Goal: Task Accomplishment & Management: Manage account settings

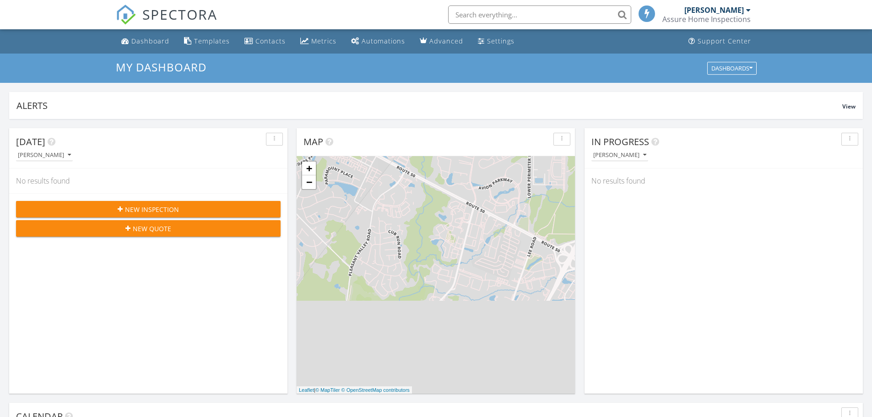
scroll to position [847, 886]
click at [207, 46] on link "Templates" at bounding box center [206, 41] width 53 height 17
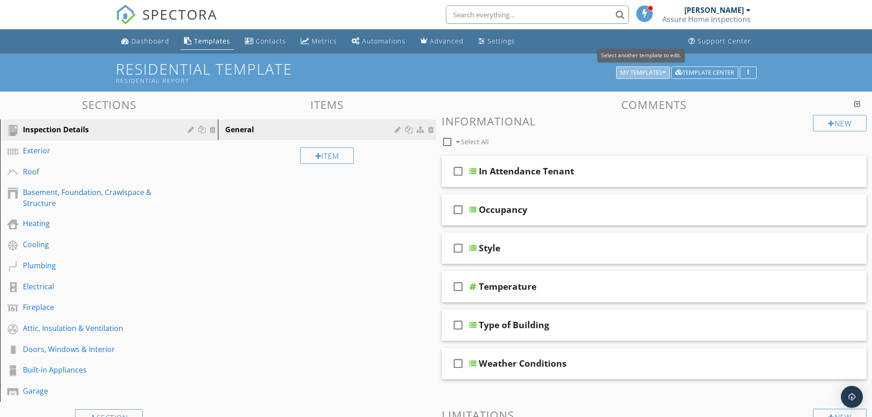
click at [629, 73] on div "My Templates" at bounding box center [642, 73] width 45 height 6
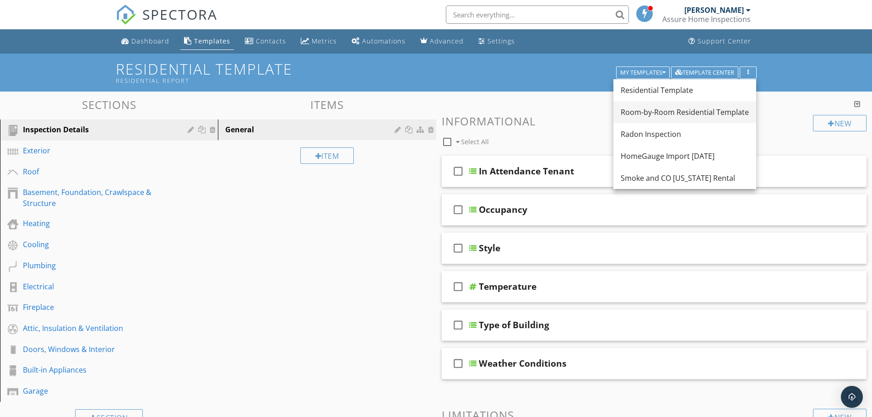
click at [656, 113] on div "Room-by-Room Residential Template" at bounding box center [685, 112] width 128 height 11
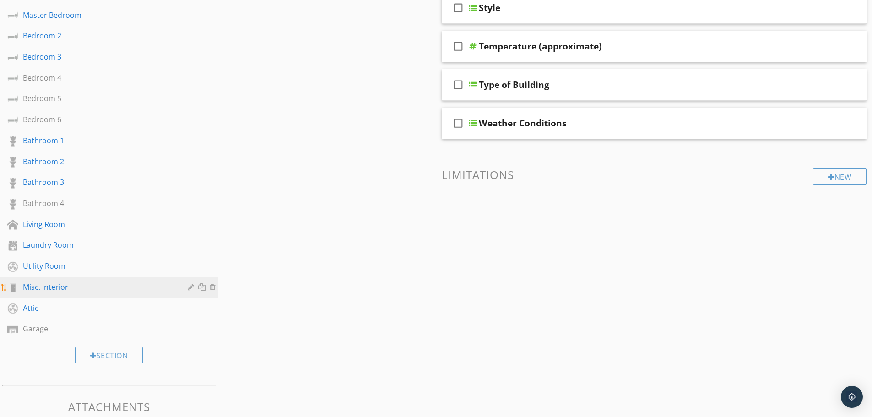
scroll to position [232, 0]
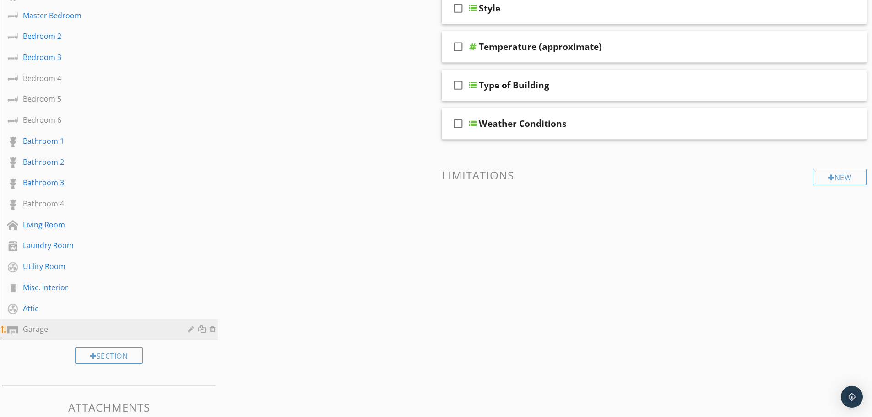
click at [41, 328] on div "Garage" at bounding box center [98, 329] width 151 height 11
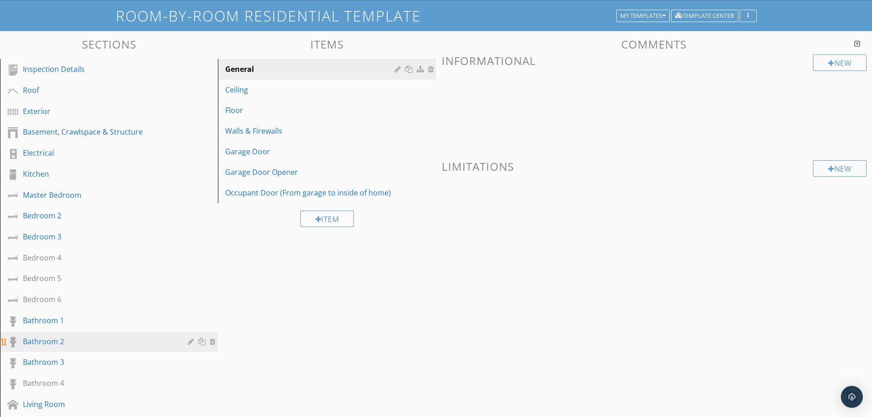
scroll to position [0, 0]
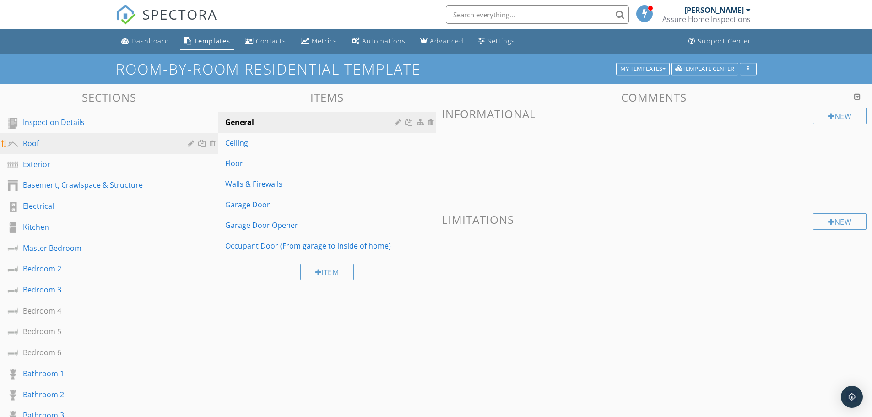
click at [29, 140] on div "Roof" at bounding box center [98, 143] width 151 height 11
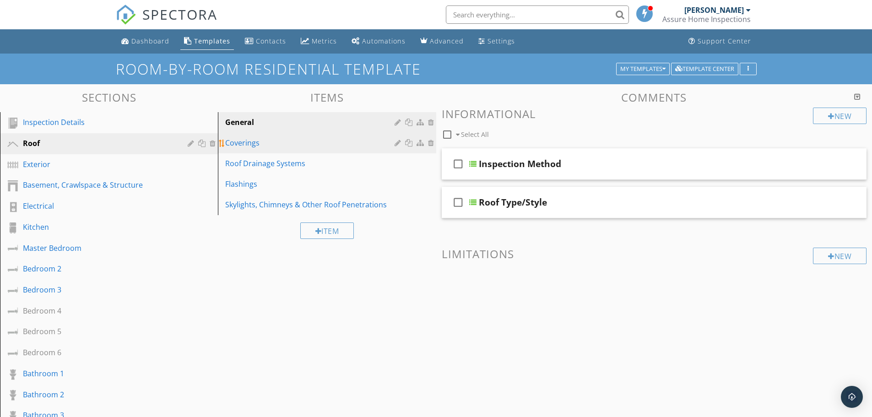
click at [252, 140] on div "Coverings" at bounding box center [311, 142] width 172 height 11
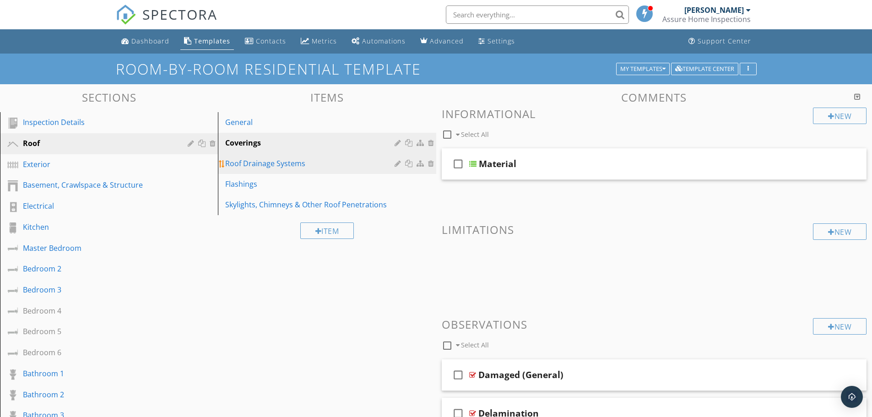
click at [259, 166] on div "Roof Drainage Systems" at bounding box center [311, 163] width 172 height 11
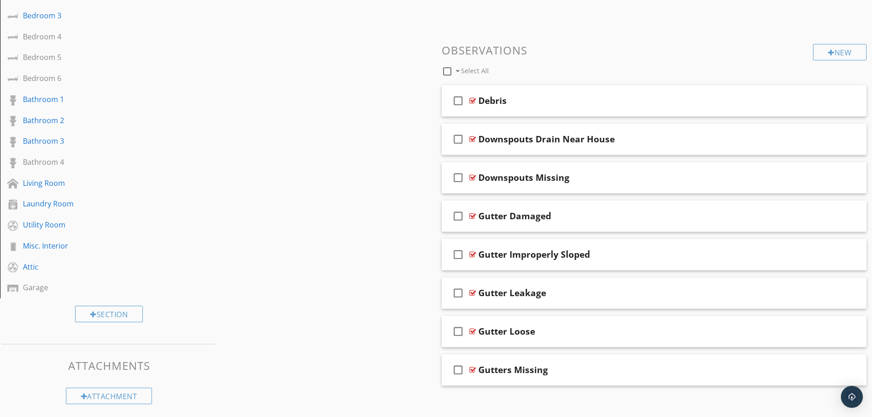
scroll to position [281, 0]
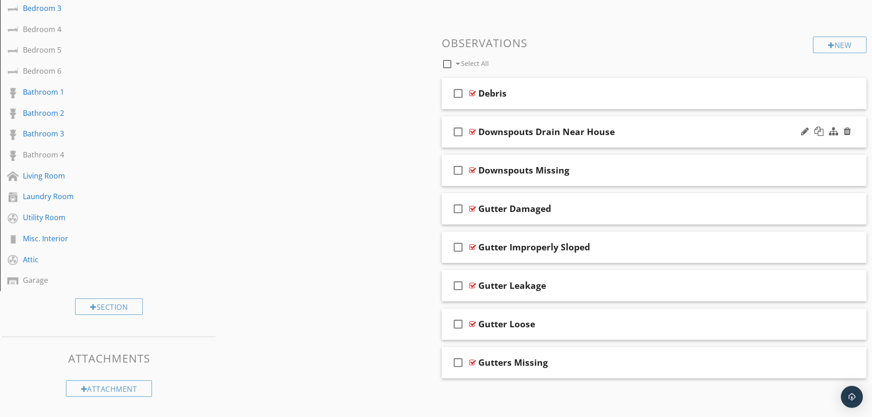
click at [519, 132] on div "Downspouts Drain Near House" at bounding box center [546, 131] width 136 height 11
click at [816, 129] on div at bounding box center [818, 131] width 9 height 9
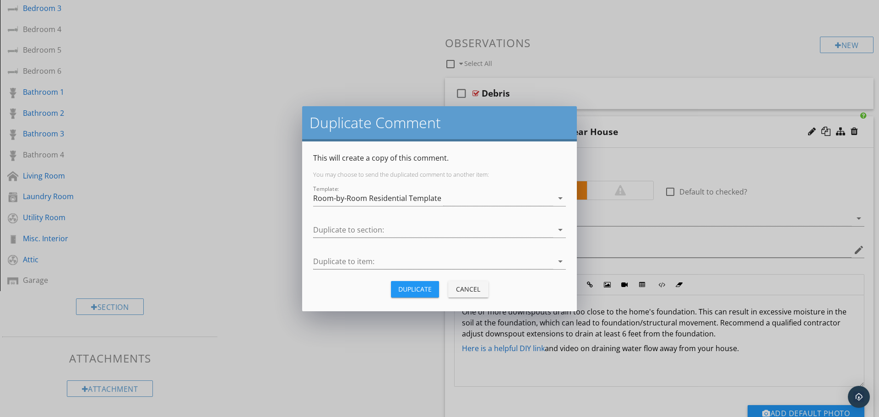
click at [461, 290] on div "Cancel" at bounding box center [468, 289] width 26 height 10
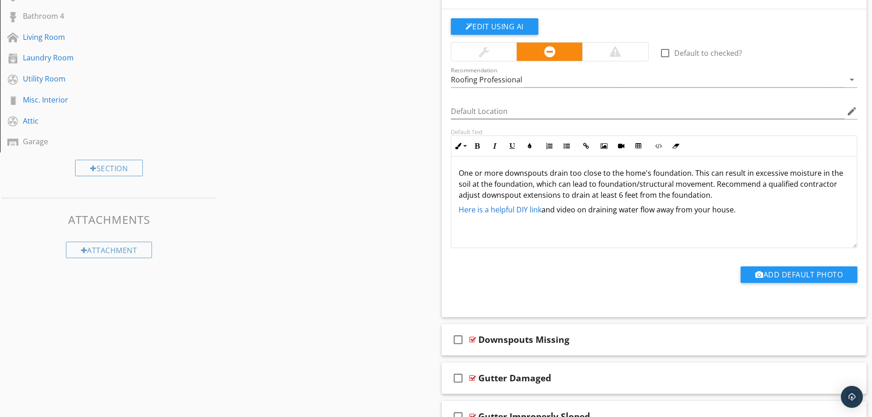
scroll to position [420, 0]
click at [528, 209] on link "Here is a helpful DIY link" at bounding box center [500, 210] width 83 height 10
click at [511, 209] on link "Here is a helpful DIY link" at bounding box center [500, 210] width 83 height 10
click at [474, 229] on button "Open Link" at bounding box center [470, 230] width 17 height 17
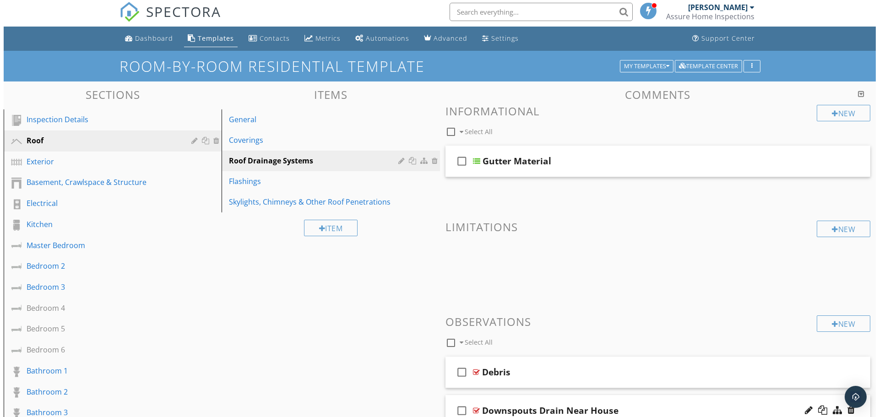
scroll to position [0, 0]
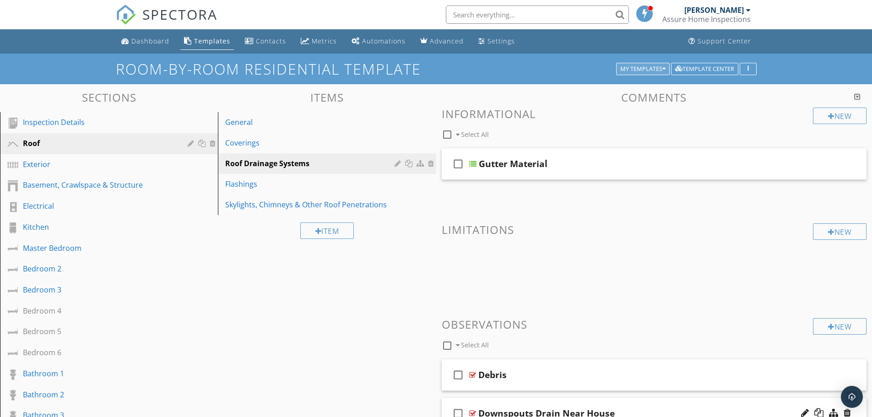
click at [629, 70] on div "My Templates" at bounding box center [642, 69] width 45 height 6
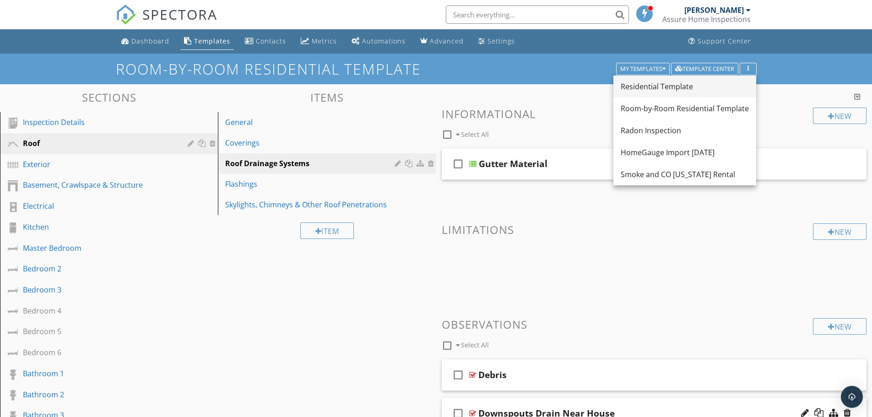
click at [658, 81] on div "Residential Template" at bounding box center [685, 86] width 128 height 11
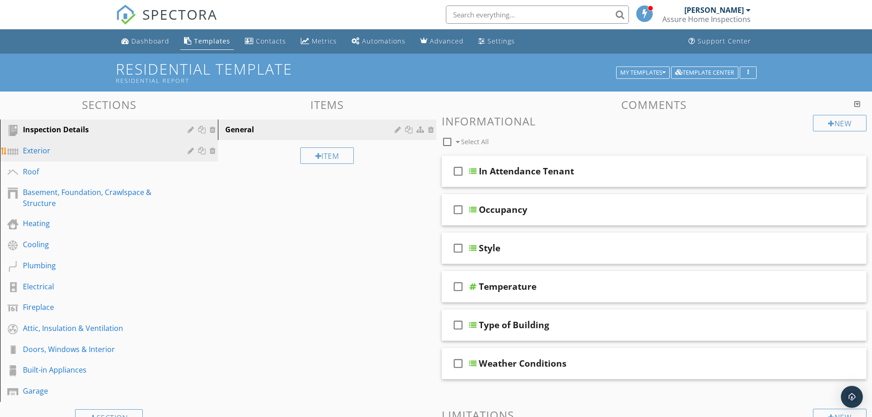
click at [72, 146] on div "Exterior" at bounding box center [98, 150] width 151 height 11
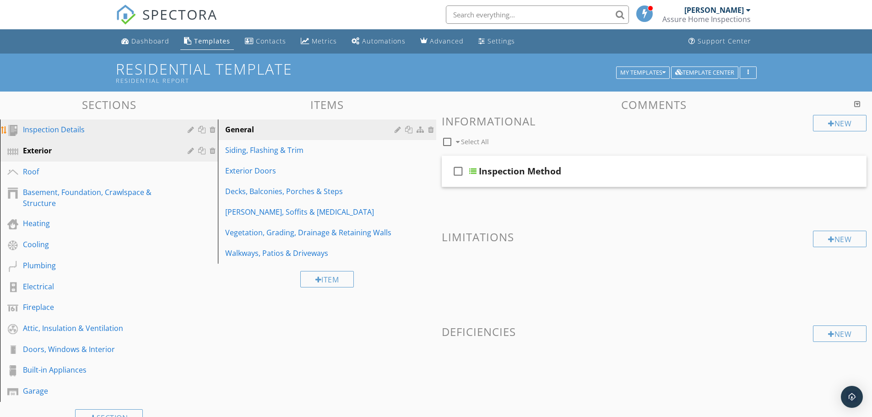
click at [70, 130] on div "Inspection Details" at bounding box center [98, 129] width 151 height 11
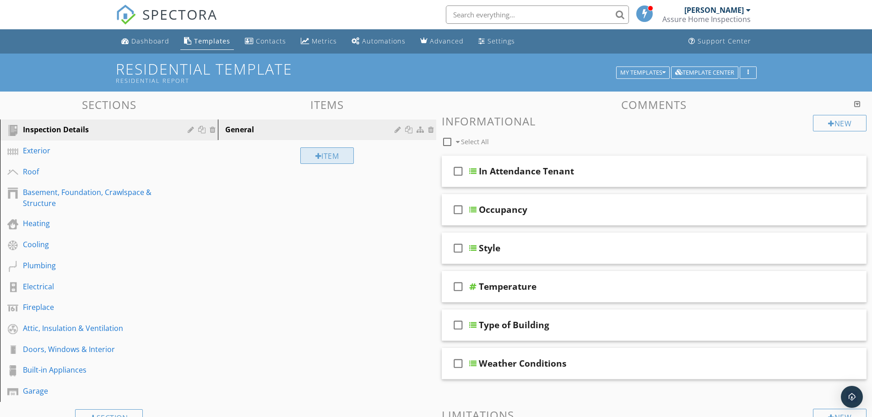
click at [325, 155] on div "Item" at bounding box center [327, 155] width 54 height 16
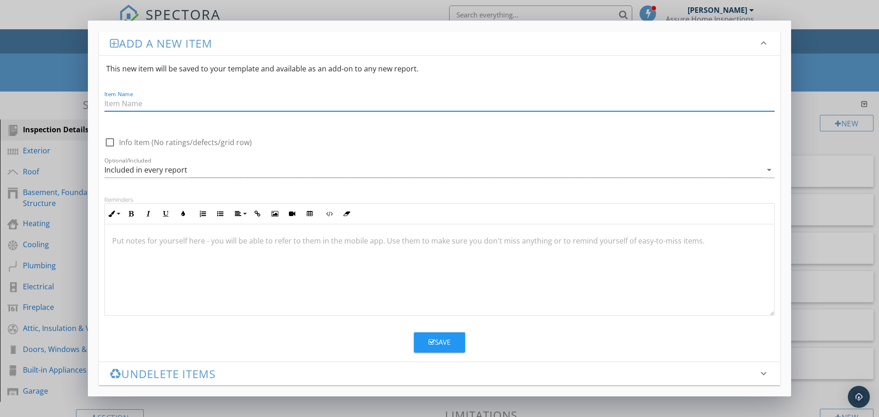
click at [735, 31] on div "Add a new item keyboard_arrow_down This new item will be saved to your template…" at bounding box center [439, 208] width 703 height 375
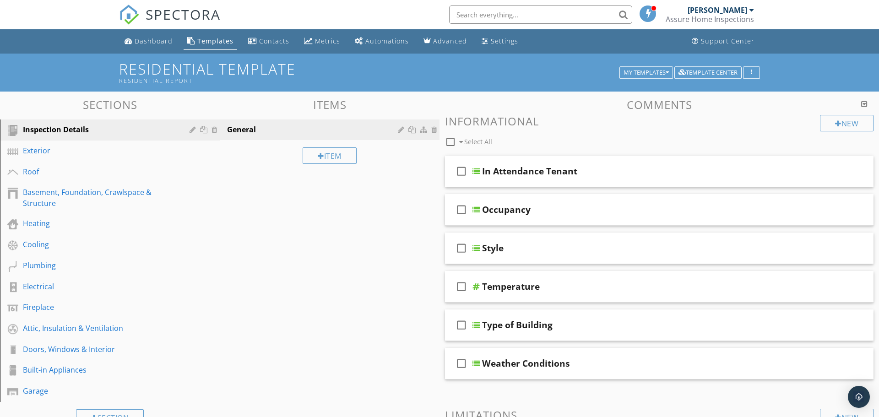
click at [377, 14] on div at bounding box center [439, 208] width 879 height 417
click at [456, 170] on icon "check_box_outline_blank" at bounding box center [458, 171] width 15 height 22
click at [495, 171] on div "In Attendance Tenant" at bounding box center [526, 171] width 95 height 11
click at [472, 172] on div at bounding box center [472, 171] width 7 height 7
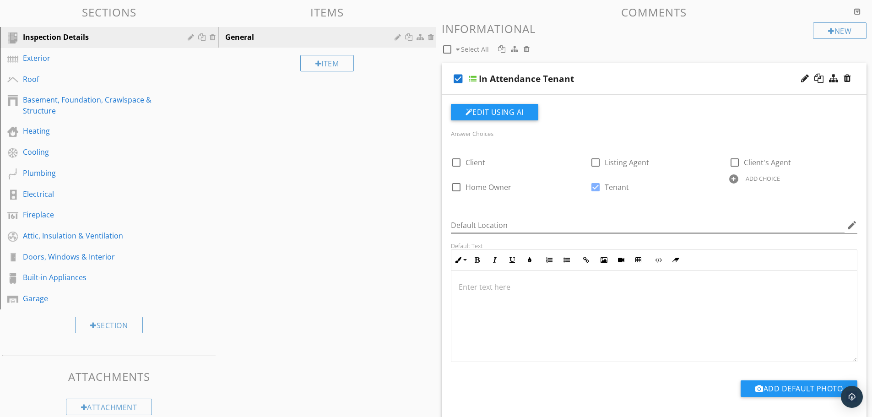
scroll to position [92, 0]
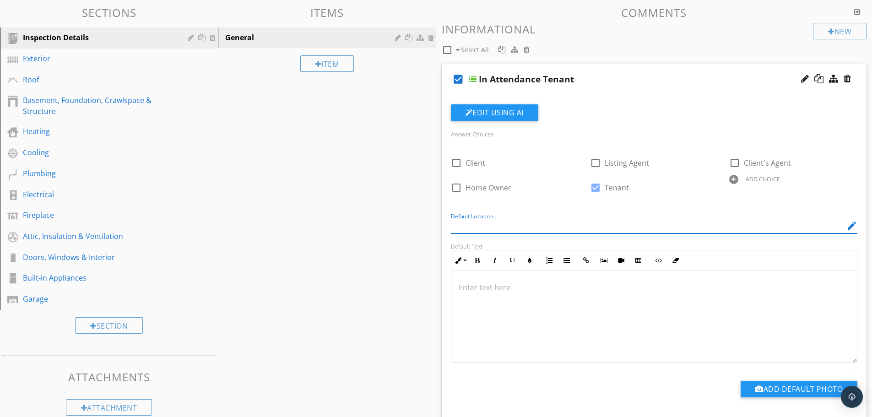
click at [631, 229] on input "Default Location" at bounding box center [648, 225] width 394 height 15
click at [611, 292] on p at bounding box center [654, 287] width 391 height 11
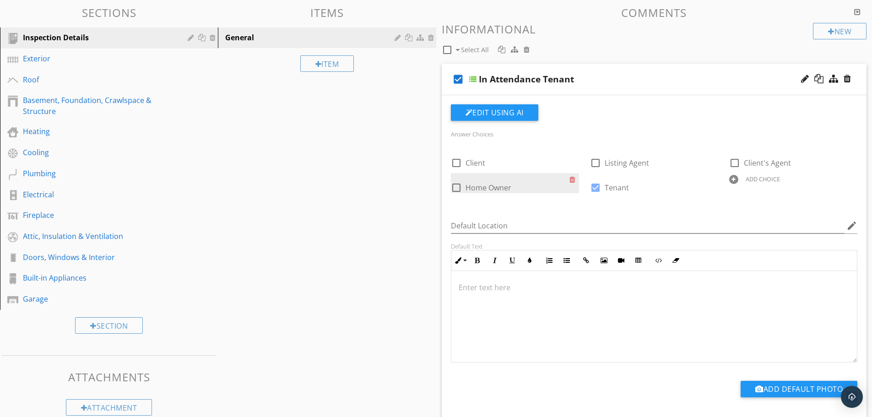
click at [467, 183] on span "Home Owner" at bounding box center [488, 188] width 46 height 10
checkbox input "true"
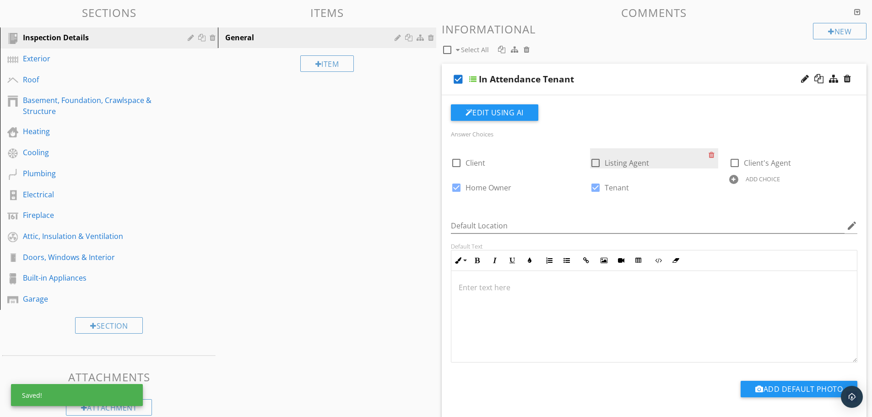
click at [595, 159] on div at bounding box center [596, 163] width 16 height 16
checkbox input "true"
click at [590, 185] on div at bounding box center [596, 188] width 16 height 16
checkbox input "false"
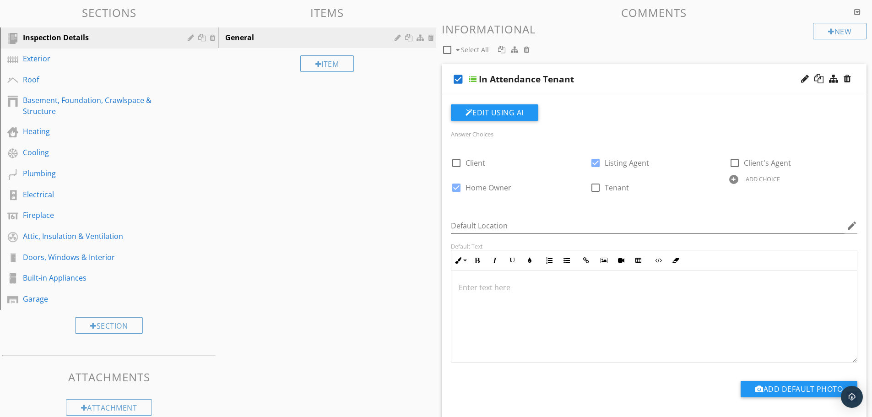
click at [672, 293] on div at bounding box center [654, 317] width 406 height 92
click at [60, 217] on div "Fireplace" at bounding box center [98, 215] width 151 height 11
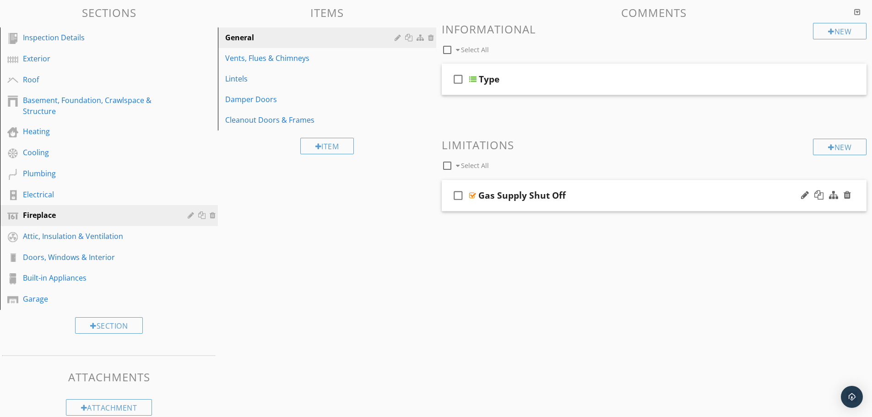
click at [471, 194] on div at bounding box center [472, 195] width 7 height 7
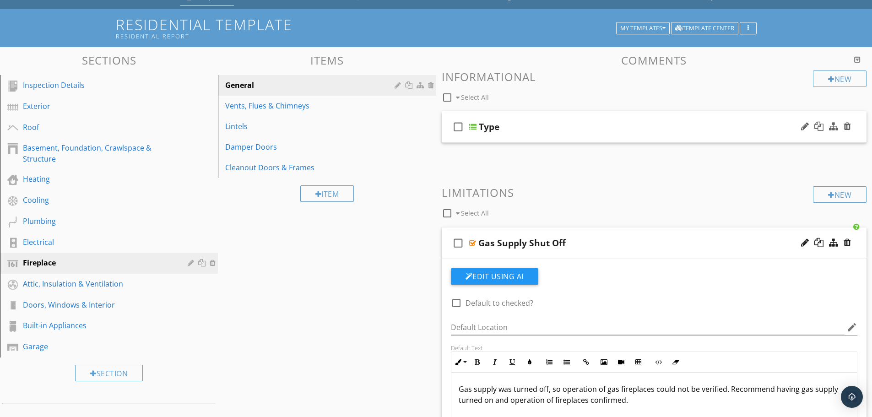
scroll to position [45, 0]
click at [470, 126] on div at bounding box center [472, 126] width 7 height 7
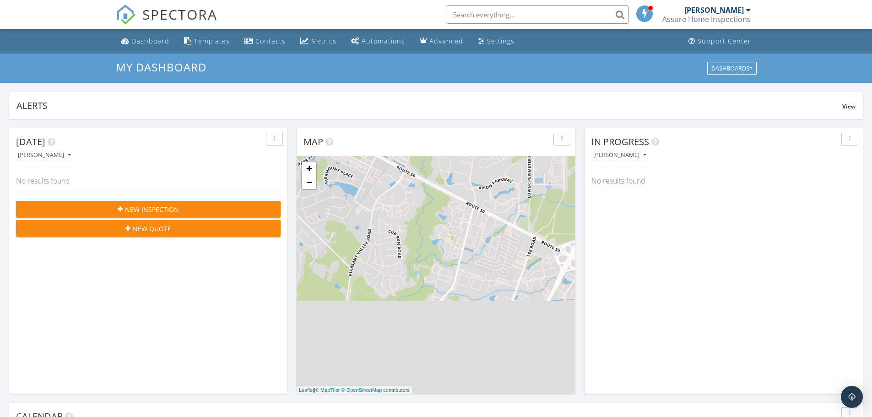
click at [127, 202] on button "New Inspection" at bounding box center [148, 209] width 265 height 16
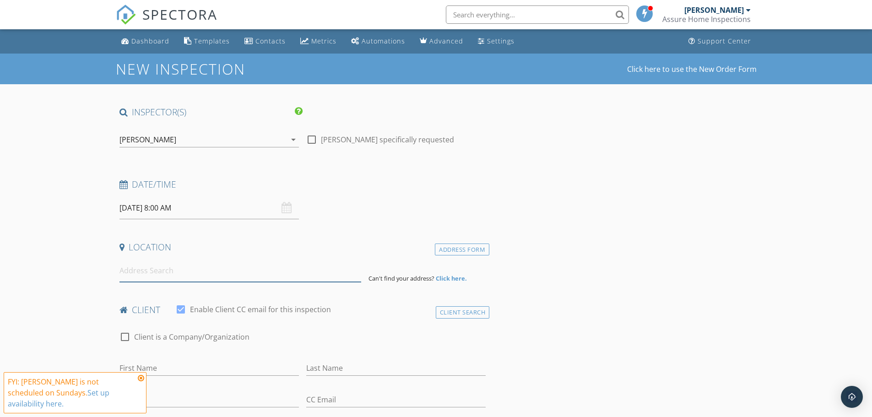
click at [200, 267] on input at bounding box center [240, 270] width 242 height 22
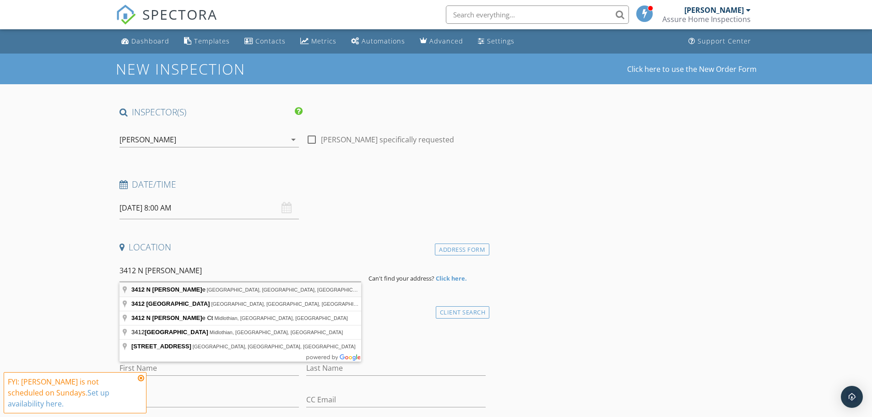
type input "3412 N Chase, Williamsburg, VA, USA"
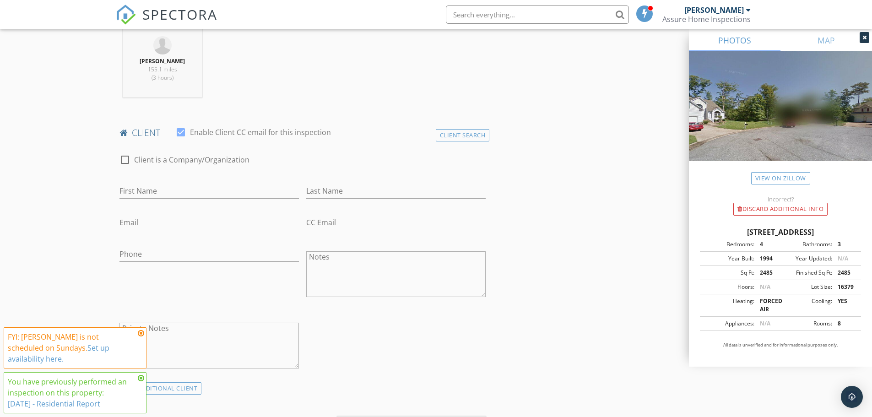
scroll to position [365, 0]
click at [184, 184] on input "First Name" at bounding box center [208, 190] width 179 height 15
type input "Tony"
type input "Klepic"
type input "tony.klepic@gmail.com"
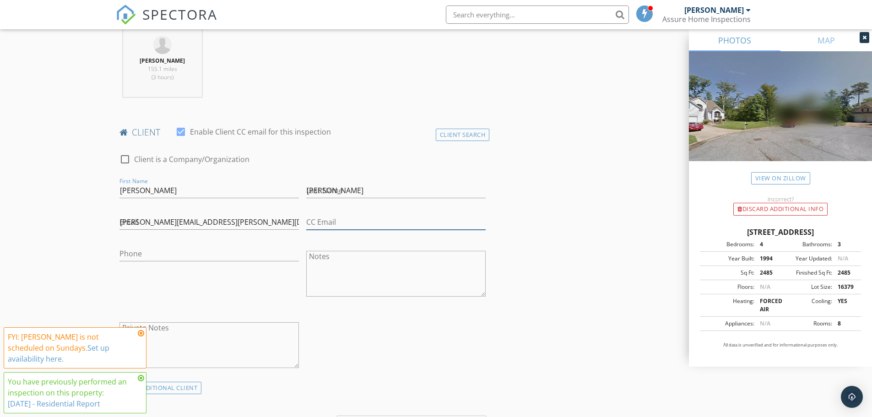
type input "tony.klepic@gmail.com"
type input "571-437-2186"
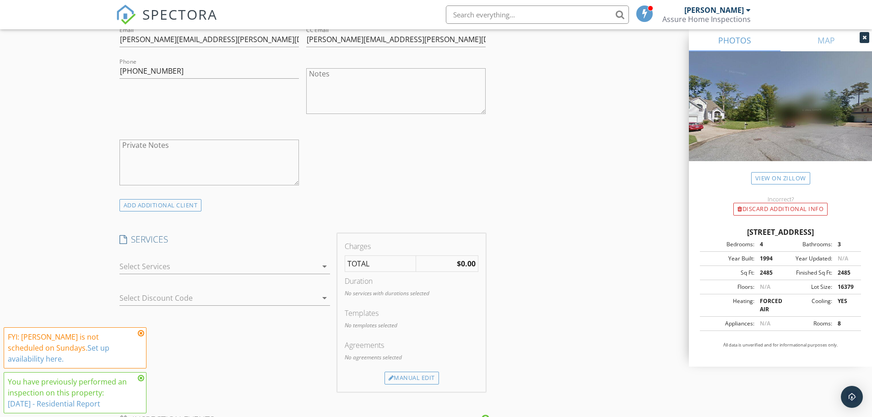
scroll to position [548, 0]
click at [335, 102] on textarea "Notes" at bounding box center [395, 91] width 179 height 46
type textarea "Test"
click at [179, 156] on textarea "Private Notes" at bounding box center [208, 162] width 179 height 46
type textarea "T"
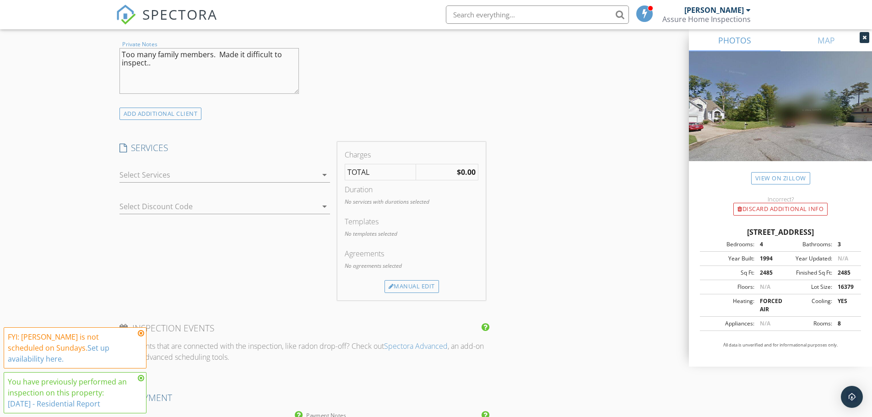
scroll to position [639, 0]
type textarea "Too many family members. Made it difficult to inspect.."
click at [291, 173] on div at bounding box center [218, 174] width 198 height 15
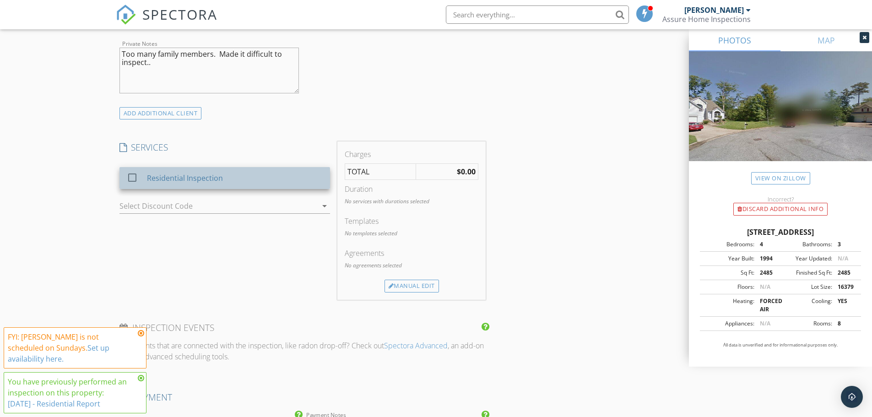
click at [202, 175] on div "Residential Inspection" at bounding box center [184, 178] width 76 height 11
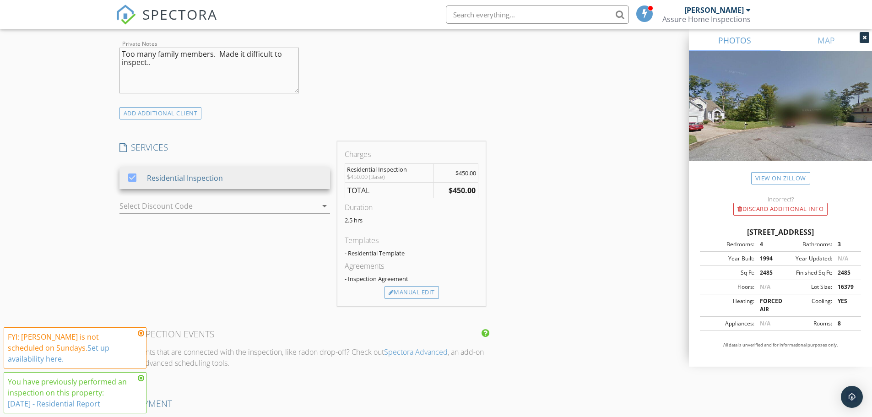
click at [206, 211] on div at bounding box center [211, 206] width 185 height 15
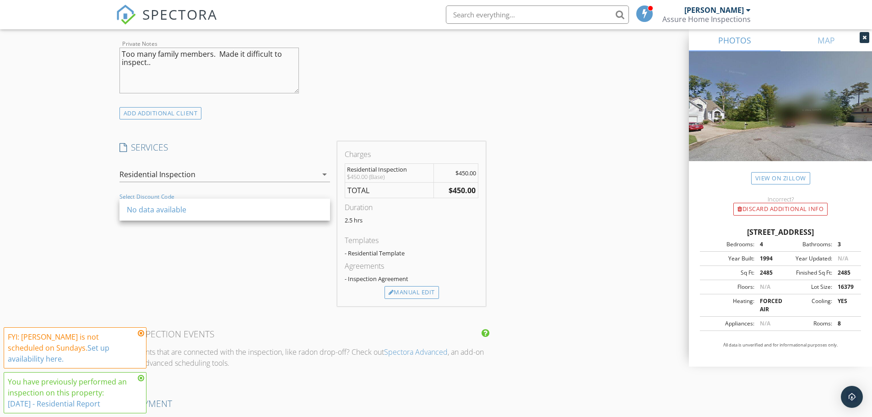
click at [67, 207] on div "New Inspection Click here to use the New Order Form INSPECTOR(S) check_box Anth…" at bounding box center [436, 205] width 872 height 1582
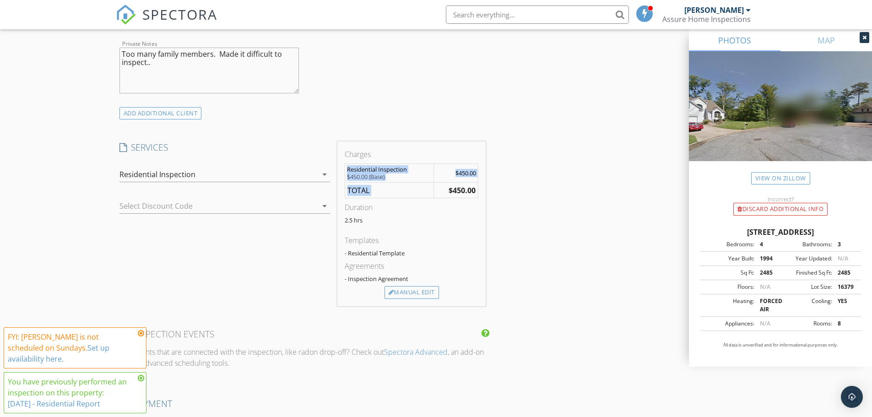
drag, startPoint x: 445, startPoint y: 190, endPoint x: 491, endPoint y: 190, distance: 46.2
click at [491, 190] on div "INSPECTOR(S) check_box Anthony Klepic PRIMARY Anthony Klepic arrow_drop_down ch…" at bounding box center [436, 220] width 641 height 1507
click at [418, 291] on div "Manual Edit" at bounding box center [411, 292] width 54 height 13
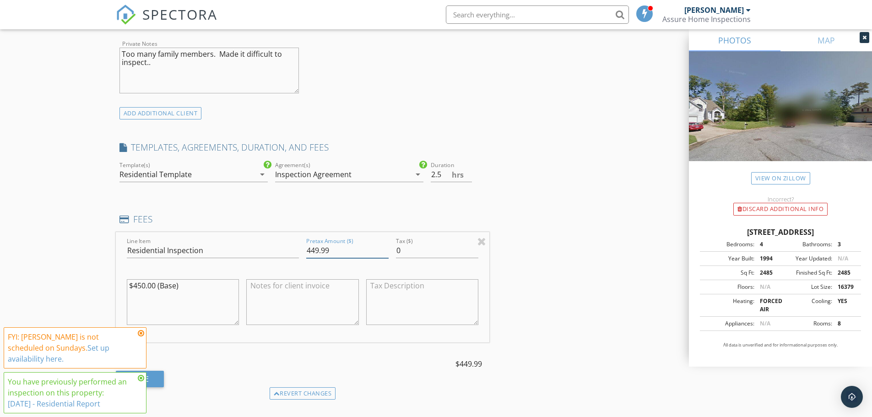
click at [384, 253] on input "449.99" at bounding box center [347, 250] width 82 height 15
click at [385, 246] on input "450" at bounding box center [347, 250] width 82 height 15
drag, startPoint x: 336, startPoint y: 253, endPoint x: 255, endPoint y: 248, distance: 81.1
click at [255, 248] on div "Line Item Residential Inspection Pretax Amount ($) 450 Tax ($) 0 $450.00 (Base)" at bounding box center [303, 287] width 374 height 110
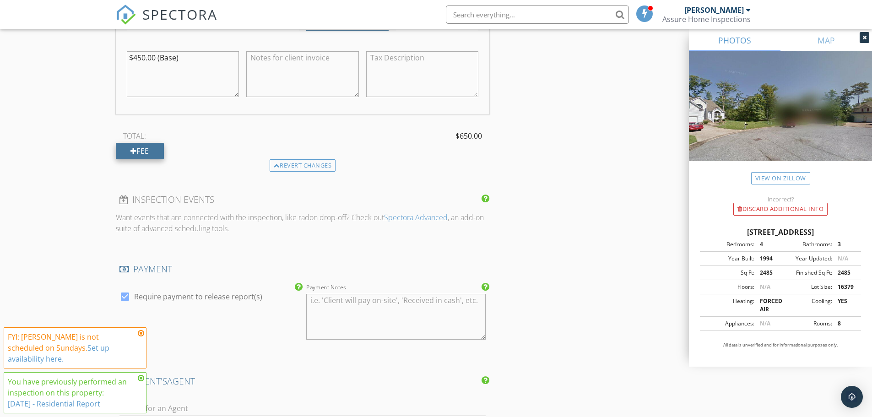
scroll to position [868, 0]
type input "650"
click at [136, 149] on div "Fee" at bounding box center [140, 150] width 48 height 16
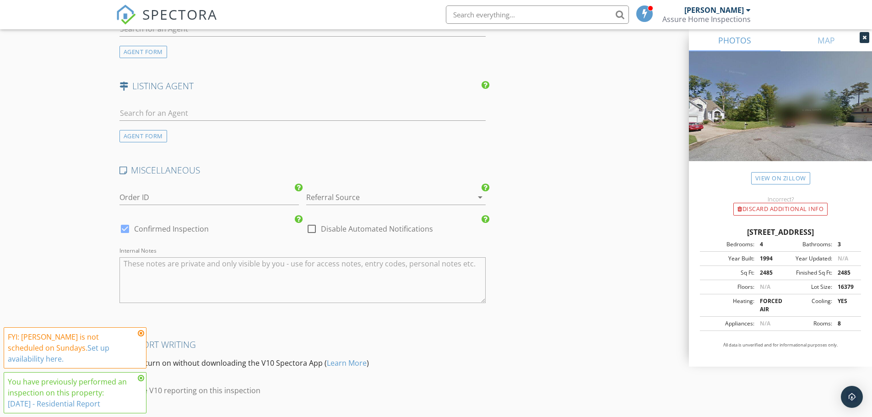
scroll to position [1437, 0]
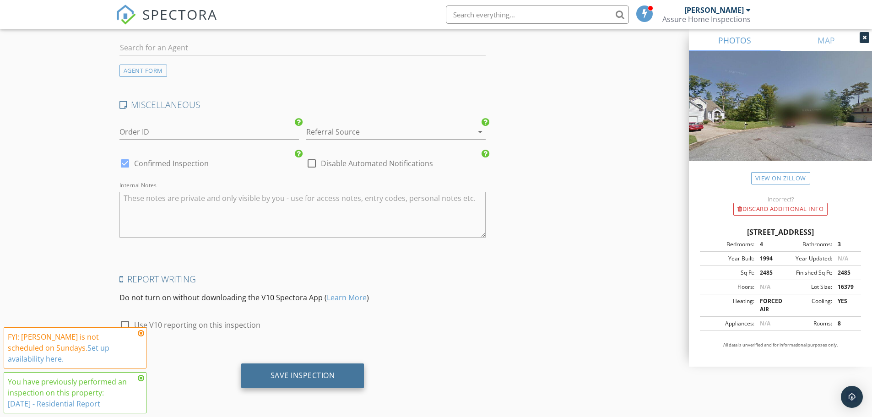
click at [319, 374] on div "Save Inspection" at bounding box center [302, 375] width 65 height 9
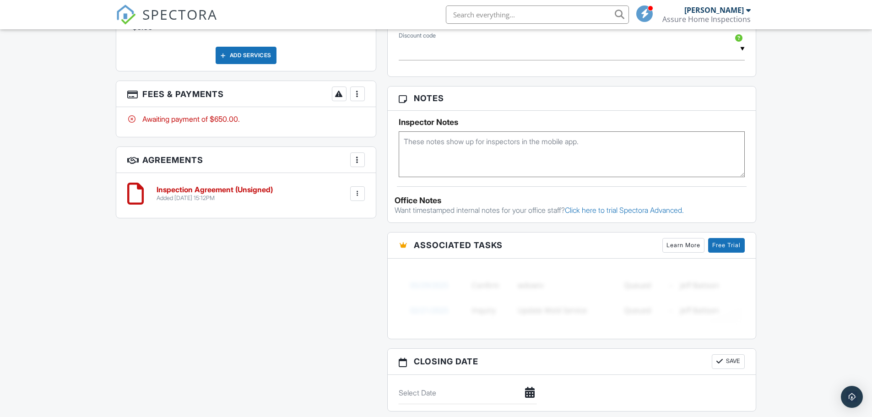
scroll to position [548, 0]
click at [360, 189] on div at bounding box center [357, 193] width 9 height 9
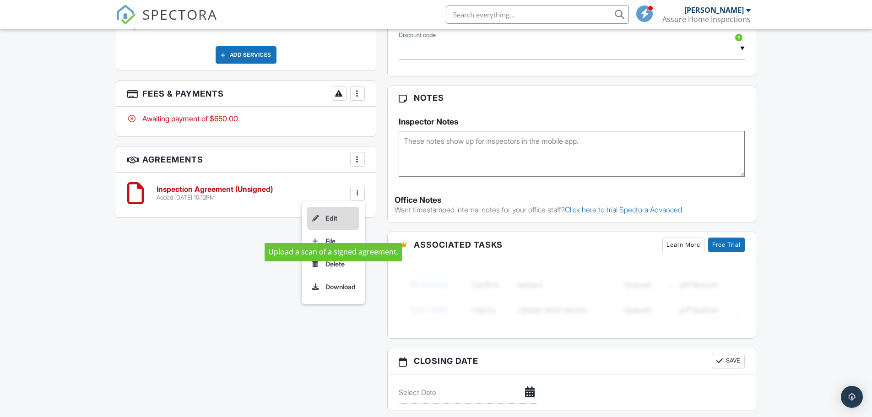
click at [330, 207] on li "Edit" at bounding box center [333, 218] width 52 height 23
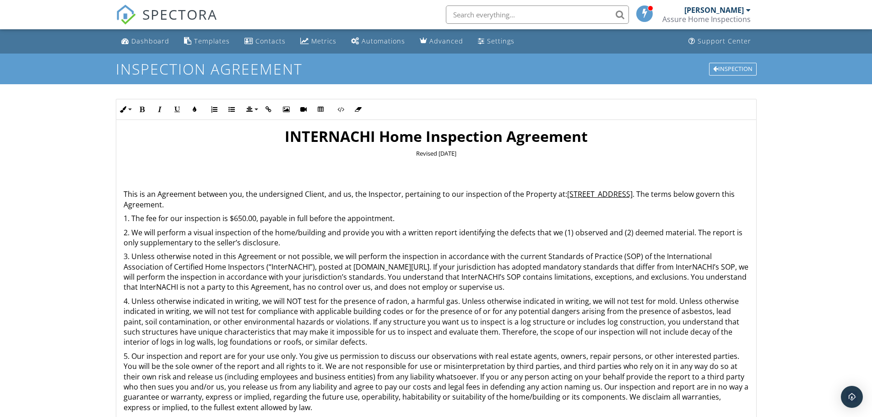
drag, startPoint x: 257, startPoint y: 132, endPoint x: 256, endPoint y: 137, distance: 5.6
click at [256, 137] on h1 "INTERNACHI Home Inspection Agreement" at bounding box center [436, 136] width 625 height 18
drag, startPoint x: 279, startPoint y: 138, endPoint x: 418, endPoint y: 142, distance: 139.6
click at [418, 142] on h1 "INTERNACHI Home Inspection Agreement" at bounding box center [436, 136] width 625 height 18
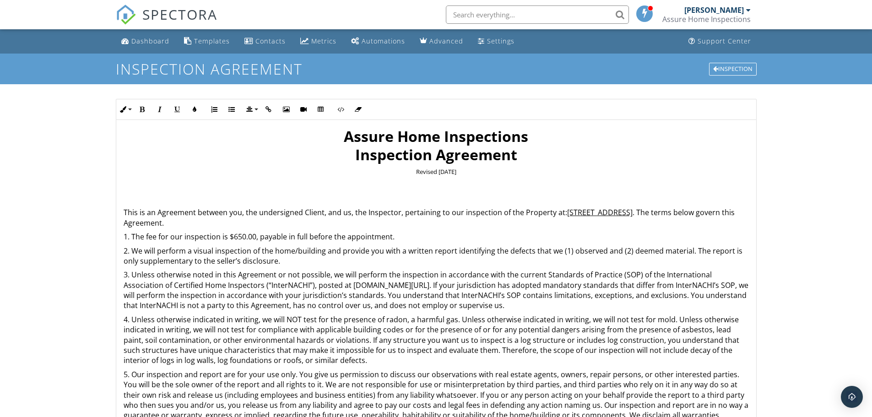
drag, startPoint x: 471, startPoint y: 175, endPoint x: 424, endPoint y: 174, distance: 47.6
click at [424, 174] on p "Revised [DATE]" at bounding box center [436, 172] width 625 height 8
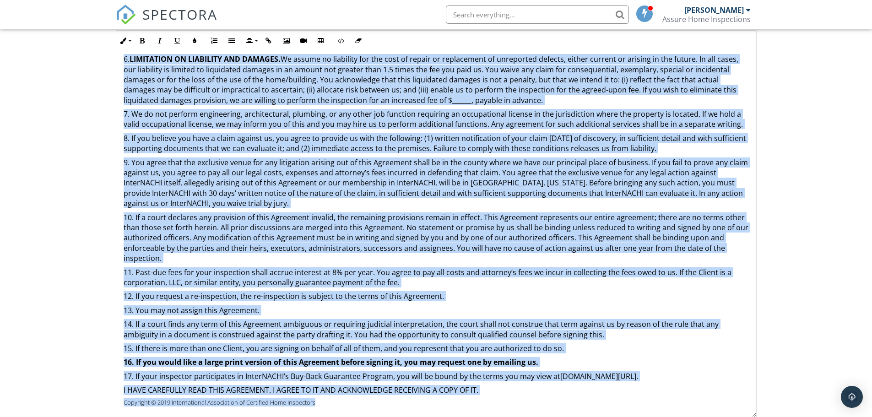
scroll to position [134, 0]
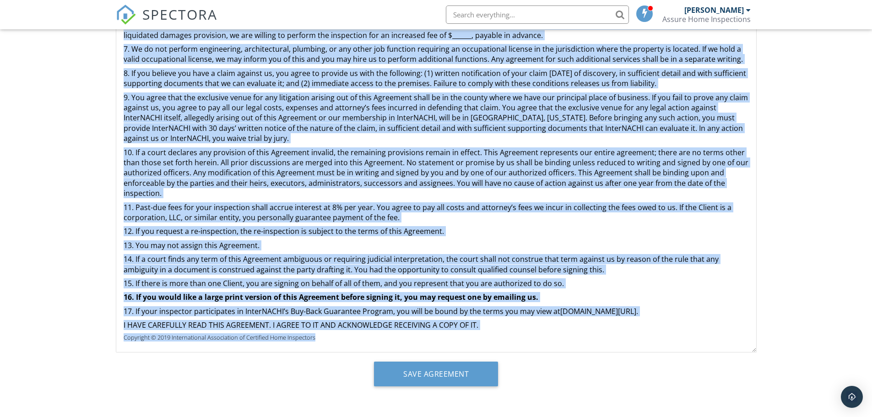
drag, startPoint x: 123, startPoint y: 167, endPoint x: 577, endPoint y: 402, distance: 511.3
click at [577, 402] on div "Inline Style XLarge Large Normal Small Light Small/Light Bold Italic Underline …" at bounding box center [436, 184] width 641 height 466
click at [477, 378] on input "Save Agreement" at bounding box center [436, 374] width 124 height 25
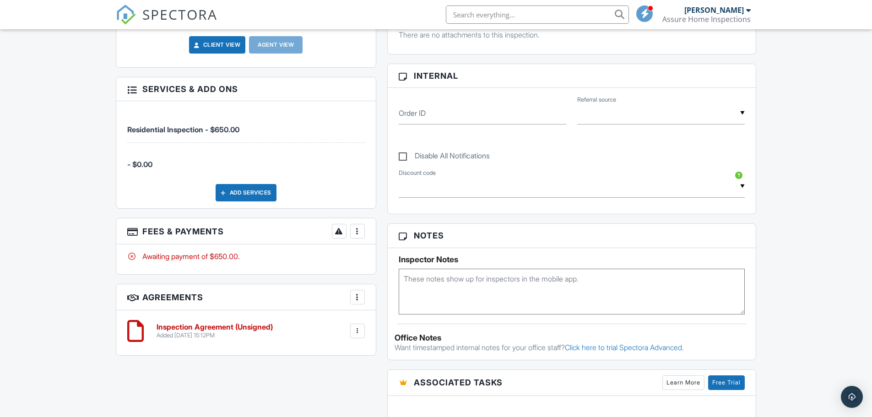
scroll to position [411, 0]
click at [354, 226] on div at bounding box center [357, 230] width 9 height 9
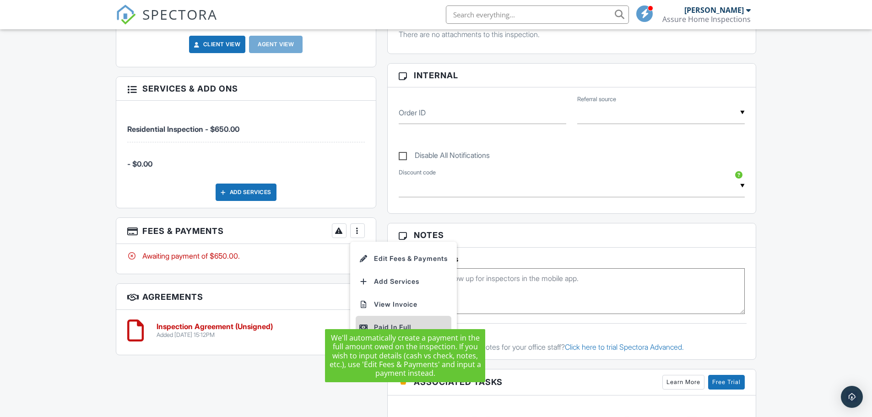
click at [399, 322] on div "Paid In Full" at bounding box center [403, 327] width 88 height 11
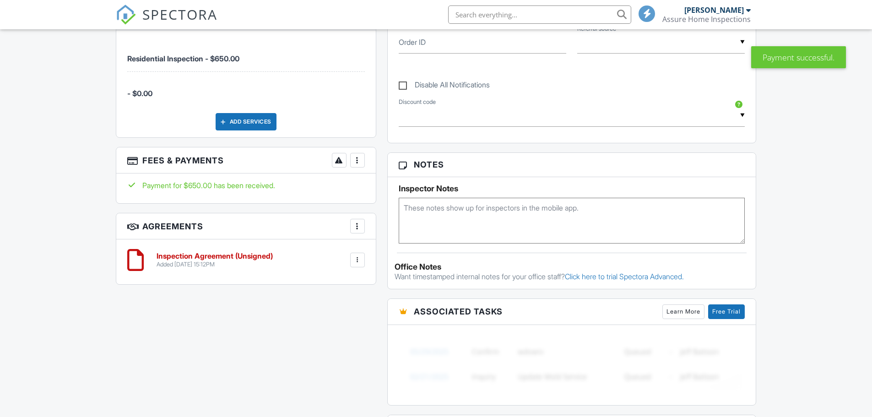
click at [357, 313] on div "All emails and texts are disabled for this inspection! All emails and texts hav…" at bounding box center [436, 173] width 652 height 772
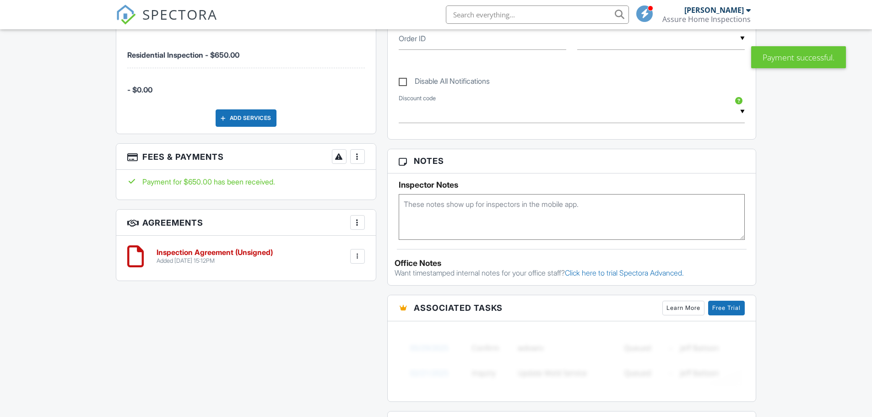
click at [358, 252] on div at bounding box center [357, 256] width 9 height 9
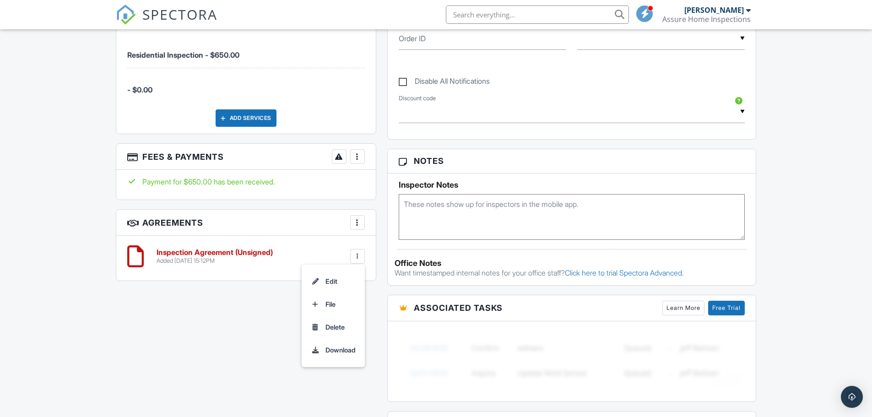
click at [214, 252] on div "Inspection Agreement (Unsigned) Added 09/27/2025 15:12PM Edit File Delete Downl…" at bounding box center [246, 256] width 238 height 27
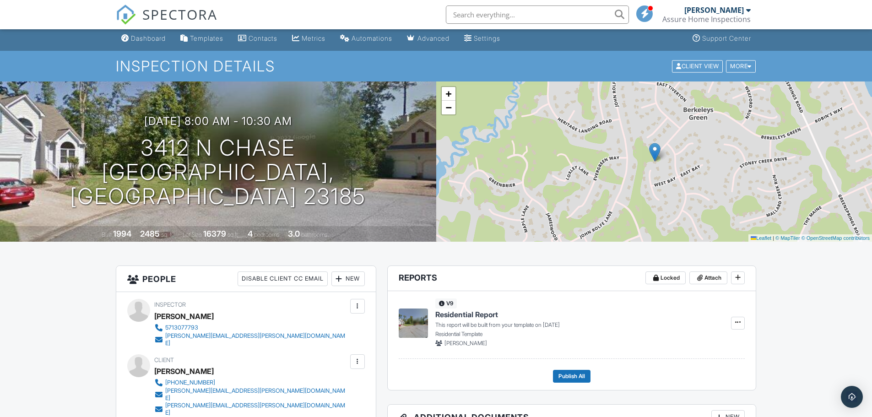
scroll to position [0, 0]
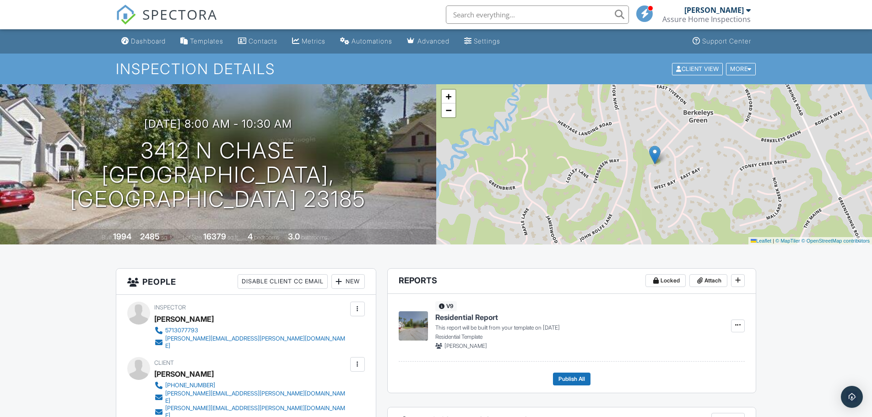
click at [717, 14] on div "[PERSON_NAME]" at bounding box center [713, 9] width 59 height 9
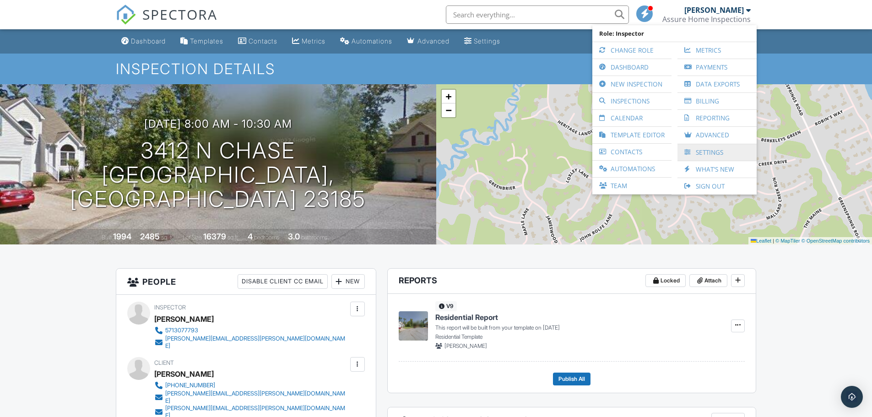
click at [716, 149] on link "Settings" at bounding box center [717, 152] width 70 height 16
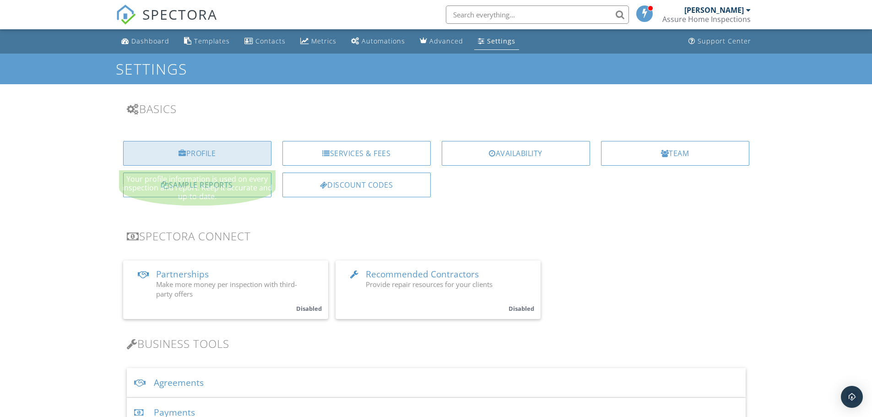
click at [199, 156] on div "Profile" at bounding box center [197, 153] width 148 height 25
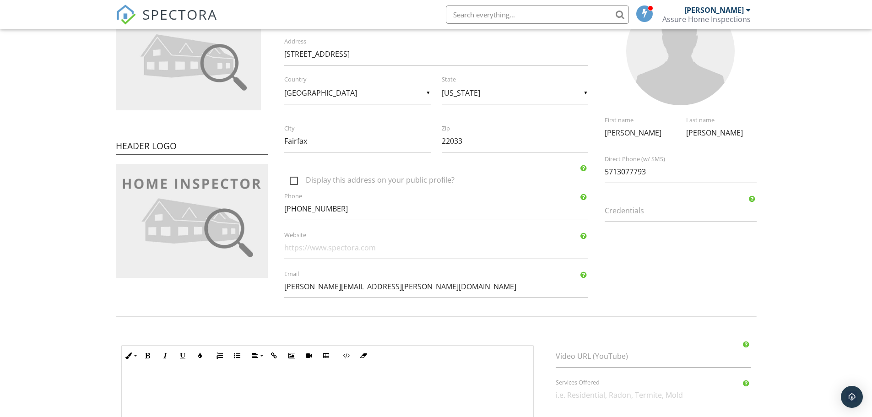
scroll to position [137, 0]
drag, startPoint x: 362, startPoint y: 290, endPoint x: 326, endPoint y: 284, distance: 36.1
click at [326, 284] on input "[PERSON_NAME][EMAIL_ADDRESS][PERSON_NAME][DOMAIN_NAME]" at bounding box center [436, 286] width 304 height 22
type input "tony.klepic@assurehomeinspections.com"
click at [629, 286] on div "Company Logo Header Logo Company Information Assure Home Inspections Name 3423 …" at bounding box center [436, 133] width 652 height 348
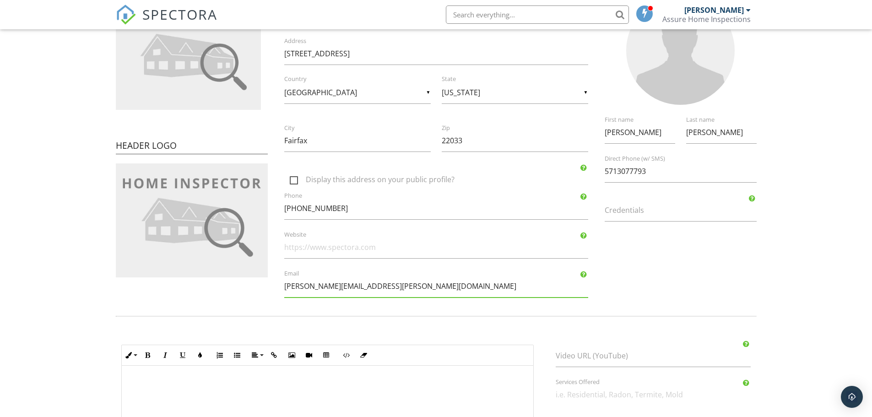
click at [661, 205] on label "Credentials" at bounding box center [686, 210] width 163 height 10
click at [661, 205] on input "Credentials" at bounding box center [681, 210] width 152 height 22
type input "V"
click at [468, 252] on input "Website" at bounding box center [436, 247] width 304 height 22
drag, startPoint x: 327, startPoint y: 287, endPoint x: 481, endPoint y: 281, distance: 153.9
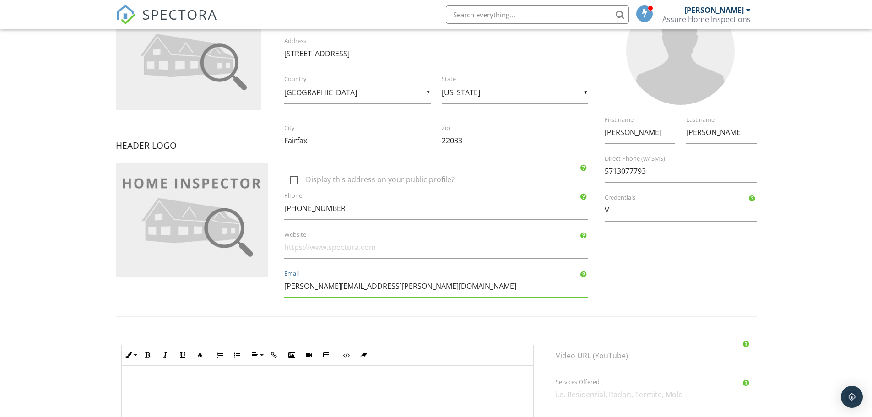
click at [481, 281] on input "[PERSON_NAME][EMAIL_ADDRESS][PERSON_NAME][DOMAIN_NAME]" at bounding box center [436, 286] width 304 height 22
click at [327, 250] on input "Website" at bounding box center [436, 247] width 304 height 22
paste input "assurehomeinspections.com"
click at [284, 247] on input "assurehomeinspections.com" at bounding box center [436, 247] width 304 height 22
drag, startPoint x: 425, startPoint y: 249, endPoint x: 278, endPoint y: 238, distance: 146.9
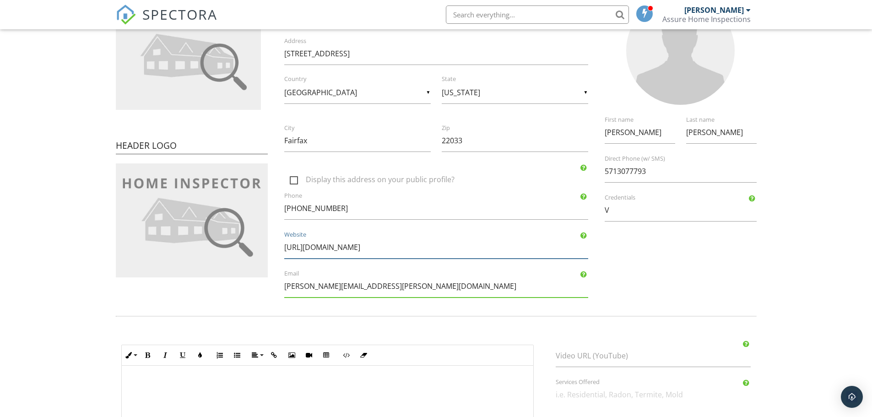
click at [279, 238] on div "http://www.assurehomeinspections.com Website" at bounding box center [436, 247] width 315 height 22
type input "[URL][DOMAIN_NAME]"
drag, startPoint x: 608, startPoint y: 211, endPoint x: 592, endPoint y: 213, distance: 16.6
click at [592, 213] on div "Company Logo Header Logo Company Information Assure Home Inspections Name 3423 …" at bounding box center [436, 133] width 652 height 348
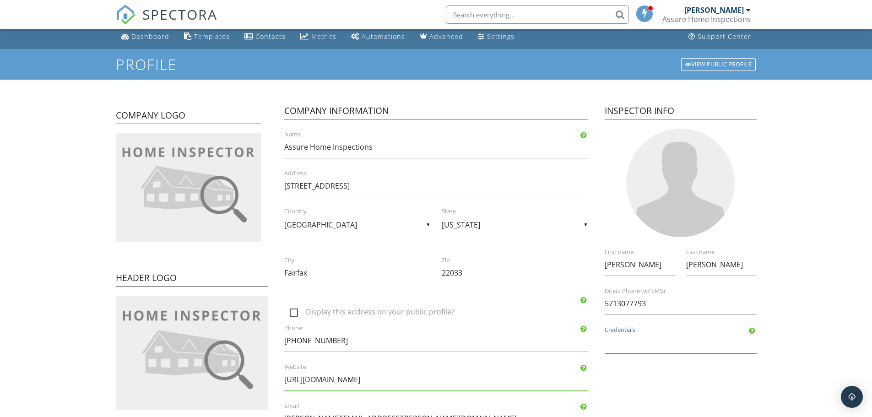
scroll to position [0, 0]
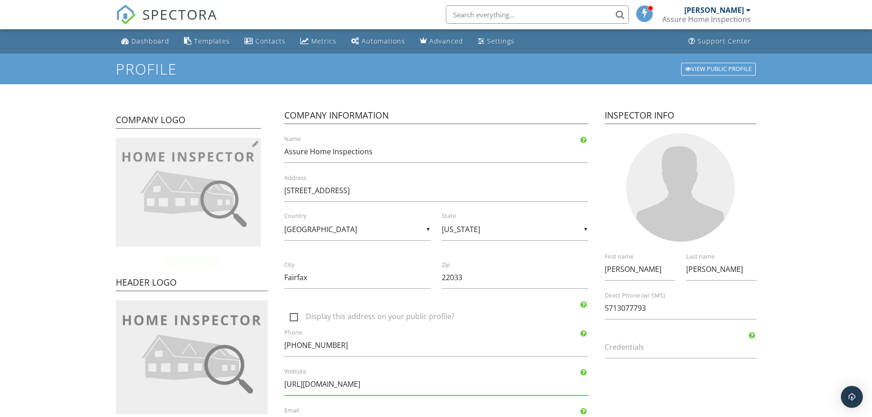
click at [160, 196] on img at bounding box center [188, 192] width 145 height 109
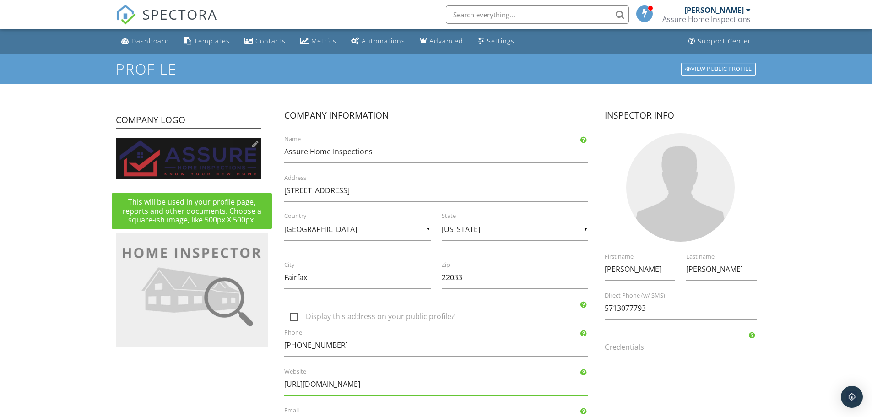
click at [225, 167] on img at bounding box center [188, 159] width 145 height 42
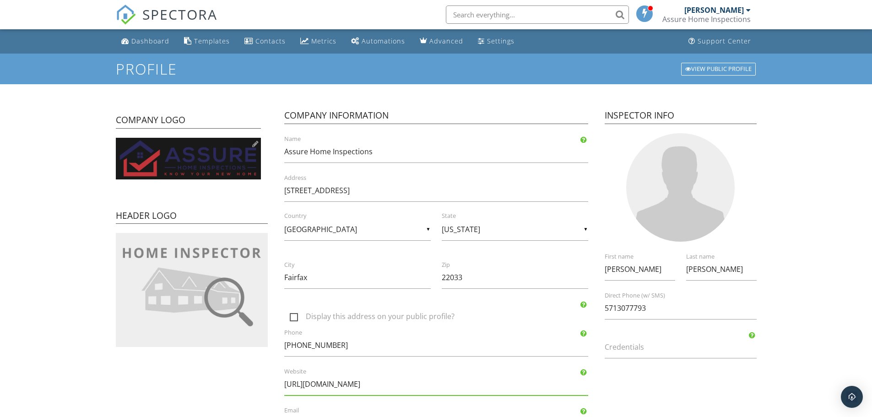
click at [198, 150] on img at bounding box center [188, 159] width 145 height 42
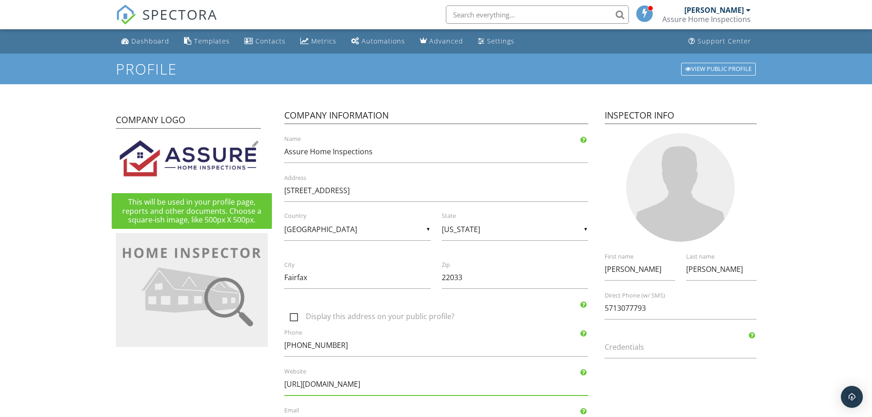
click at [198, 165] on img at bounding box center [188, 159] width 145 height 42
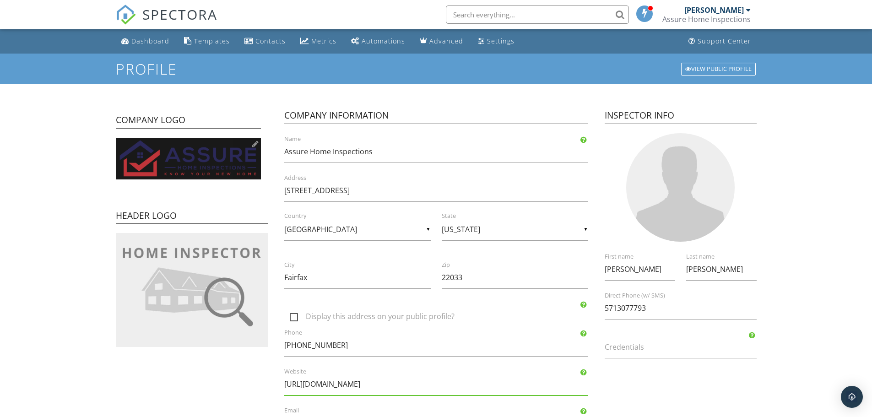
click at [182, 154] on img at bounding box center [188, 159] width 145 height 42
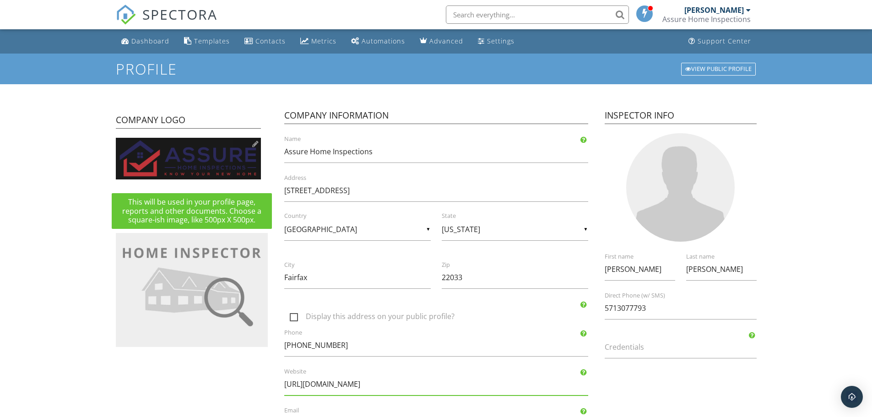
type input "C:\fakepath\Assure Home Inspections.jpg"
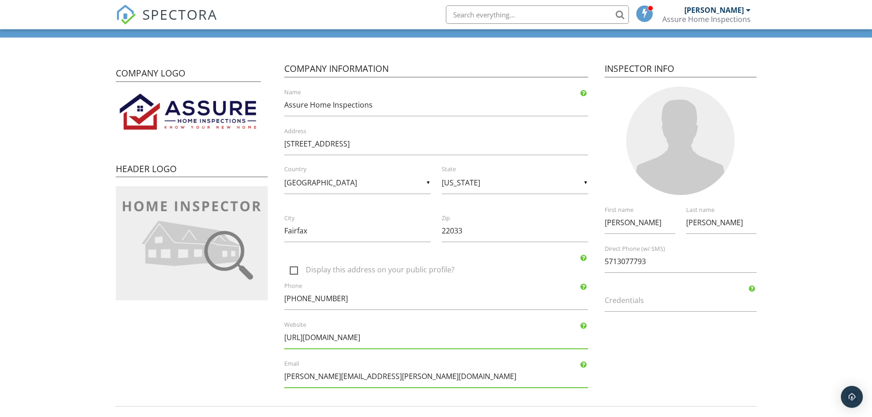
scroll to position [46, 0]
click at [177, 244] on img at bounding box center [192, 244] width 152 height 114
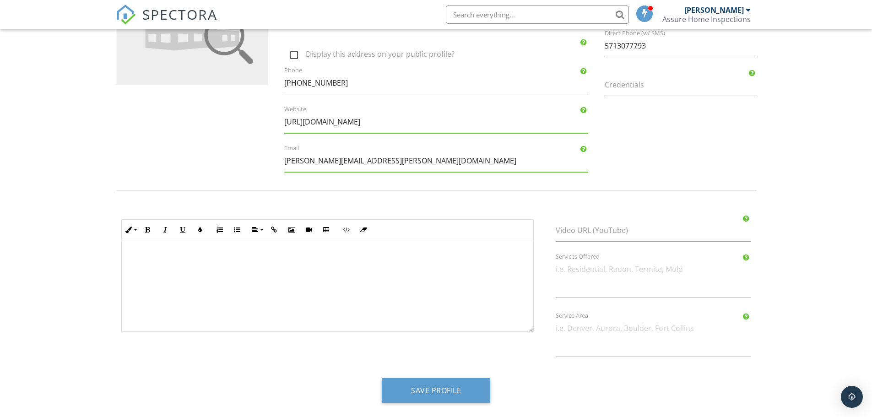
scroll to position [264, 0]
click at [299, 271] on div at bounding box center [327, 284] width 411 height 92
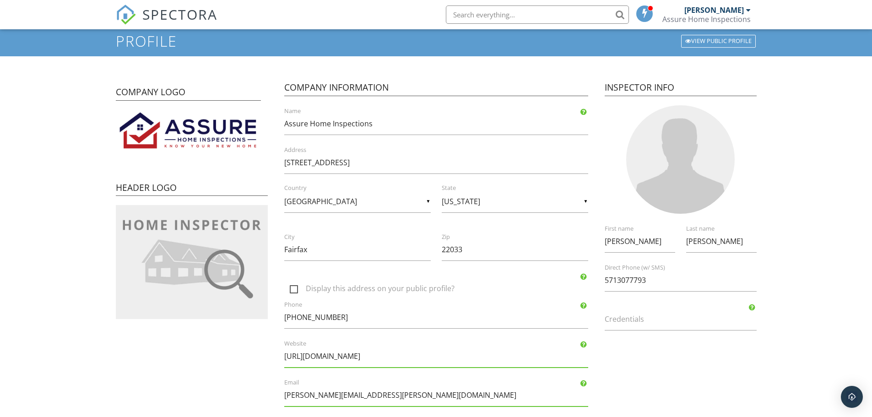
scroll to position [0, 0]
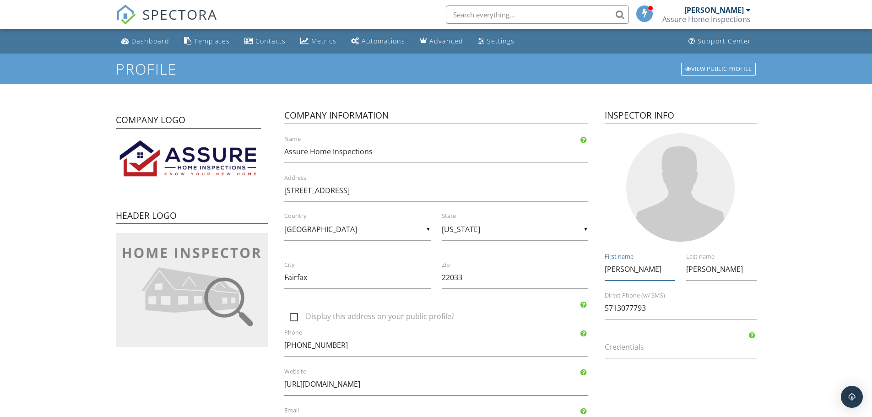
drag, startPoint x: 642, startPoint y: 266, endPoint x: 552, endPoint y: 272, distance: 89.4
click at [552, 272] on div "Company Logo Header Logo Company Information Assure Home Inspections Name 3423 …" at bounding box center [436, 270] width 652 height 348
type input "Tony"
click at [786, 277] on form "Profile View Public Profile Company Logo Header Logo Company Information Assure…" at bounding box center [436, 363] width 872 height 618
click at [679, 352] on label "Credentials" at bounding box center [686, 347] width 163 height 10
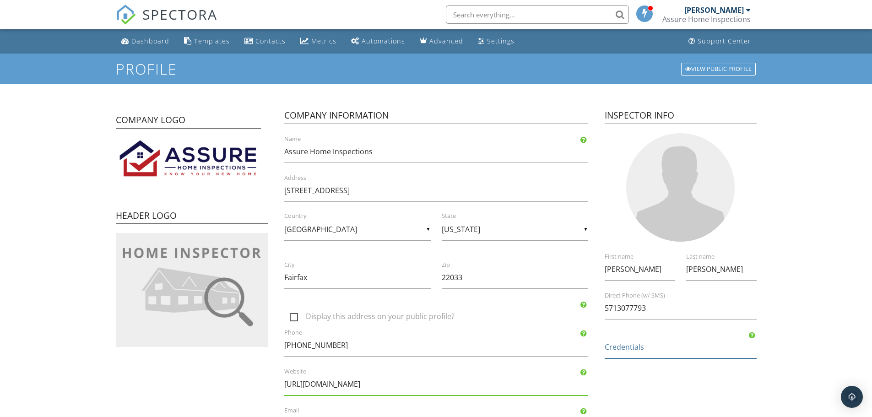
click at [679, 352] on input "Credentials" at bounding box center [681, 347] width 152 height 22
type input "V"
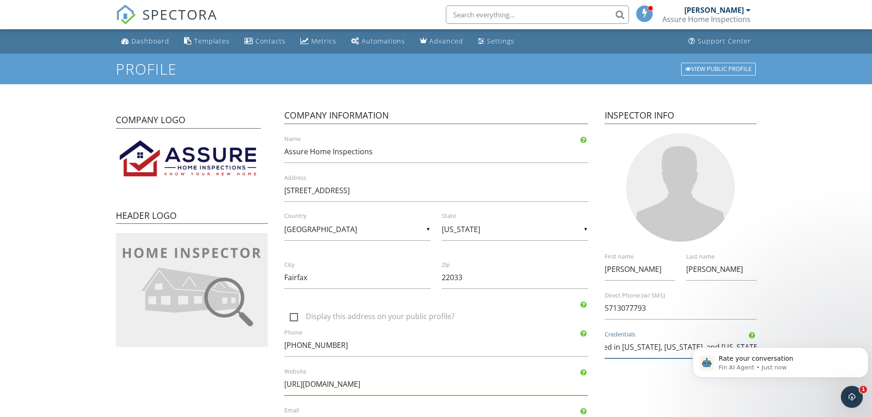
scroll to position [0, 24]
type input "Certified in Virginia, Maryland, and Washington DC."
click at [757, 268] on div "Klepic Last name" at bounding box center [721, 269] width 81 height 22
click at [649, 388] on div "Company Logo Header Logo Company Information Assure Home Inspections Name 3423 …" at bounding box center [436, 270] width 652 height 348
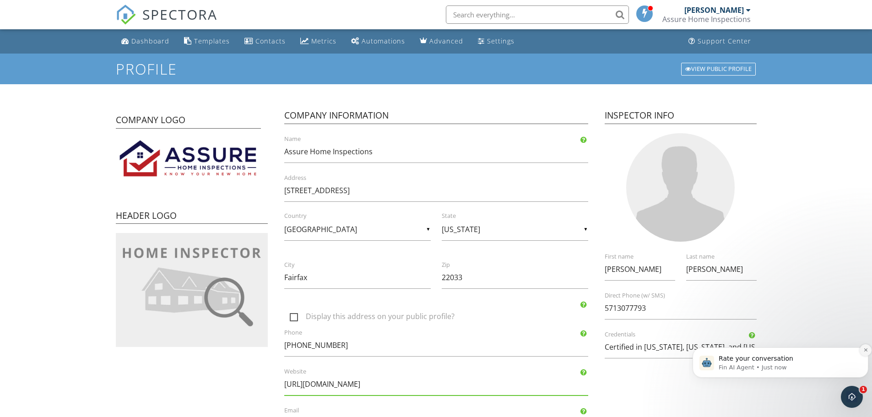
click at [864, 351] on icon "Dismiss notification" at bounding box center [865, 349] width 5 height 5
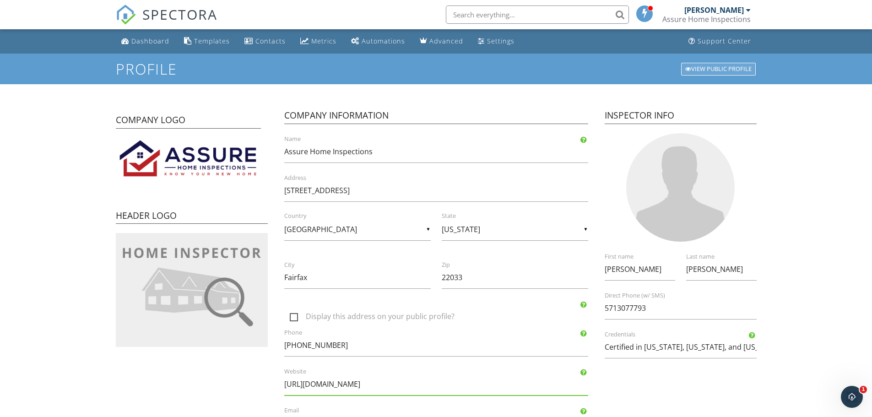
click at [711, 64] on div "View Public Profile" at bounding box center [718, 69] width 75 height 13
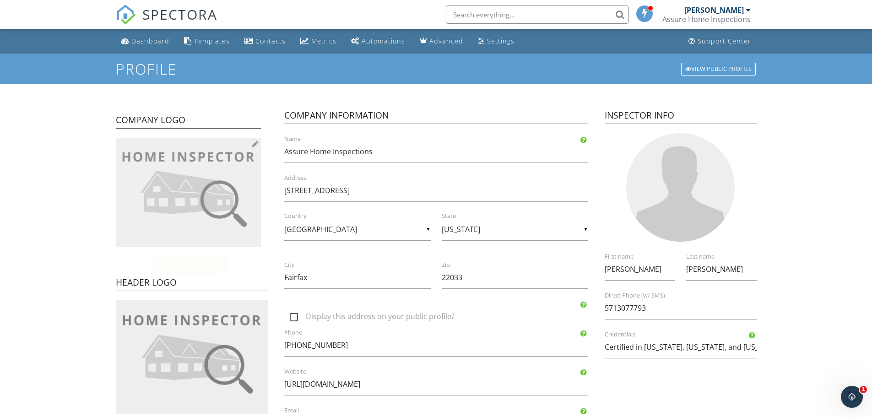
click at [189, 192] on img at bounding box center [188, 192] width 145 height 109
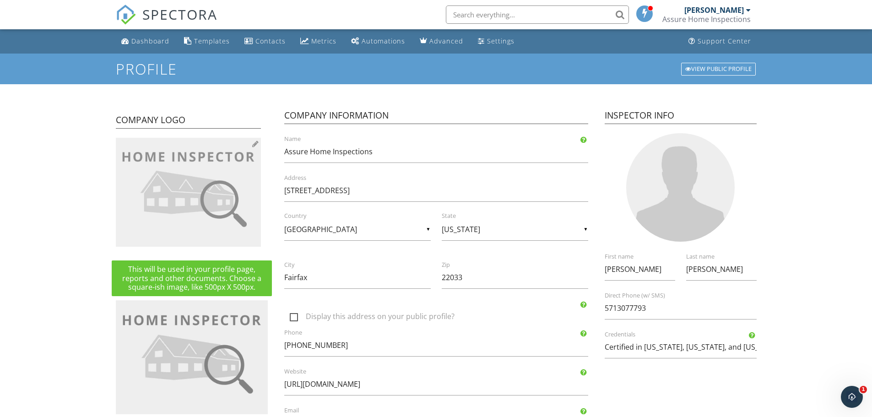
click at [177, 184] on img at bounding box center [188, 192] width 145 height 109
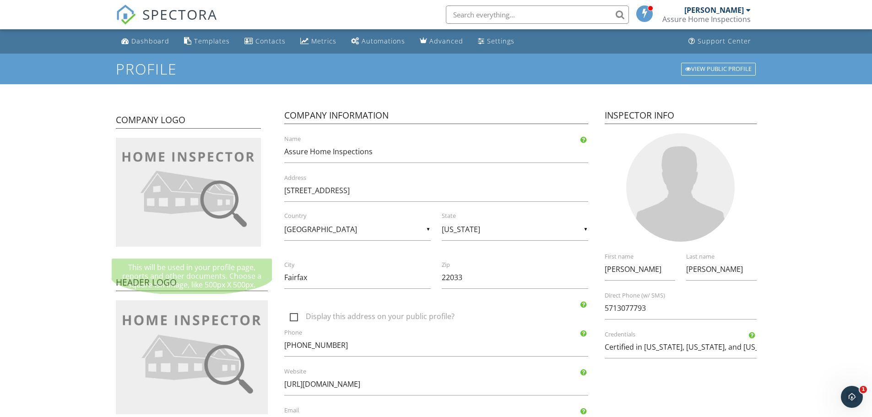
click at [87, 211] on form "Profile View Public Profile Company Logo Header Logo Company Information Assure…" at bounding box center [436, 363] width 872 height 618
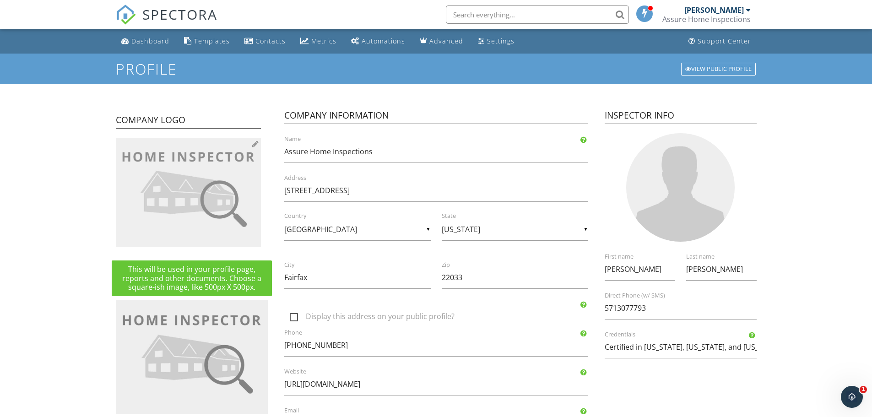
click at [255, 145] on div at bounding box center [255, 143] width 6 height 7
click at [162, 178] on img at bounding box center [188, 192] width 145 height 109
type input "C:\fakepath\Assure Home Inspections No Slogan.jpg"
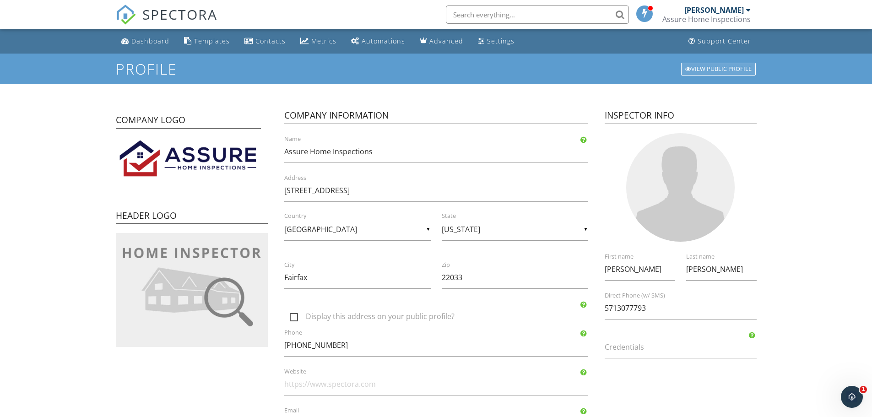
click at [706, 73] on div "View Public Profile" at bounding box center [718, 69] width 75 height 13
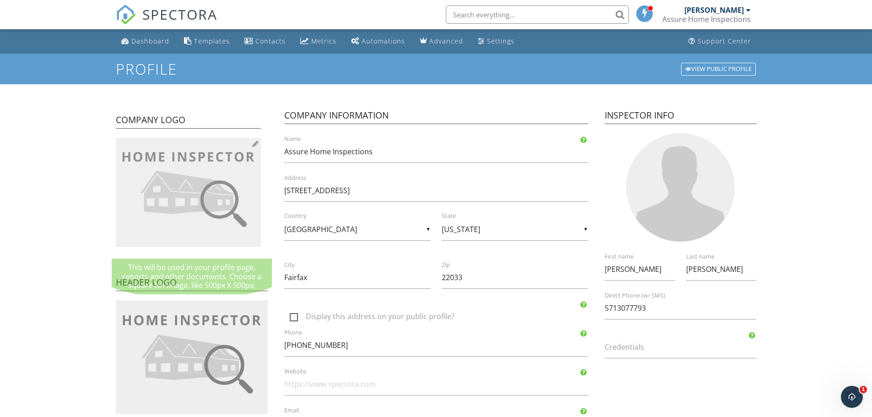
click at [226, 157] on img at bounding box center [188, 192] width 145 height 109
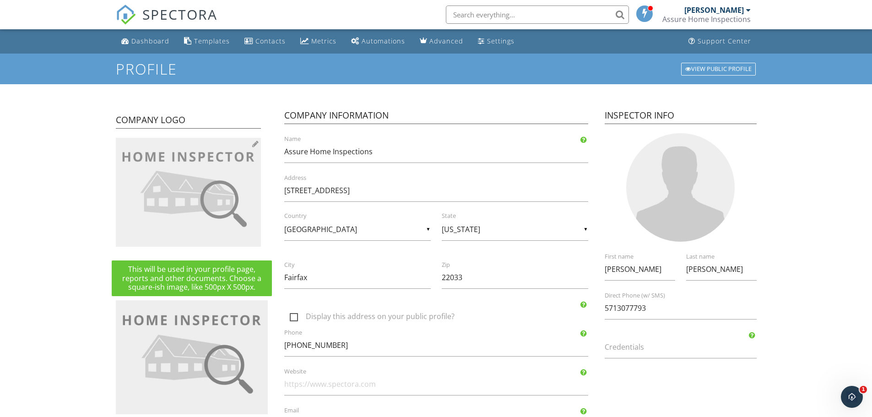
type input "C:\fakepath\Assure Home Inspections.jpg"
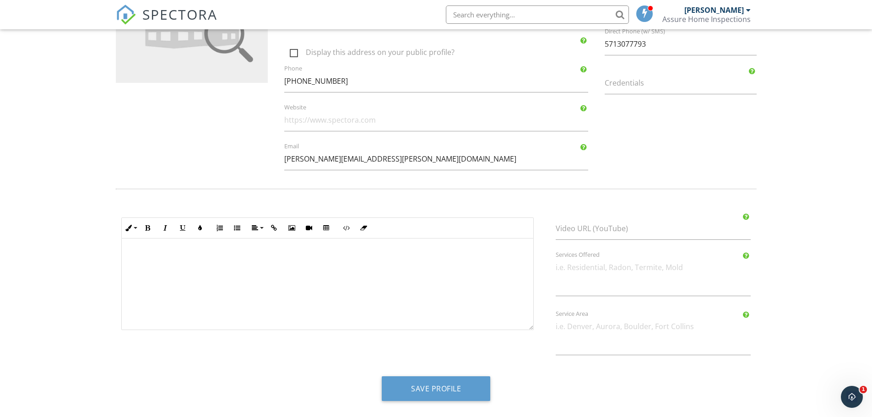
scroll to position [0, 0]
click at [437, 389] on button "Save Profile" at bounding box center [436, 388] width 108 height 25
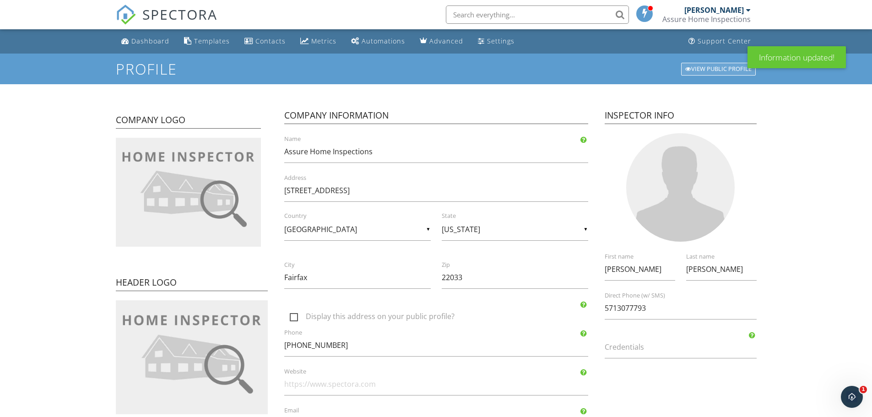
click at [724, 74] on div "View Public Profile" at bounding box center [718, 69] width 75 height 13
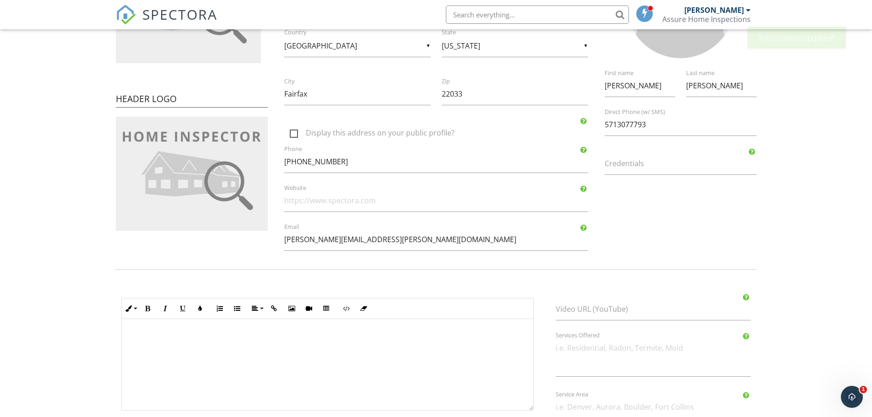
scroll to position [183, 0]
click at [377, 200] on input "Website" at bounding box center [436, 201] width 304 height 22
type input "[URL][DOMAIN_NAME]"
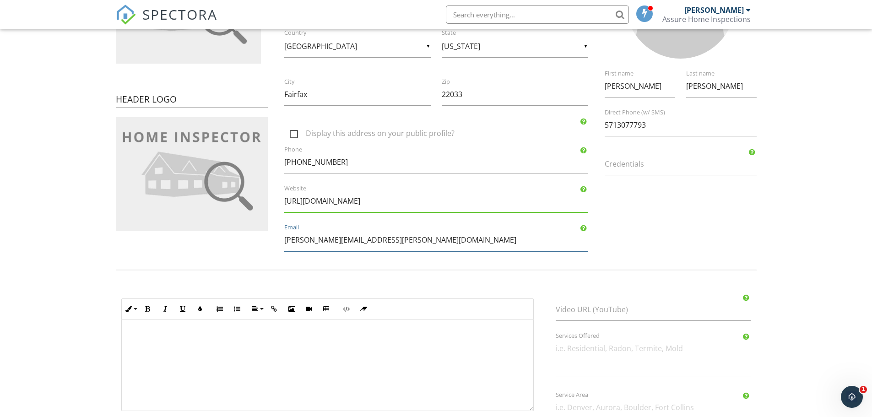
drag, startPoint x: 375, startPoint y: 239, endPoint x: 226, endPoint y: 250, distance: 149.1
click at [226, 250] on div "Company Logo Header Logo Company Information Assure Home Inspections Name 3423 …" at bounding box center [436, 87] width 652 height 348
type input "tony.klepic@assurehomeinspections.com"
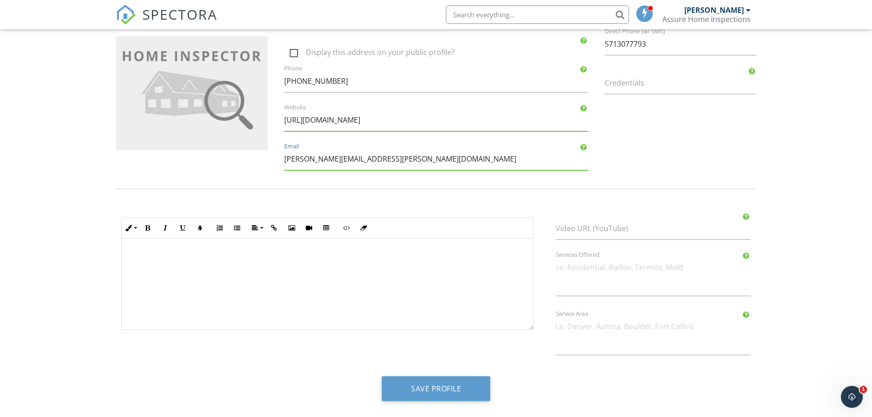
scroll to position [0, 0]
click at [438, 395] on button "Save Profile" at bounding box center [436, 388] width 108 height 25
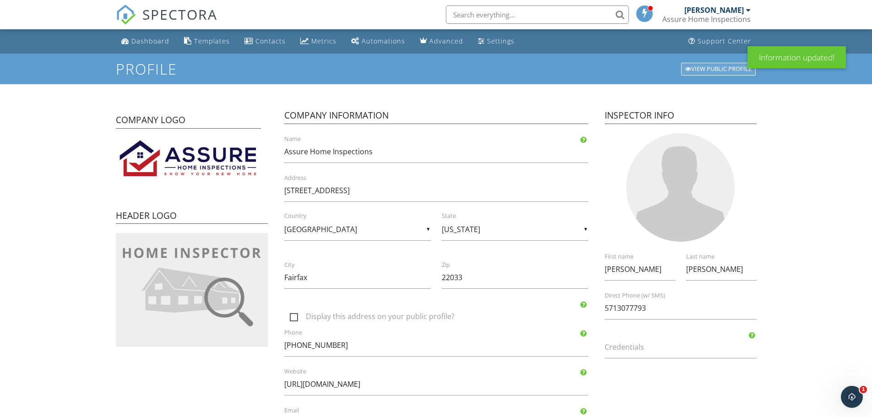
click at [714, 66] on div "View Public Profile" at bounding box center [718, 69] width 75 height 13
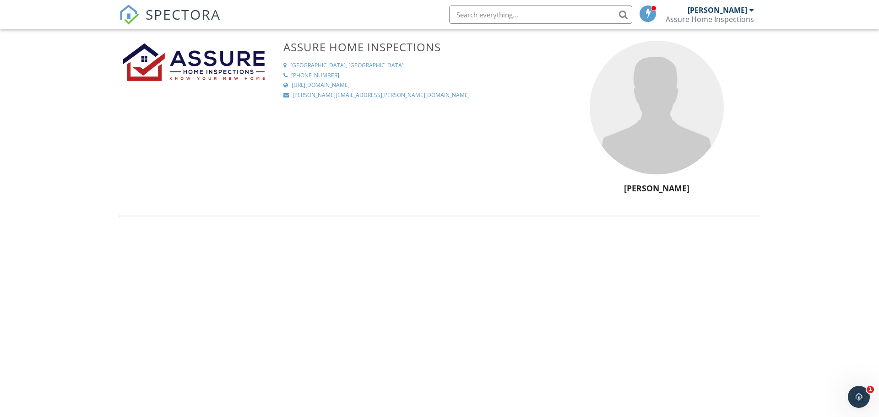
click at [350, 83] on div "[URL][DOMAIN_NAME]" at bounding box center [321, 85] width 58 height 8
click at [729, 16] on div "Assure Home Inspections" at bounding box center [709, 19] width 88 height 9
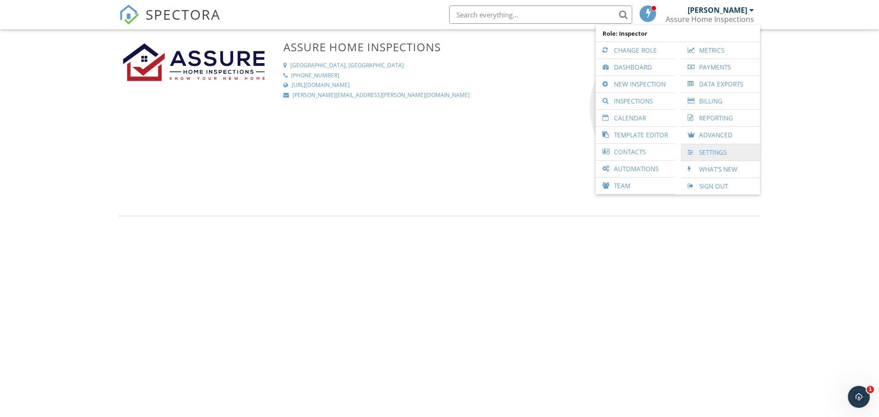
click at [704, 149] on link "Settings" at bounding box center [720, 152] width 70 height 16
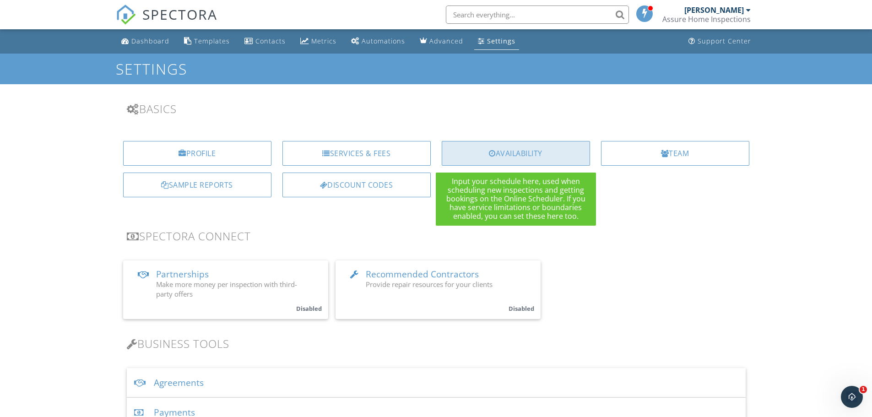
click at [519, 157] on div "Availability" at bounding box center [516, 153] width 148 height 25
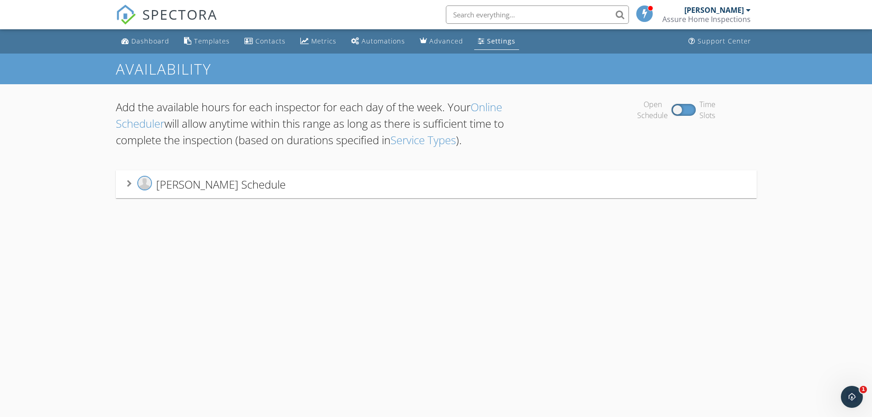
click at [688, 110] on div "Open Schedule Time Slots" at bounding box center [676, 110] width 160 height 22
click at [694, 108] on div "Open Schedule Time Slots" at bounding box center [676, 110] width 160 height 22
click at [693, 109] on div "Open Schedule Time Slots" at bounding box center [676, 110] width 160 height 22
click at [692, 109] on div "Open Schedule Time Slots" at bounding box center [676, 110] width 160 height 22
click at [382, 183] on div "Anthony Klepic's Schedule" at bounding box center [436, 184] width 619 height 17
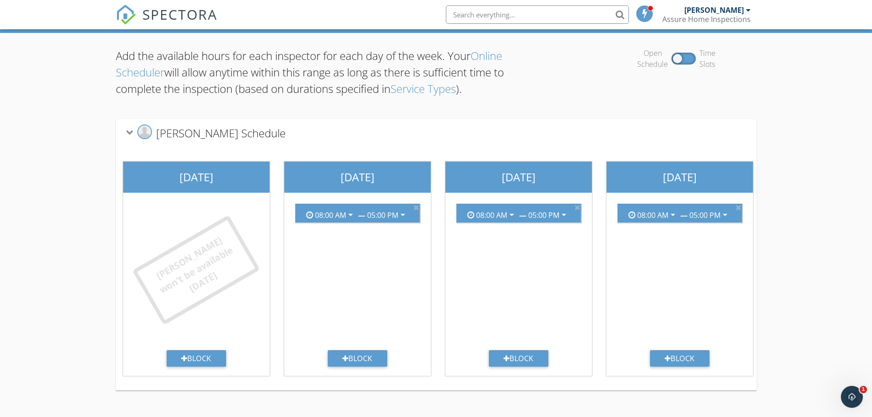
scroll to position [54, 0]
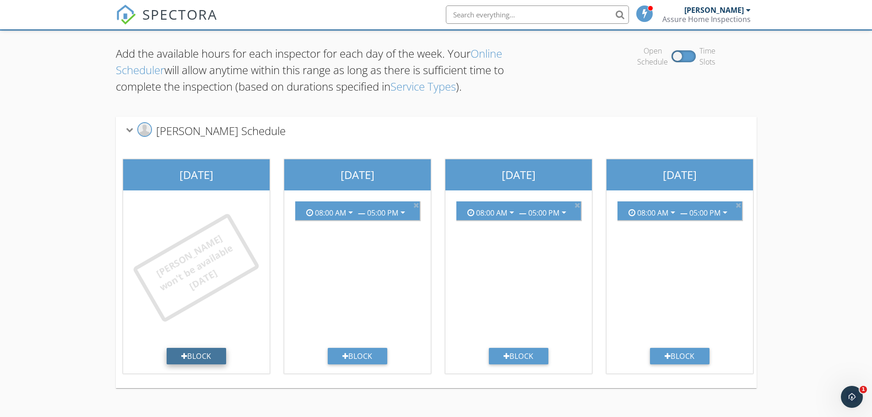
click at [198, 356] on div "Block" at bounding box center [196, 356] width 59 height 16
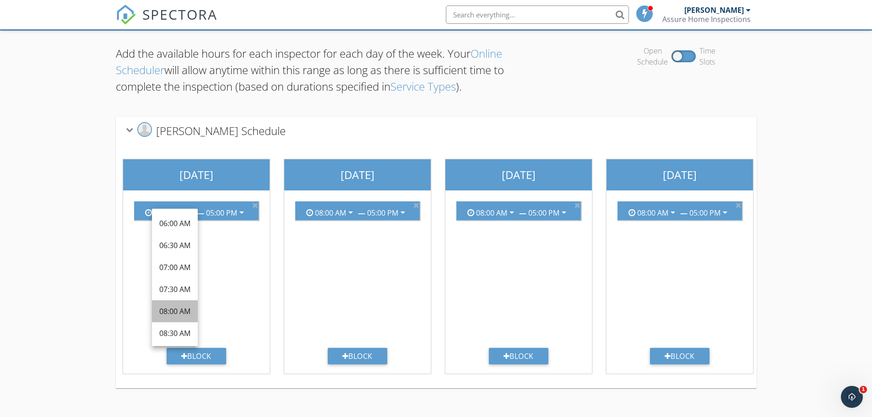
click at [181, 311] on div "08:00 AM" at bounding box center [174, 311] width 31 height 11
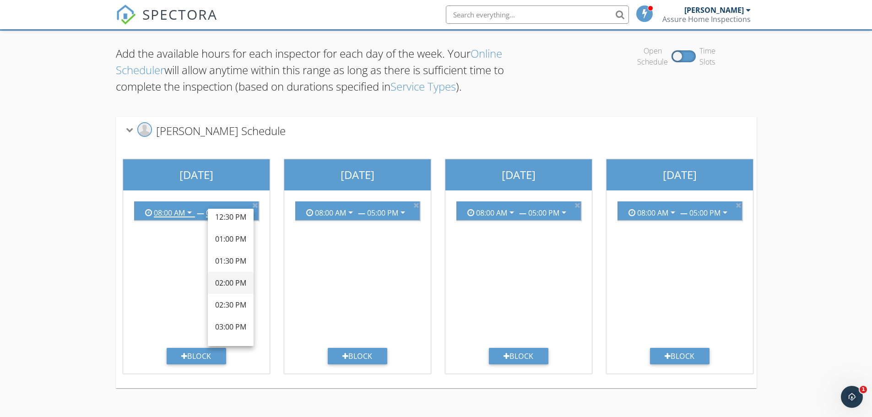
scroll to position [183, 0]
click at [236, 284] on div "02:00 PM" at bounding box center [230, 282] width 31 height 11
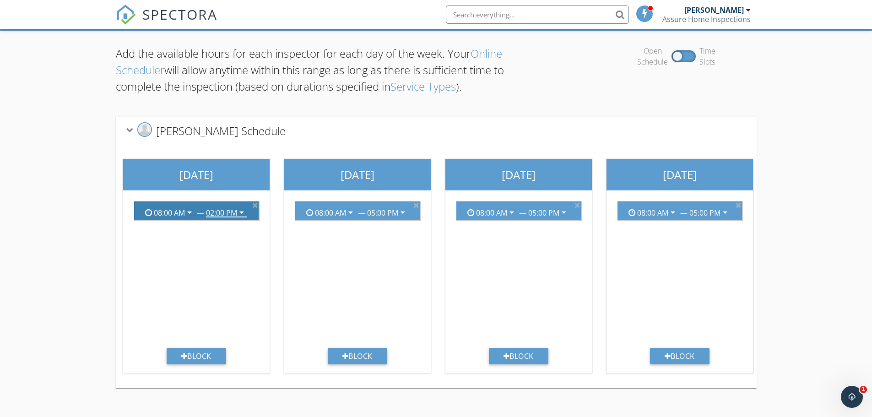
click at [238, 208] on icon "arrow_drop_down" at bounding box center [241, 212] width 11 height 11
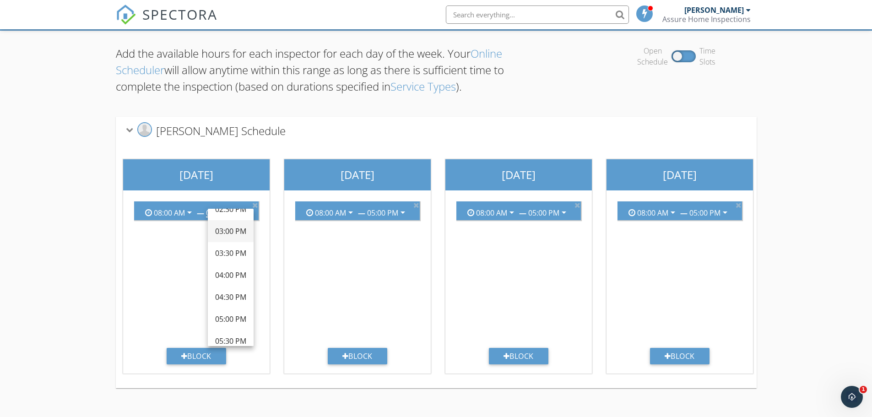
click at [233, 232] on div "03:00 PM" at bounding box center [230, 231] width 31 height 11
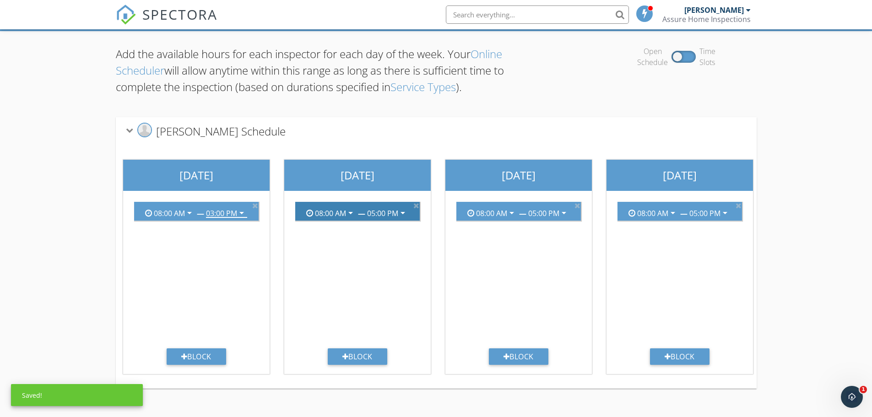
scroll to position [53, 0]
click at [405, 216] on icon "arrow_drop_down" at bounding box center [402, 213] width 11 height 11
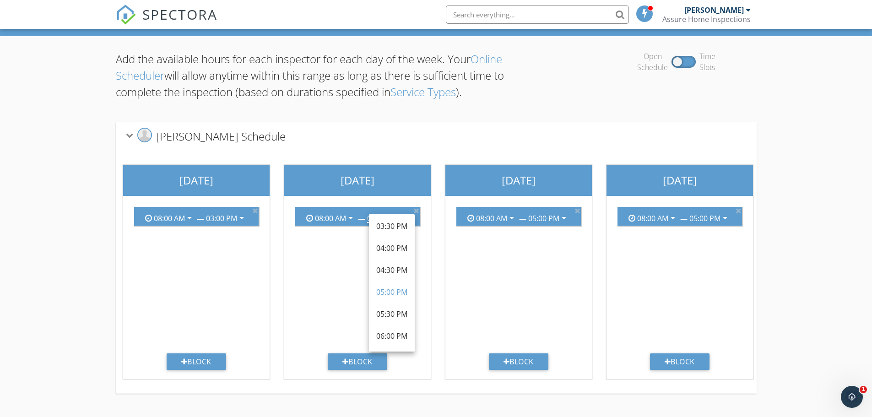
scroll to position [54, 0]
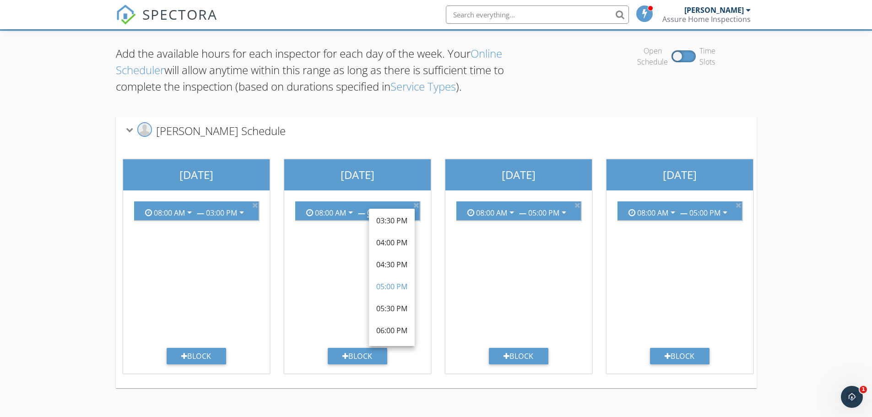
click at [205, 180] on div "Sunday" at bounding box center [196, 174] width 146 height 31
click at [128, 129] on icon at bounding box center [128, 130] width 7 height 5
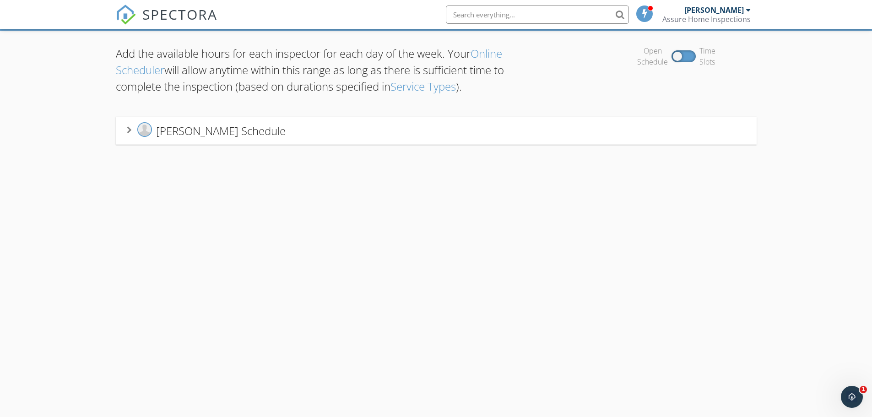
click at [130, 130] on icon at bounding box center [129, 129] width 5 height 7
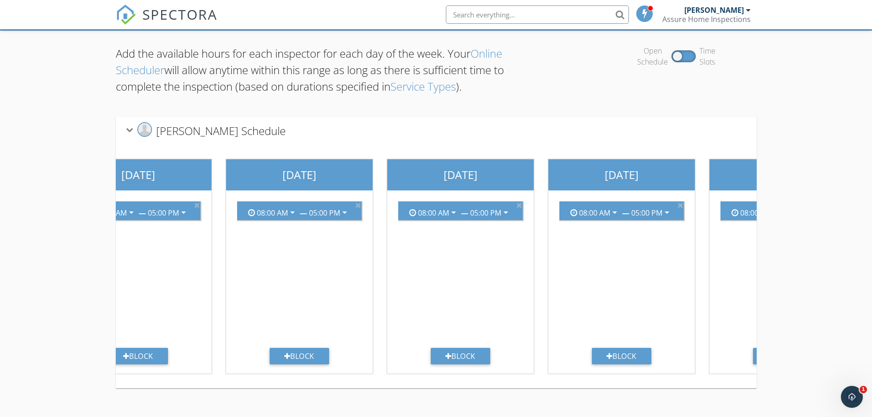
scroll to position [0, 487]
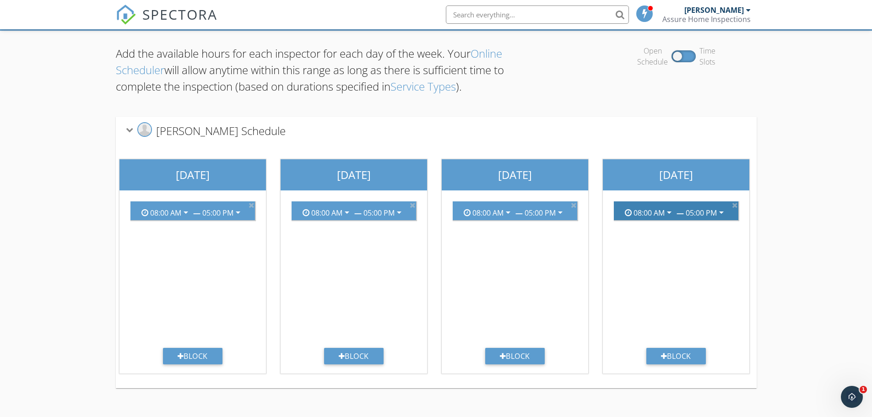
click at [642, 214] on div "08:00 AM" at bounding box center [648, 213] width 31 height 8
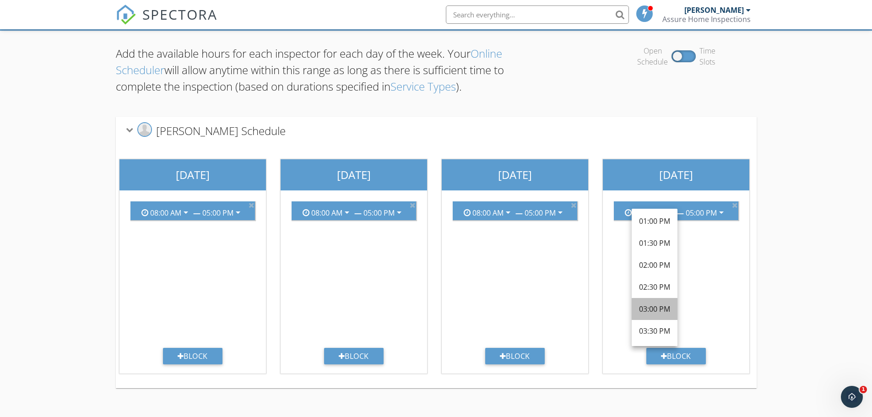
click at [658, 306] on div "03:00 PM" at bounding box center [654, 308] width 31 height 11
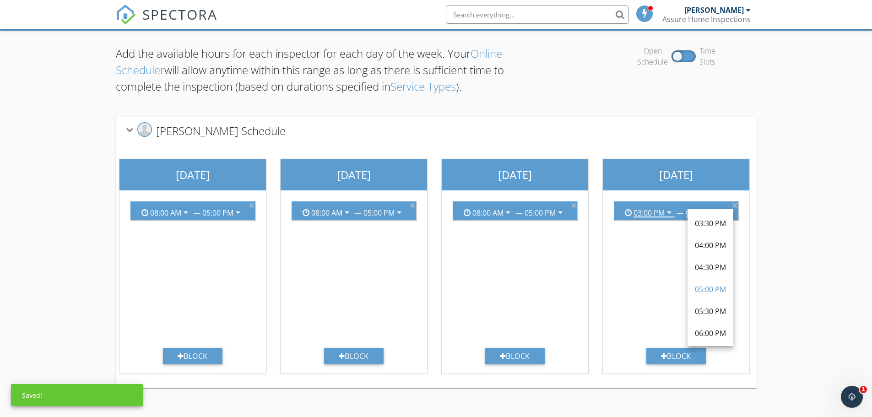
scroll to position [0, 0]
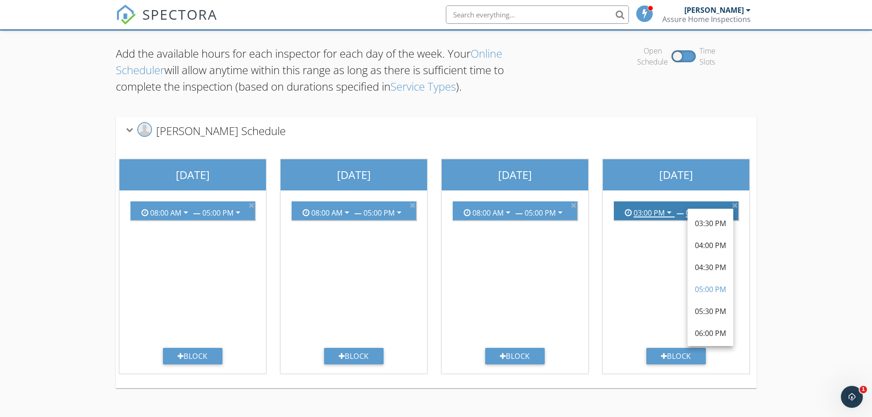
click at [639, 211] on div "03:00 PM" at bounding box center [648, 213] width 31 height 8
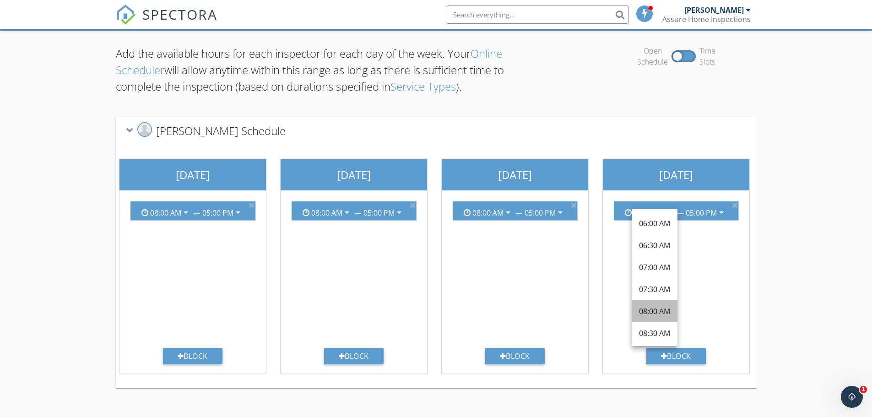
click at [660, 312] on div "08:00 AM" at bounding box center [654, 311] width 31 height 11
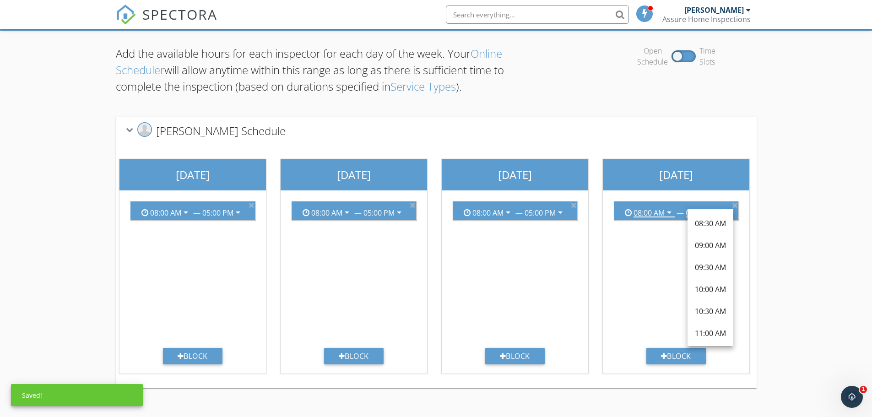
click at [658, 275] on div "08:00 AM arrow_drop_down — 05:00 PM arrow_drop_down" at bounding box center [675, 271] width 139 height 154
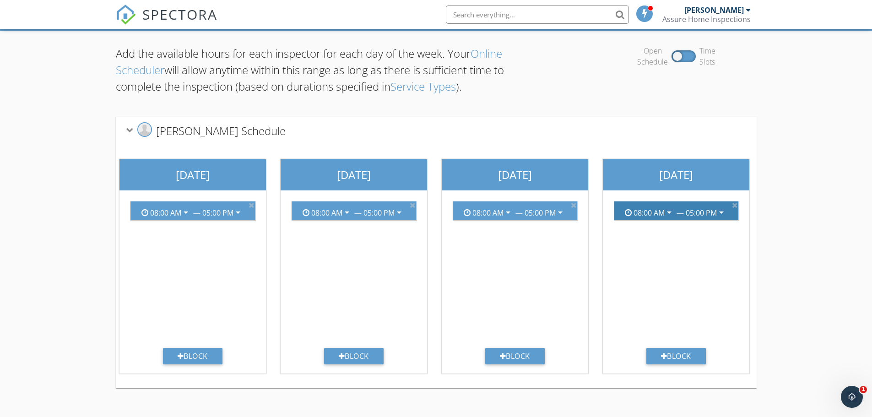
click at [721, 211] on icon "arrow_drop_down" at bounding box center [721, 212] width 11 height 11
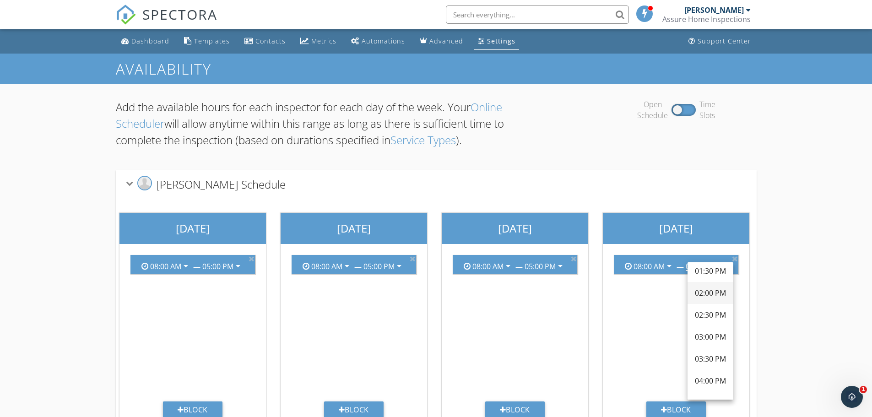
scroll to position [225, 0]
click at [708, 298] on div "02:00 PM" at bounding box center [710, 293] width 31 height 11
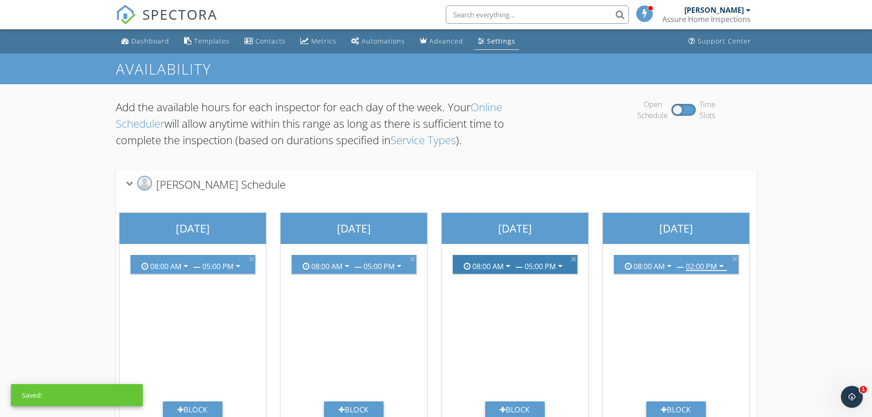
click at [559, 268] on icon "arrow_drop_down" at bounding box center [560, 265] width 11 height 11
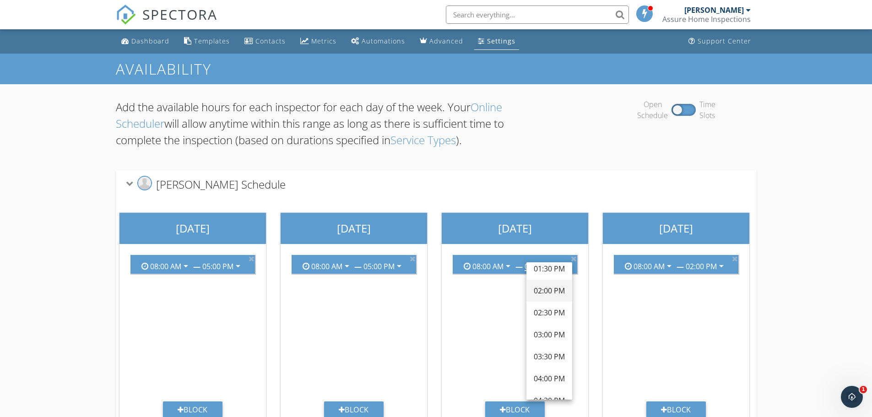
scroll to position [228, 0]
click at [551, 284] on div "02:00 PM" at bounding box center [549, 290] width 31 height 22
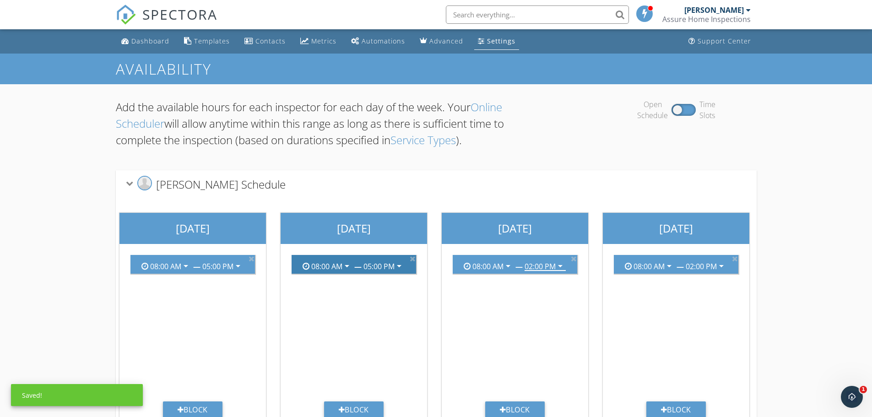
click at [391, 259] on div "05:00 PM arrow_drop_down" at bounding box center [383, 264] width 41 height 14
click at [396, 264] on icon "arrow_drop_down" at bounding box center [399, 265] width 11 height 11
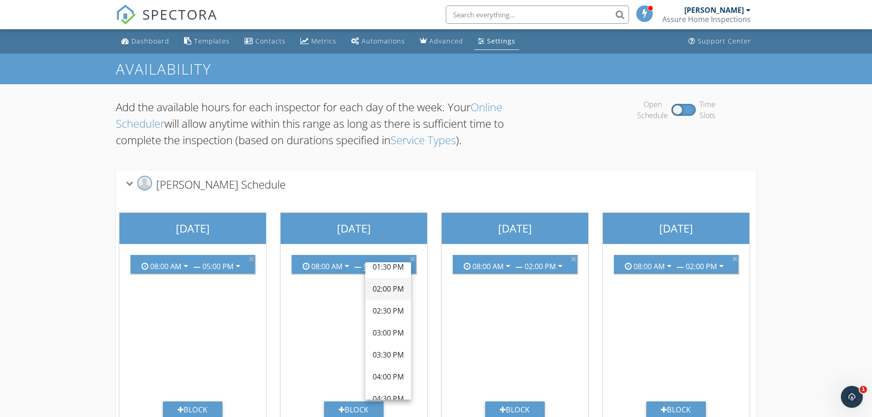
scroll to position [229, 0]
click at [388, 290] on div "02:00 PM" at bounding box center [388, 289] width 31 height 11
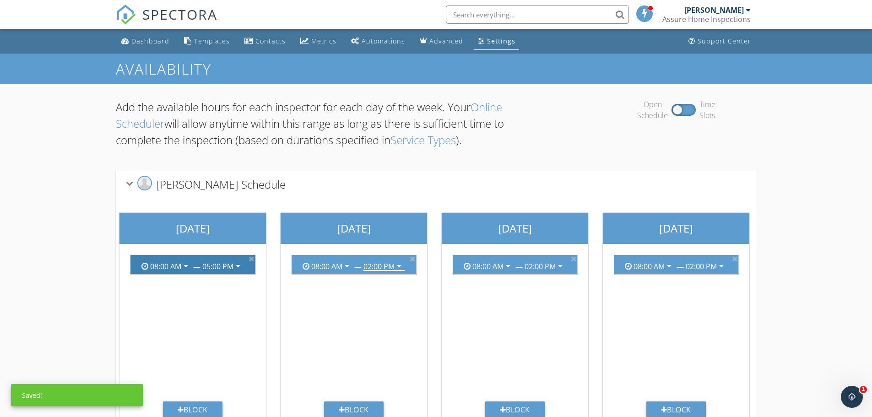
click at [222, 266] on div "05:00 PM" at bounding box center [217, 266] width 31 height 8
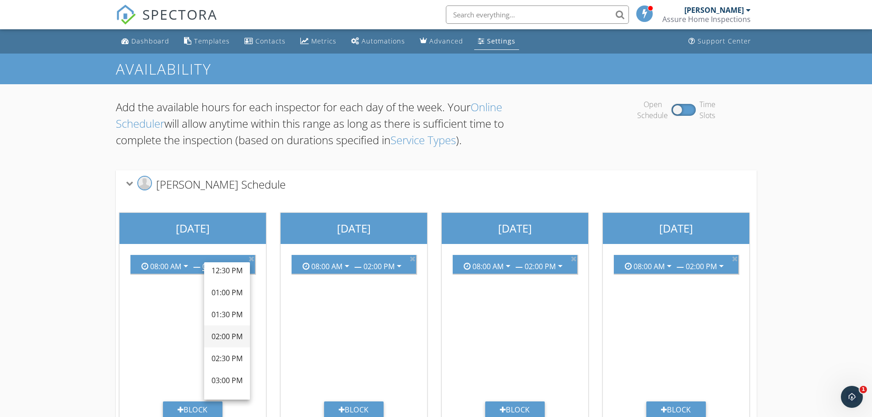
scroll to position [183, 0]
click at [223, 334] on div "02:00 PM" at bounding box center [226, 335] width 31 height 11
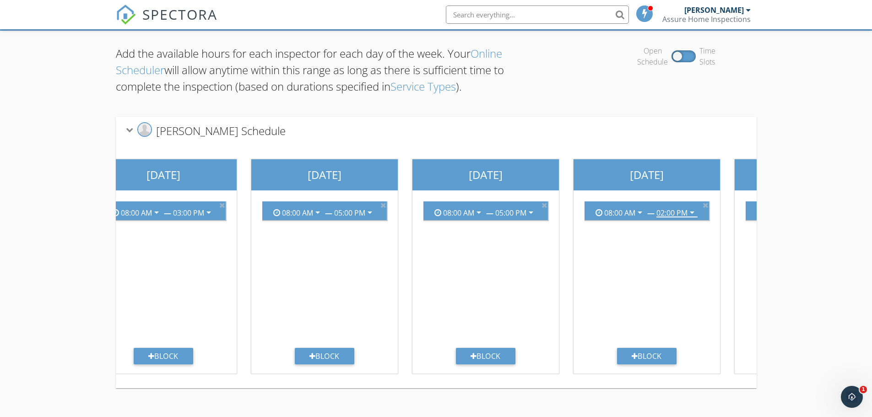
scroll to position [0, 31]
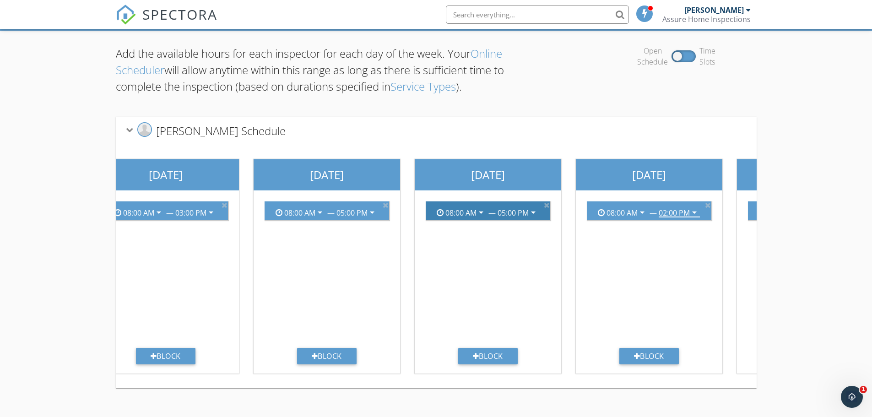
click at [523, 218] on div "08:00 AM arrow_drop_down — 05:00 PM arrow_drop_down" at bounding box center [487, 210] width 117 height 15
click at [525, 216] on div "05:00 PM" at bounding box center [512, 213] width 31 height 8
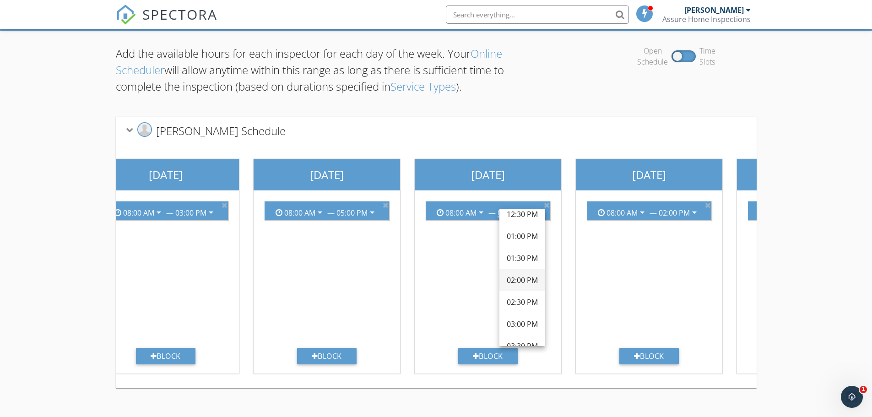
scroll to position [184, 0]
click at [525, 284] on div "02:00 PM" at bounding box center [522, 281] width 31 height 11
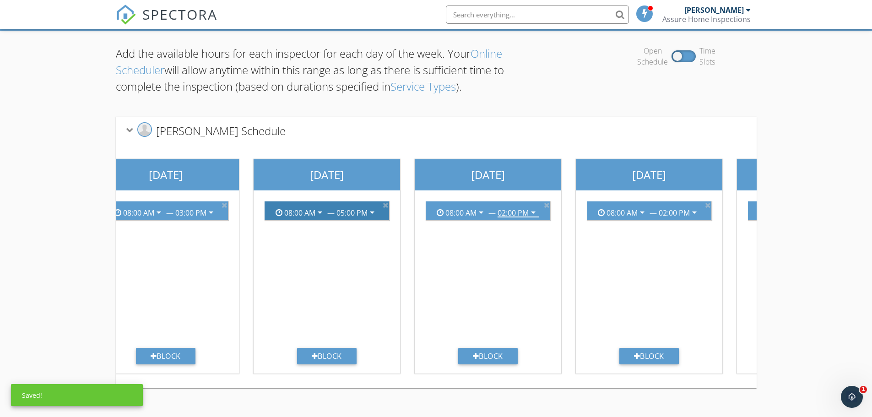
click at [355, 216] on div "05:00 PM" at bounding box center [351, 213] width 31 height 8
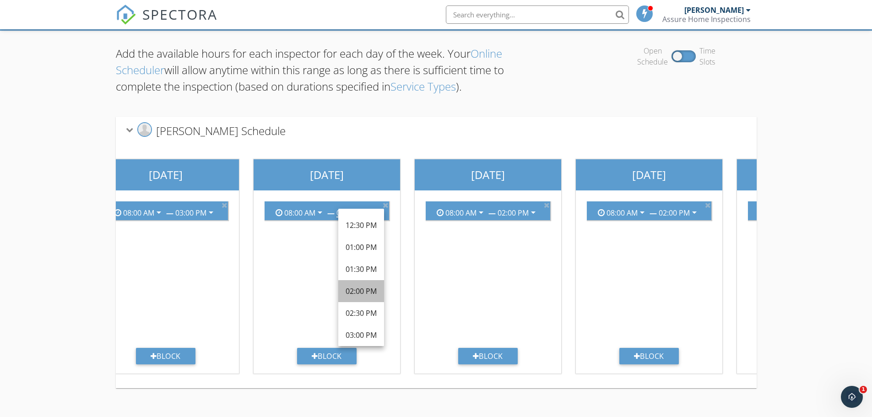
click at [368, 287] on div "02:00 PM" at bounding box center [361, 291] width 31 height 11
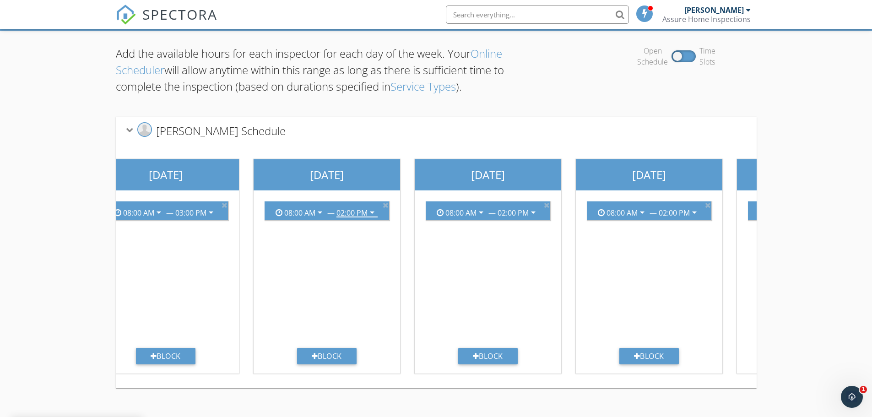
scroll to position [53, 0]
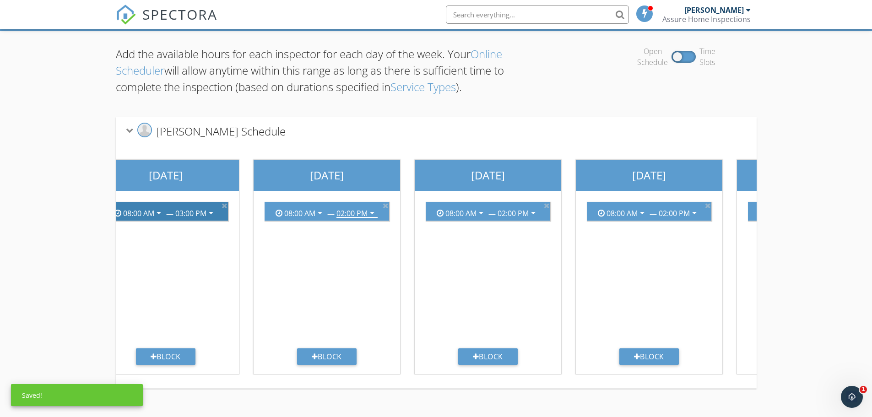
click at [211, 205] on div "03:00 PM arrow_drop_down" at bounding box center [195, 211] width 41 height 14
click at [210, 209] on icon "arrow_drop_down" at bounding box center [210, 212] width 11 height 11
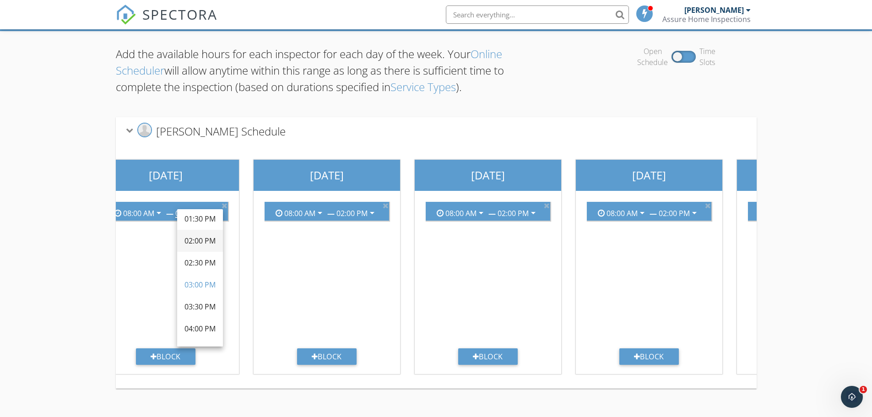
scroll to position [226, 0]
click at [202, 237] on div "02:00 PM" at bounding box center [199, 239] width 31 height 11
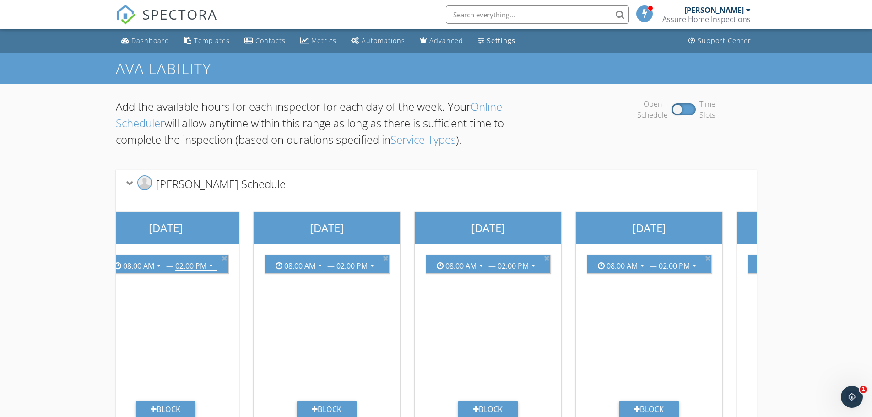
scroll to position [0, 0]
click at [498, 41] on div "Settings" at bounding box center [501, 41] width 28 height 9
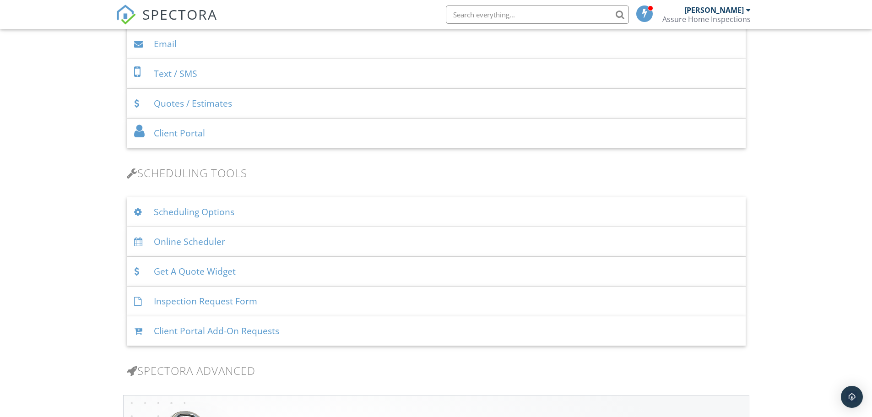
scroll to position [457, 0]
click at [214, 215] on div "Scheduling Options" at bounding box center [436, 213] width 619 height 30
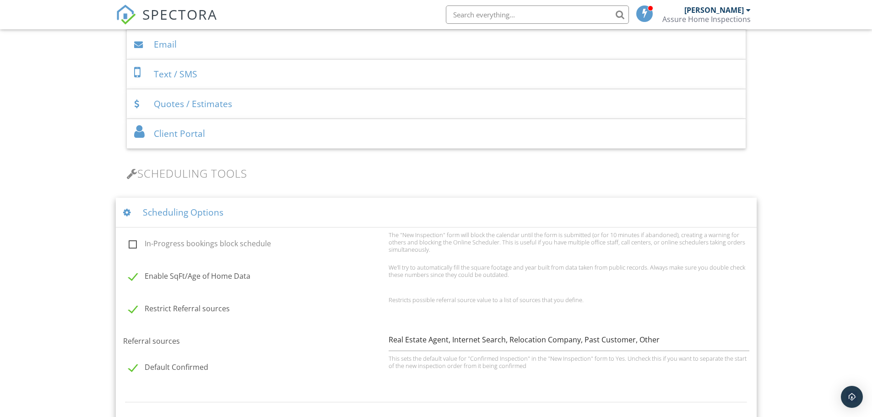
click at [132, 243] on label "In-Progress bookings block schedule" at bounding box center [256, 244] width 254 height 11
click at [129, 243] on input "In-Progress bookings block schedule" at bounding box center [126, 245] width 6 height 6
checkbox input "true"
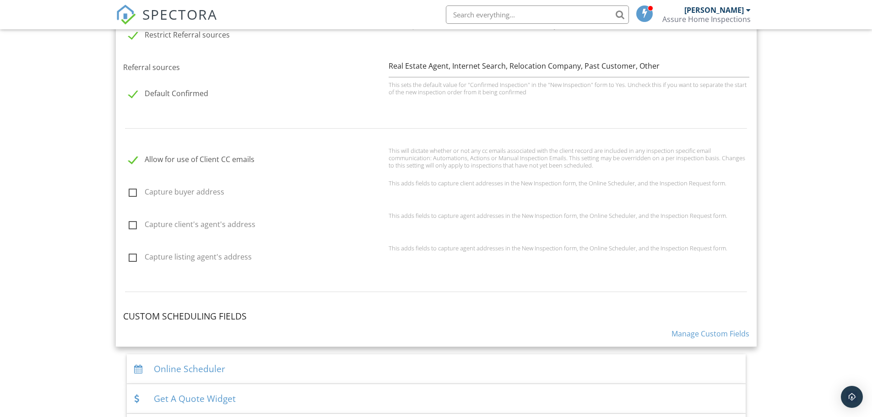
scroll to position [731, 0]
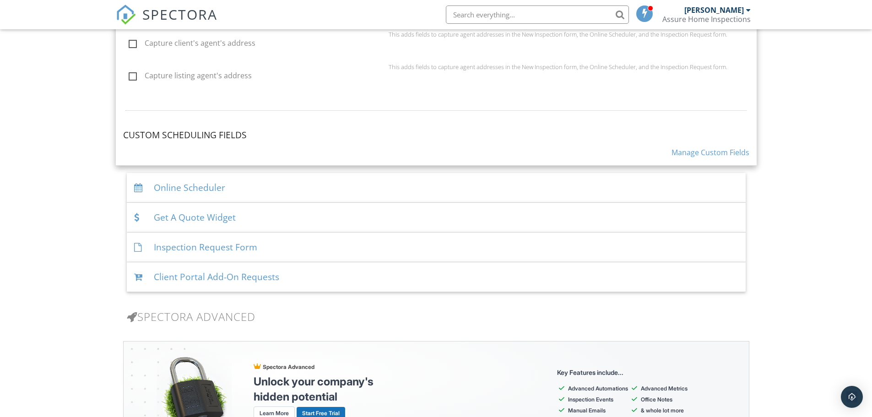
click at [198, 192] on div "Online Scheduler" at bounding box center [436, 188] width 619 height 30
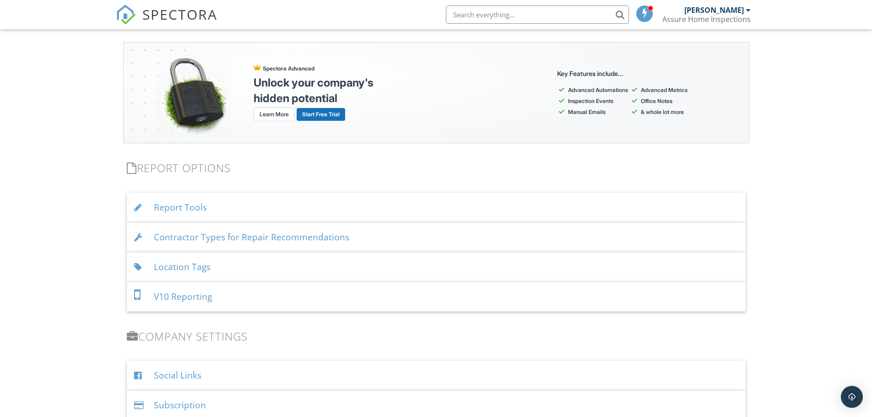
scroll to position [866, 0]
click at [191, 211] on div "Report Tools" at bounding box center [436, 207] width 619 height 30
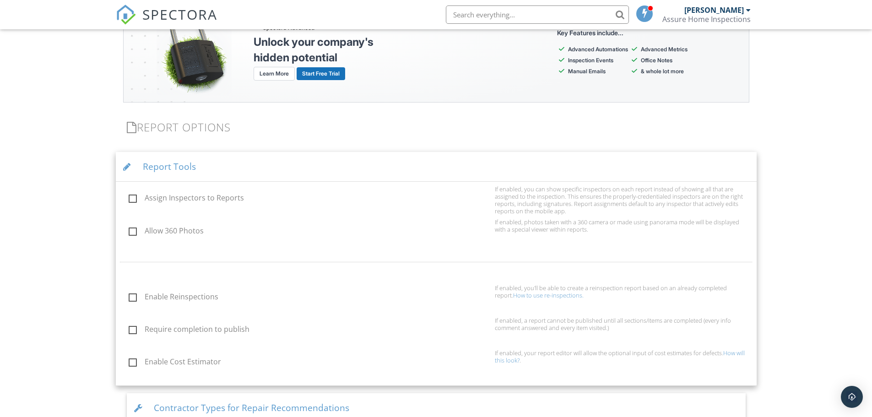
click at [140, 236] on label "Allow 360 Photos" at bounding box center [309, 232] width 361 height 11
click at [129, 235] on input "Allow 360 Photos" at bounding box center [126, 232] width 6 height 6
checkbox input "true"
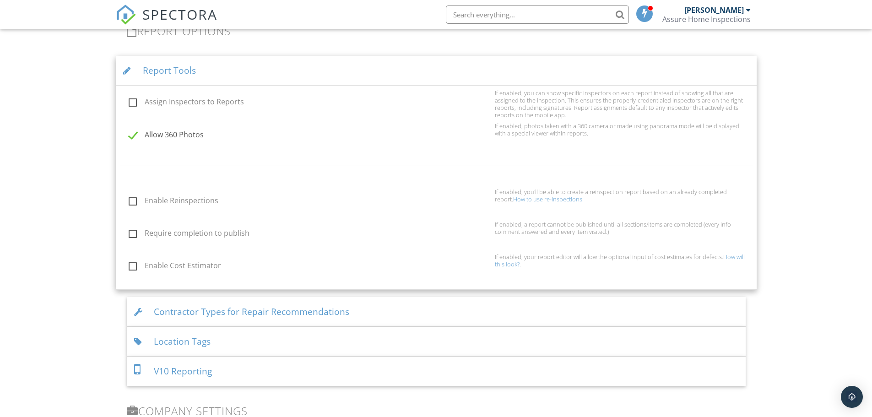
scroll to position [1003, 0]
click at [129, 200] on label "Enable Reinspections" at bounding box center [309, 201] width 361 height 11
click at [129, 200] on input "Enable Reinspections" at bounding box center [126, 202] width 6 height 6
checkbox input "true"
drag, startPoint x: 743, startPoint y: 261, endPoint x: 736, endPoint y: 261, distance: 6.9
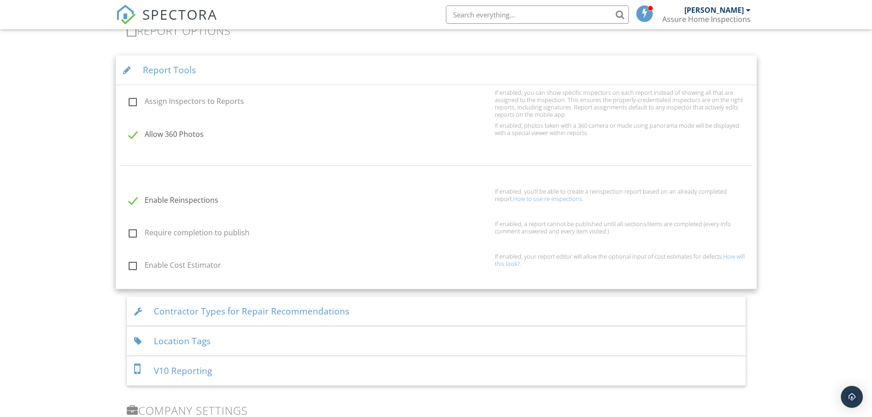
click at [741, 262] on div "If enabled, your report editor will allow the optional input of cost estimates …" at bounding box center [622, 260] width 254 height 15
click at [735, 254] on link "How will this look?" at bounding box center [620, 260] width 250 height 16
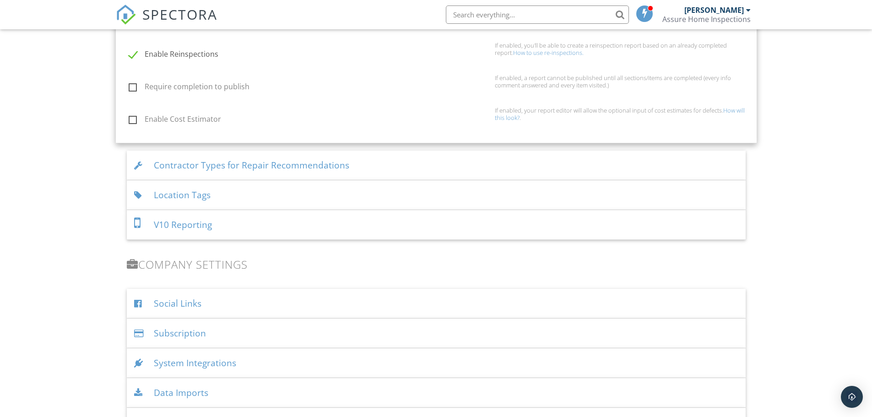
scroll to position [1149, 0]
click at [239, 163] on div "Contractor Types for Repair Recommendations" at bounding box center [436, 165] width 619 height 30
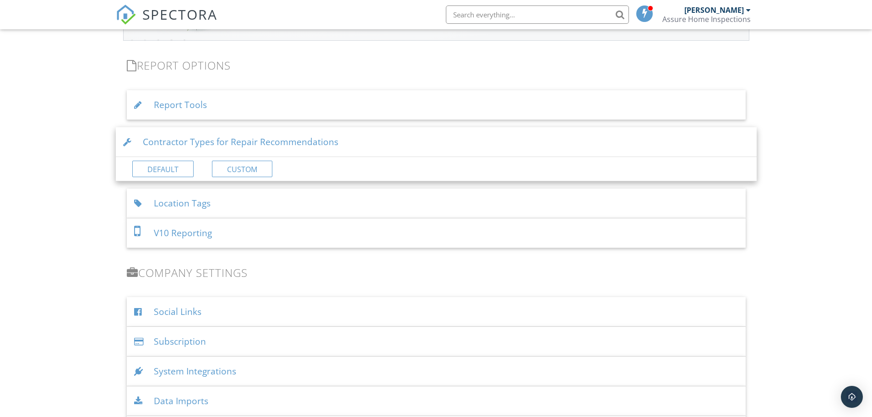
scroll to position [967, 0]
click at [234, 164] on link "Custom" at bounding box center [242, 170] width 60 height 16
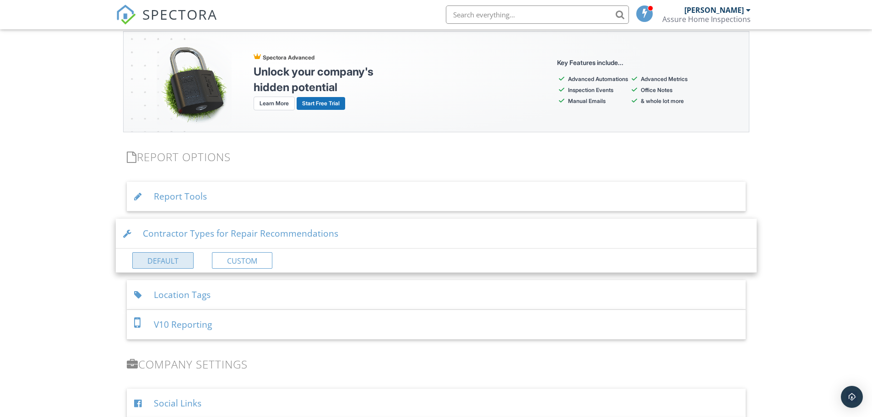
scroll to position [822, 0]
click at [170, 259] on link "Default" at bounding box center [162, 260] width 61 height 16
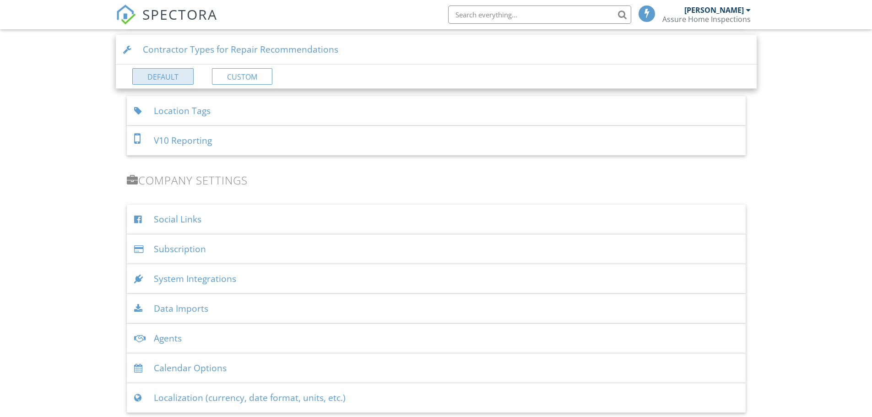
click at [146, 70] on link "Default" at bounding box center [162, 76] width 61 height 16
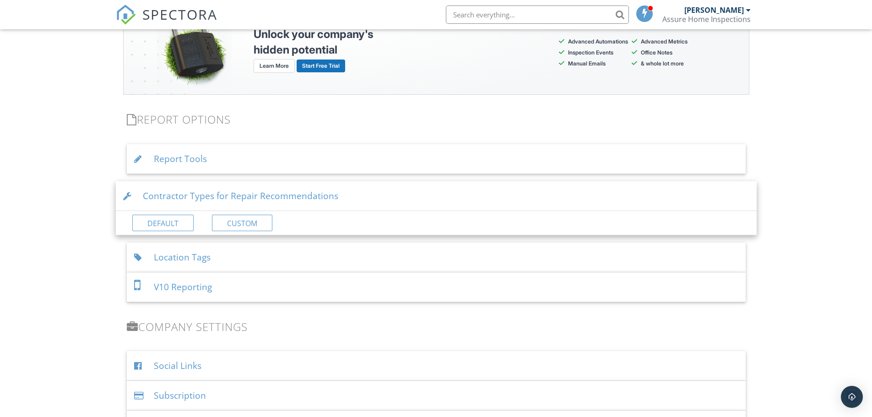
scroll to position [859, 0]
click at [206, 259] on div "Location Tags" at bounding box center [436, 258] width 619 height 30
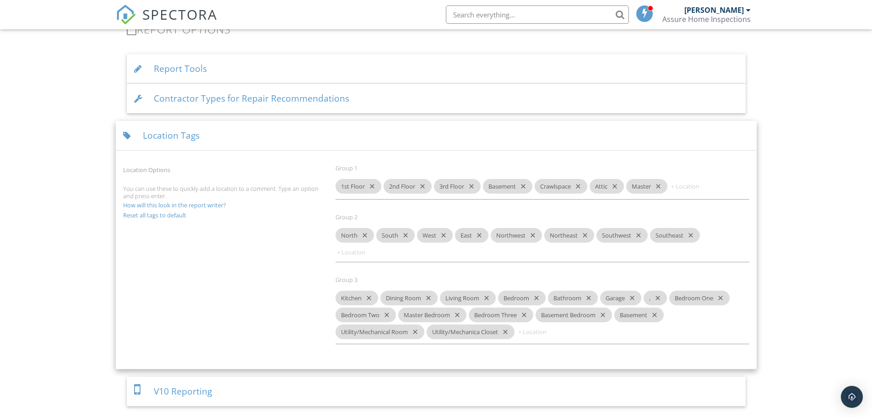
scroll to position [950, 0]
click at [715, 247] on div "North close South close West close East close Northwest close Northeast close S…" at bounding box center [542, 244] width 414 height 34
click at [701, 229] on div "North close South close West close East close Northwest close Northeast close S…" at bounding box center [542, 244] width 414 height 34
type input "Exterior Rear"
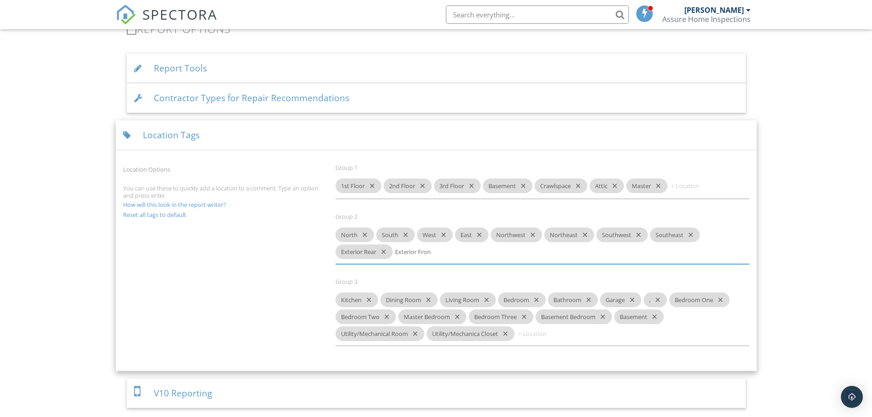
type input "Exterior Front"
drag, startPoint x: 516, startPoint y: 252, endPoint x: 533, endPoint y: 257, distance: 17.2
click at [533, 257] on div "North close South close West close East close Northwest close Northeast close S…" at bounding box center [542, 245] width 414 height 37
click at [527, 253] on div "North close South close West close East close Northwest close Northeast close S…" at bounding box center [542, 245] width 414 height 37
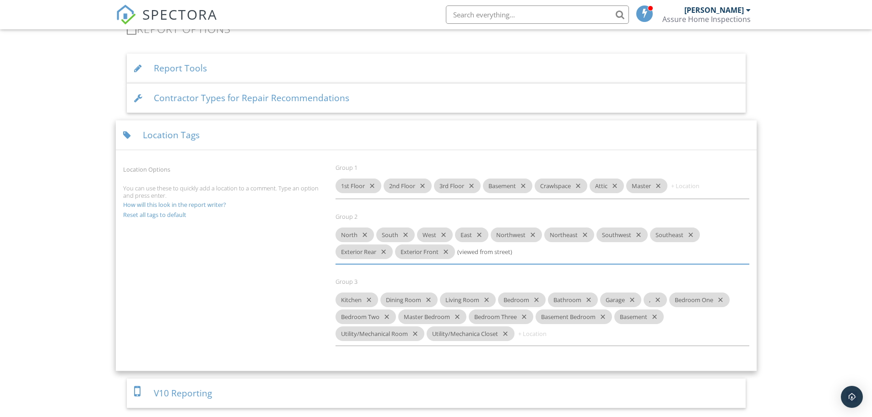
scroll to position [0, 0]
click at [525, 253] on div "North close South close West close East close Northwest close Northeast close S…" at bounding box center [542, 245] width 414 height 37
click at [524, 252] on div "North close South close West close East close Northwest close Northeast close S…" at bounding box center [542, 245] width 414 height 37
click at [511, 251] on input "Exterior RIght Side (viewed from street)" at bounding box center [484, 251] width 55 height 15
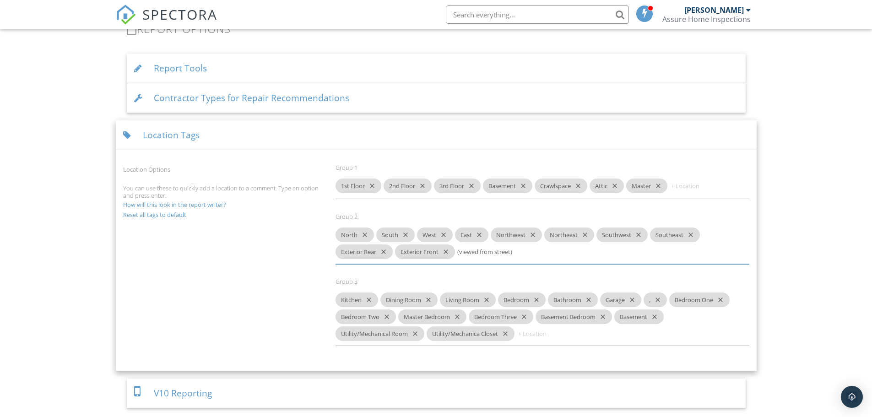
drag, startPoint x: 510, startPoint y: 252, endPoint x: 563, endPoint y: 258, distance: 53.0
click at [563, 258] on div "North close South close West close East close Northwest close Northeast close S…" at bounding box center [542, 245] width 414 height 37
click at [547, 252] on div "North close South close West close East close Northwest close Northeast close S…" at bounding box center [542, 245] width 414 height 37
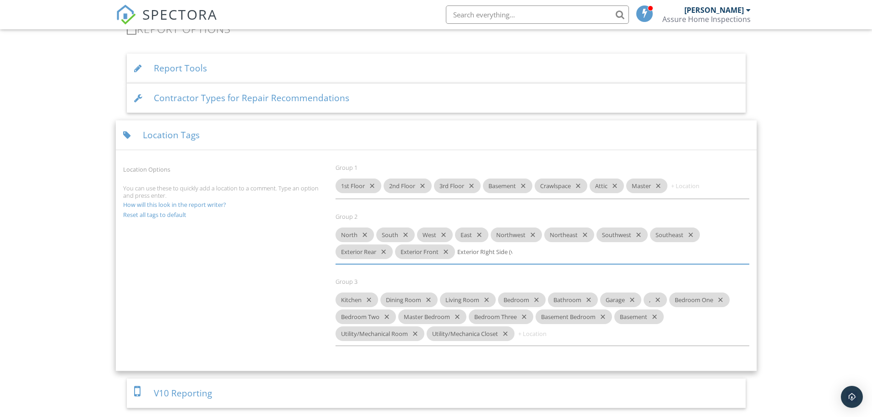
click at [547, 252] on div "North close South close West close East close Northwest close Northeast close S…" at bounding box center [542, 245] width 414 height 37
type input "Exterior RIght Side"
click at [509, 255] on div "Exterior RIght Side close" at bounding box center [493, 251] width 72 height 15
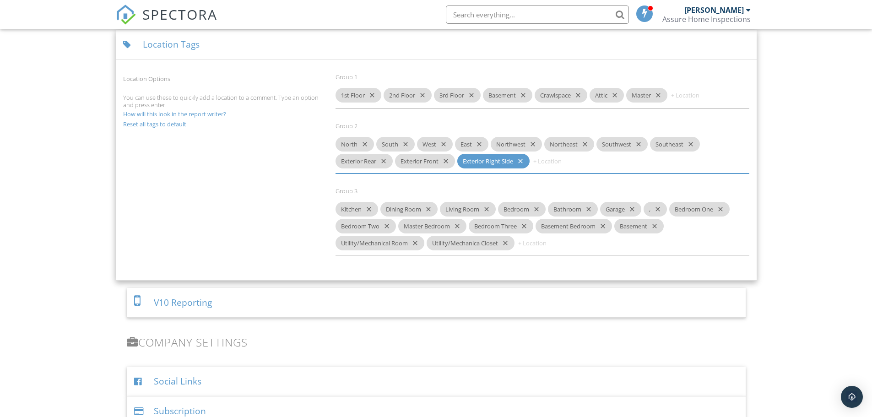
scroll to position [1041, 0]
click at [497, 155] on div "Exterior RIght Side close" at bounding box center [493, 160] width 72 height 15
click at [496, 159] on div "Exterior RIght Side close" at bounding box center [493, 160] width 72 height 15
click at [522, 159] on icon "close" at bounding box center [518, 160] width 11 height 15
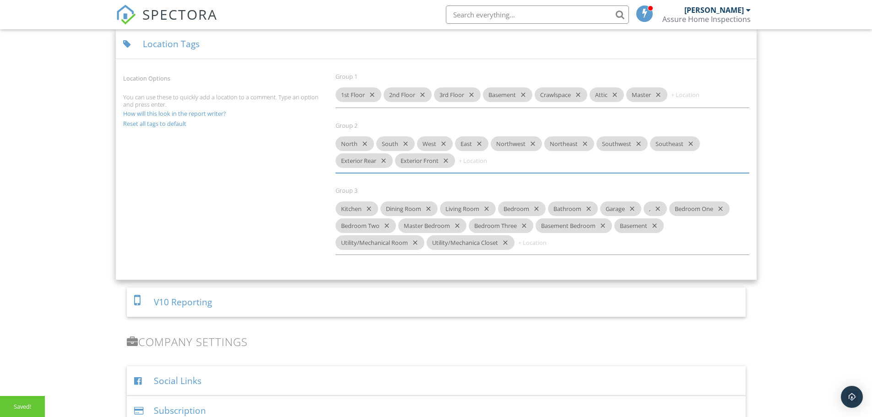
click at [502, 164] on input at bounding box center [484, 160] width 55 height 15
drag, startPoint x: 517, startPoint y: 163, endPoint x: 496, endPoint y: 164, distance: 20.6
click at [496, 164] on div "North close South close West close East close Northwest close Northeast close S…" at bounding box center [542, 154] width 414 height 37
drag, startPoint x: 515, startPoint y: 161, endPoint x: 509, endPoint y: 162, distance: 5.8
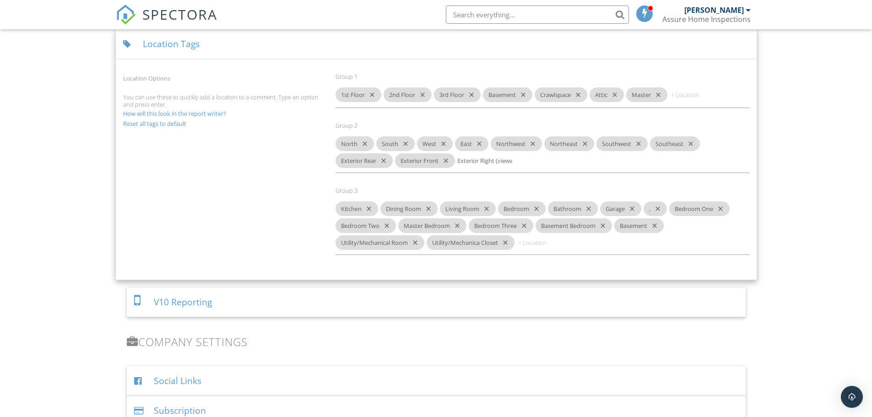
click at [512, 162] on div "North close South close West close East close Northwest close Northeast close S…" at bounding box center [542, 154] width 414 height 37
drag, startPoint x: 514, startPoint y: 161, endPoint x: 497, endPoint y: 160, distance: 17.4
click at [497, 160] on div "North close South close West close East close Northwest close Northeast close S…" at bounding box center [542, 154] width 414 height 37
drag, startPoint x: 458, startPoint y: 161, endPoint x: 526, endPoint y: 157, distance: 68.3
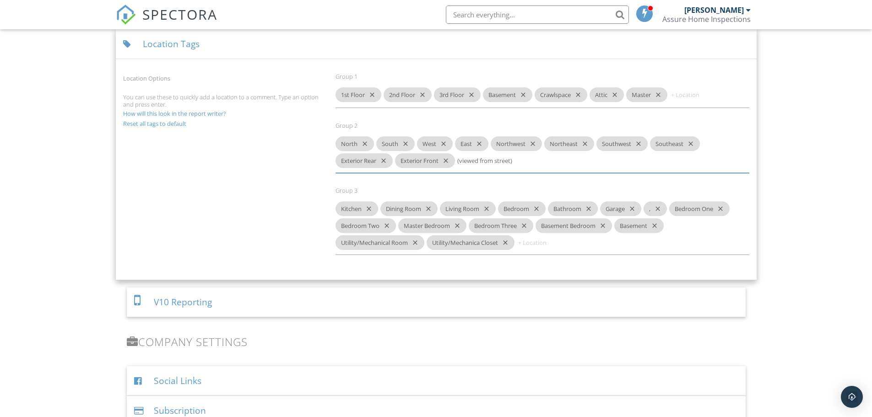
click at [526, 157] on div "North close South close West close East close Northwest close Northeast close S…" at bounding box center [542, 154] width 414 height 37
click at [537, 170] on div "North close South close West close East close Northwest close Northeast close S…" at bounding box center [542, 154] width 414 height 37
click at [552, 165] on div "North close South close West close East close Northwest close Northeast close S…" at bounding box center [542, 154] width 414 height 37
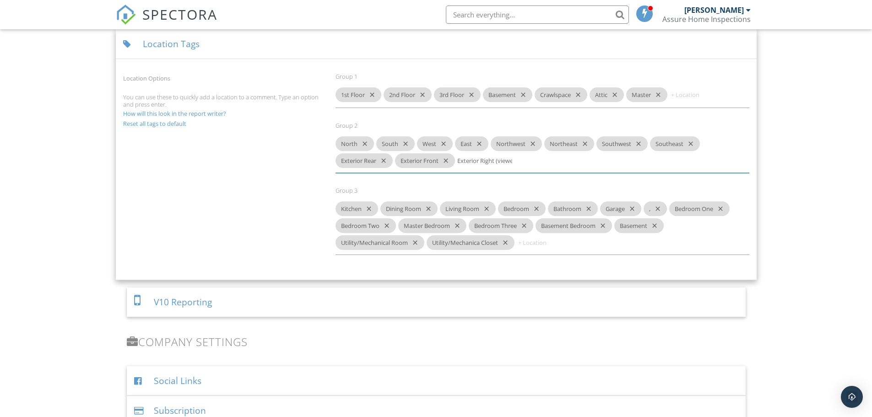
click at [552, 165] on div "North close South close West close East close Northwest close Northeast close S…" at bounding box center [542, 154] width 414 height 37
click at [482, 161] on input "Exterior Right (viewed from street)" at bounding box center [484, 160] width 55 height 15
type input "Exterior Right (viewed from street)"
type input "3"
paste input "(viewed from street)"
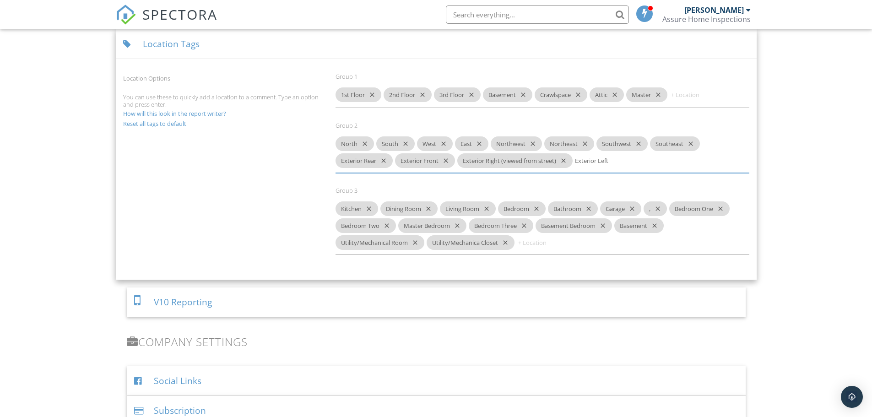
type input "Exterior Left (viewed from street)"
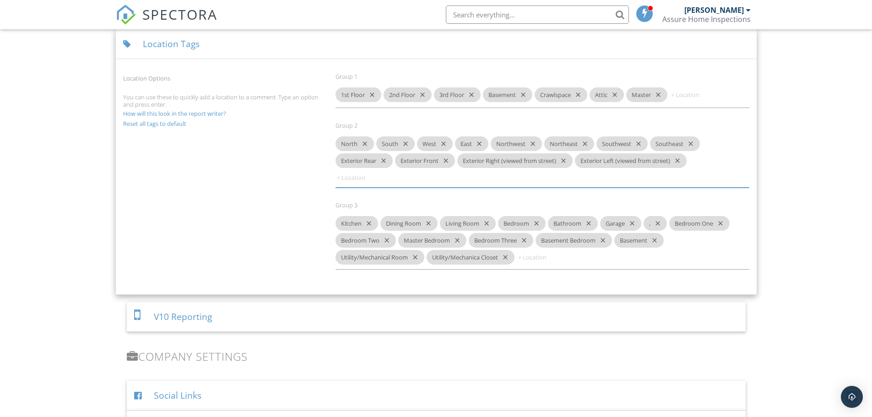
click at [545, 260] on input at bounding box center [544, 257] width 55 height 15
type input "Basement;"
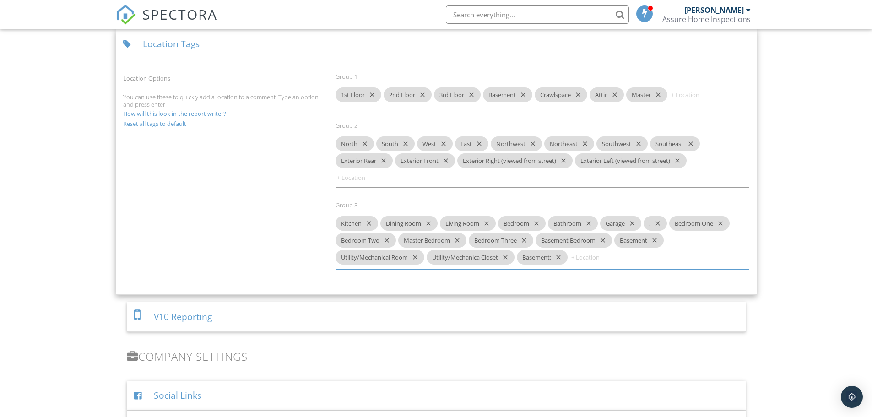
click at [560, 257] on icon "close" at bounding box center [556, 257] width 11 height 15
click at [552, 259] on input at bounding box center [544, 257] width 55 height 15
type input "Basement"
type input "B"
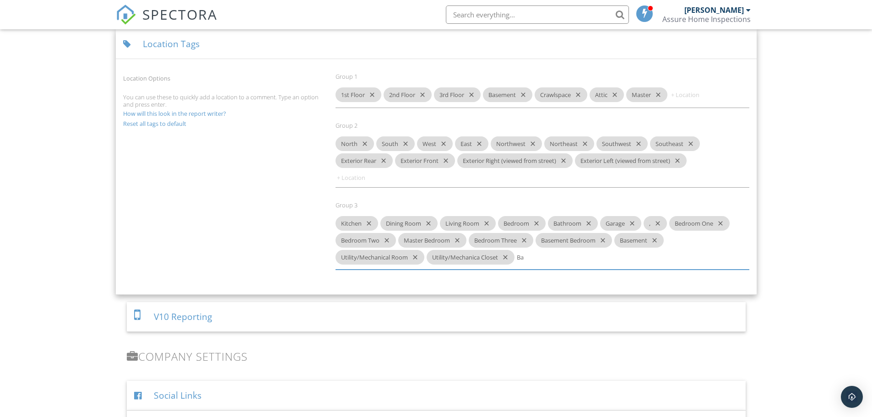
type input "B"
click at [552, 259] on input at bounding box center [544, 257] width 55 height 15
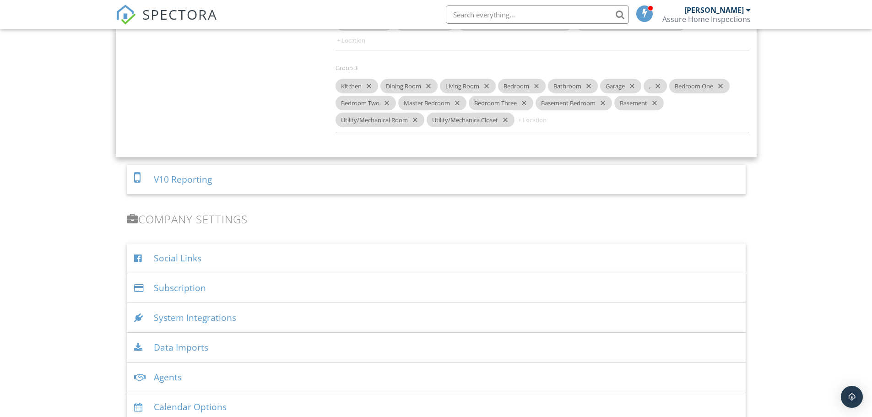
click at [193, 176] on div "V10 Reporting" at bounding box center [436, 180] width 619 height 30
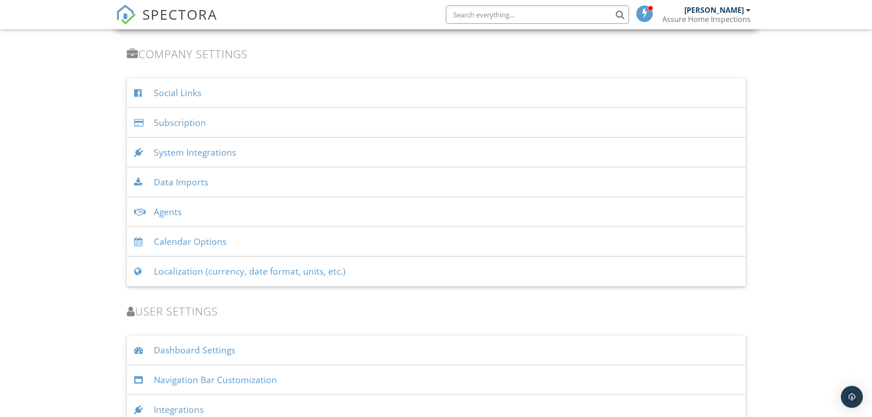
scroll to position [1141, 0]
click at [207, 150] on div "System Integrations" at bounding box center [436, 152] width 619 height 30
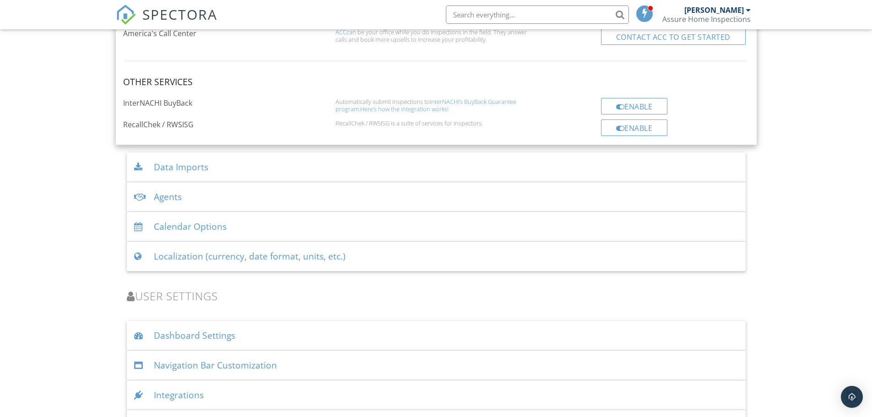
scroll to position [1681, 0]
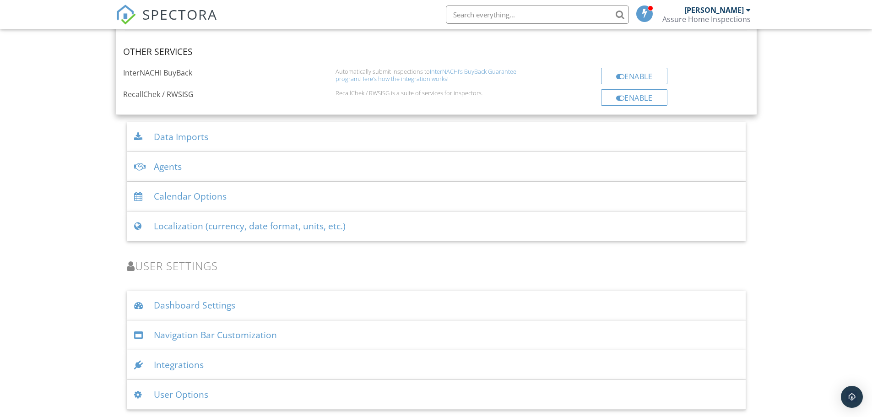
click at [203, 194] on div "Calendar Options" at bounding box center [436, 197] width 619 height 30
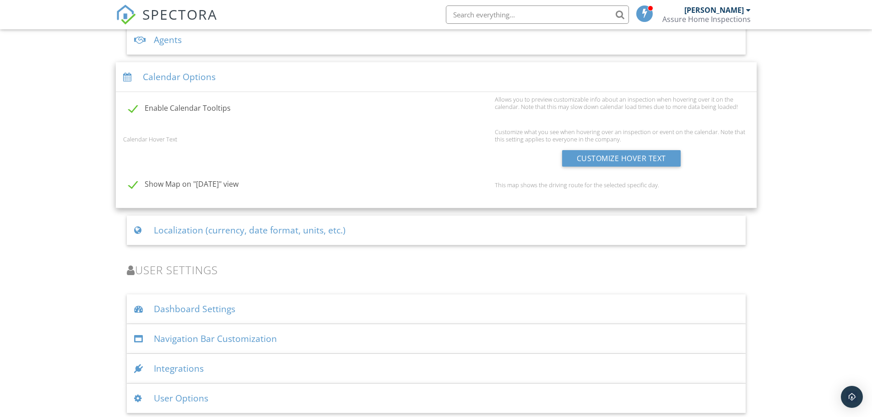
scroll to position [1316, 0]
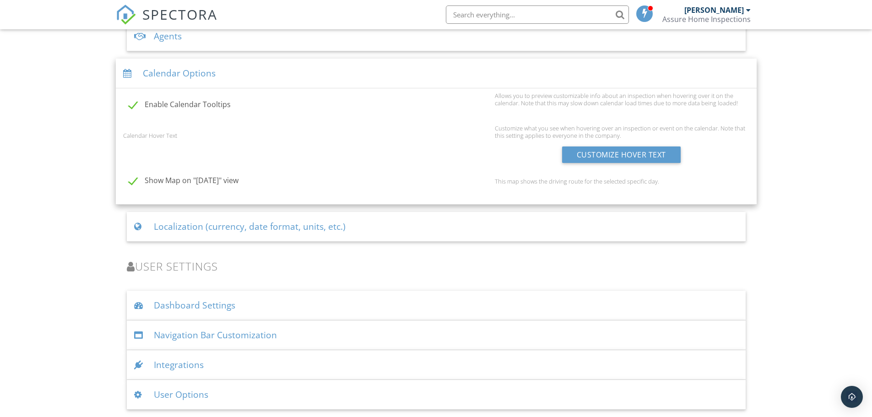
click at [185, 306] on div "Dashboard Settings" at bounding box center [436, 306] width 619 height 30
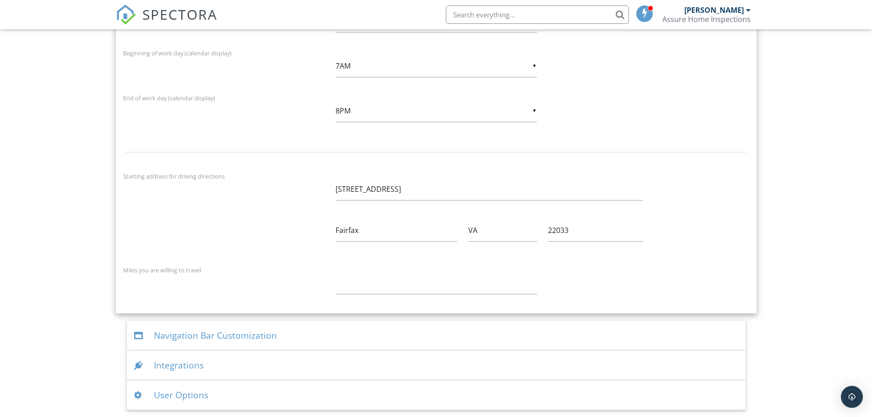
scroll to position [1817, 0]
click at [221, 336] on div "Navigation Bar Customization" at bounding box center [436, 335] width 619 height 30
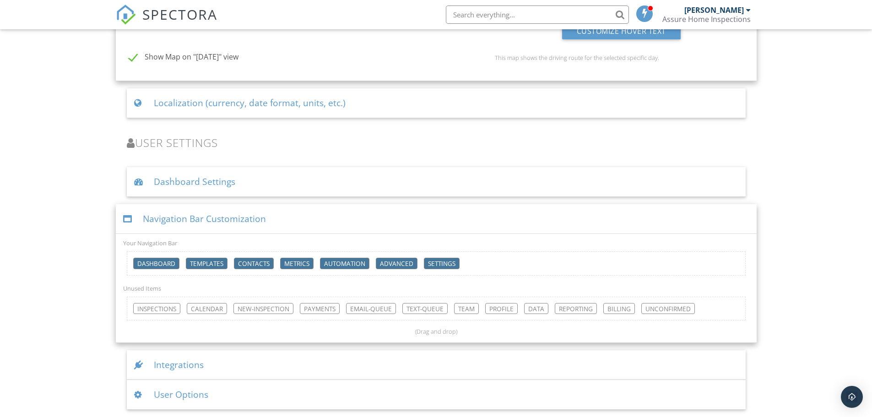
scroll to position [1440, 0]
click at [164, 359] on div "Integrations" at bounding box center [436, 365] width 619 height 30
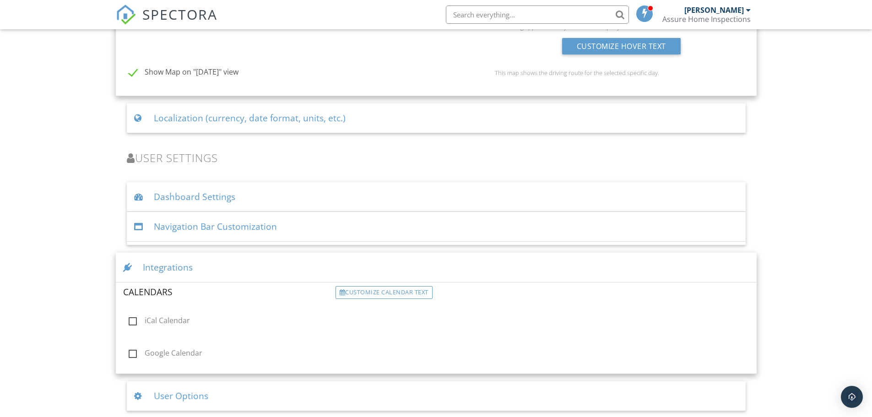
scroll to position [1426, 0]
click at [130, 315] on label "iCal Calendar" at bounding box center [229, 317] width 201 height 11
click at [129, 315] on input "iCal Calendar" at bounding box center [126, 317] width 6 height 6
checkbox input "true"
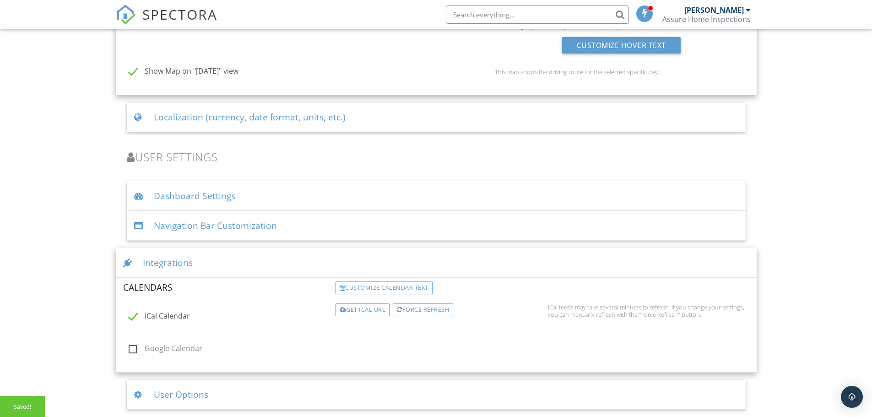
click at [135, 352] on label "Google Calendar" at bounding box center [229, 349] width 201 height 11
click at [129, 352] on input "Google Calendar" at bounding box center [126, 350] width 6 height 6
checkbox input "true"
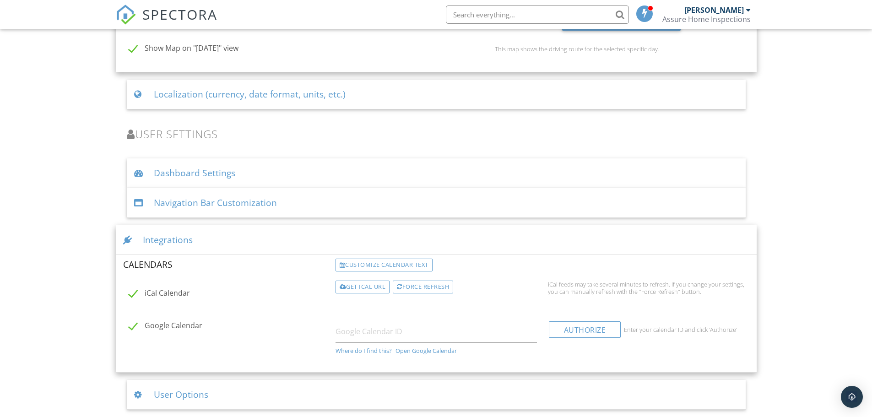
click at [196, 393] on div "User Options" at bounding box center [436, 395] width 619 height 30
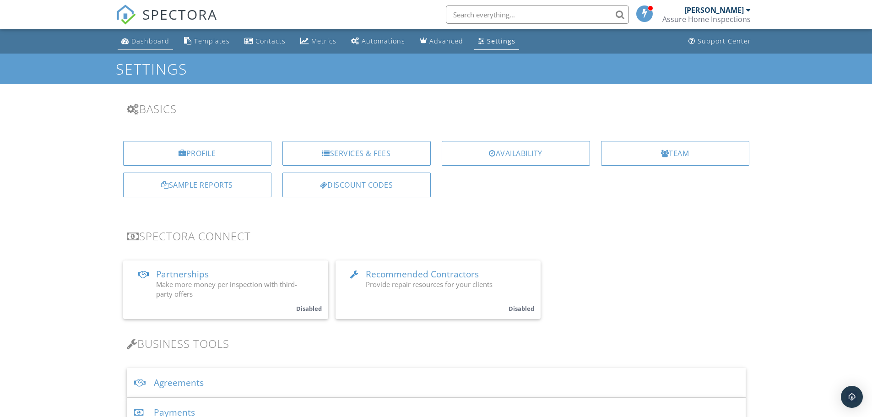
click at [162, 38] on div "Dashboard" at bounding box center [150, 41] width 38 height 9
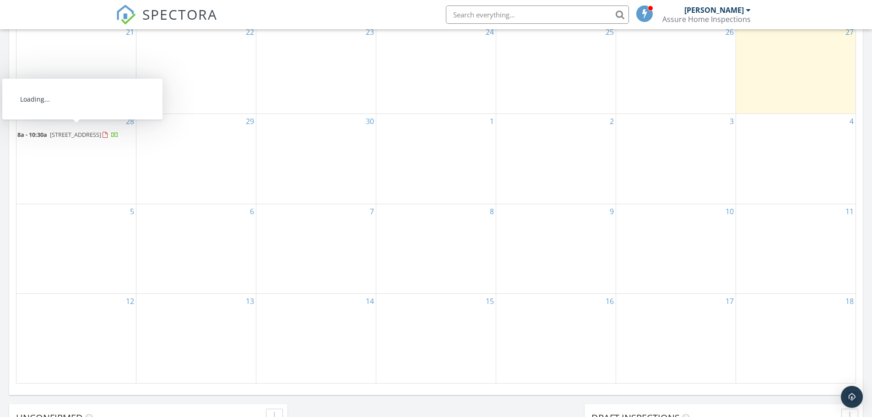
scroll to position [457, 0]
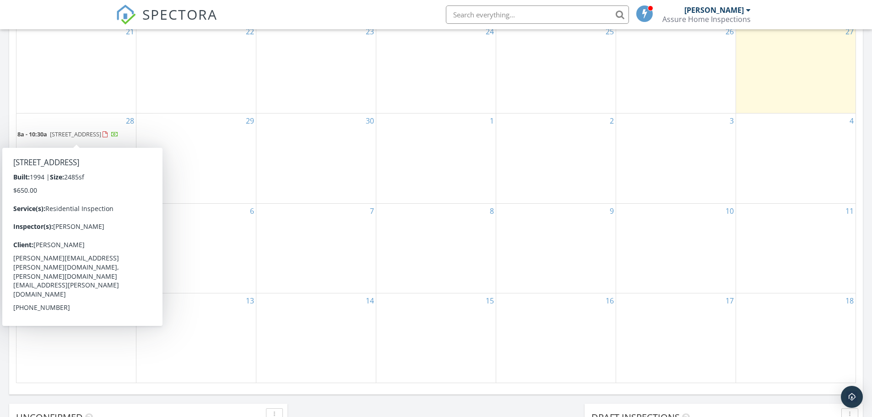
click at [96, 130] on span "[STREET_ADDRESS]" at bounding box center [75, 134] width 51 height 8
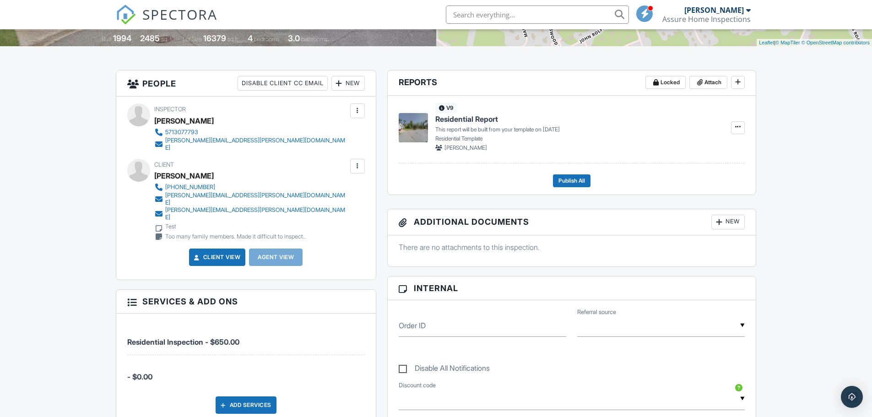
scroll to position [143, 0]
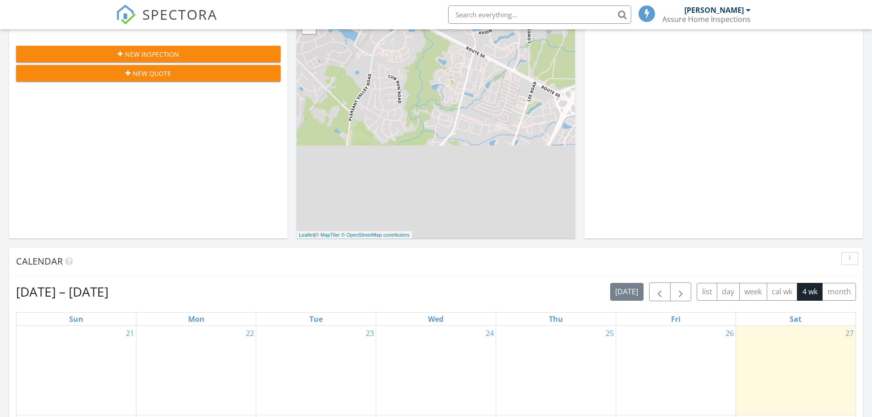
scroll to position [457, 0]
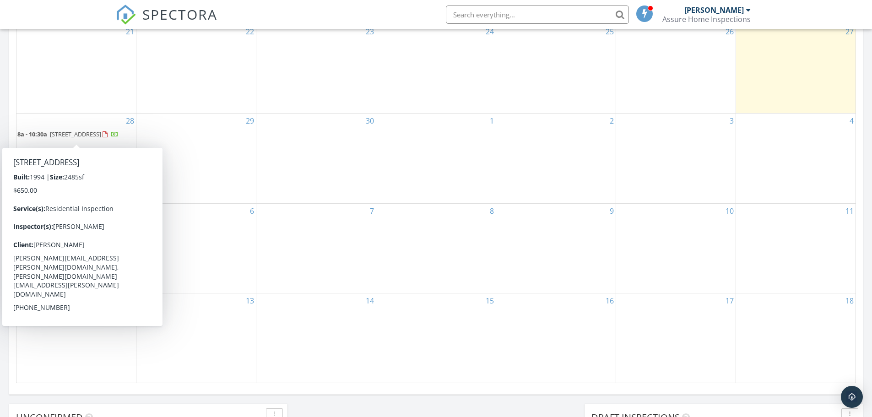
click at [96, 130] on span "3412 N Chase, Williamsburg 23185" at bounding box center [75, 134] width 51 height 8
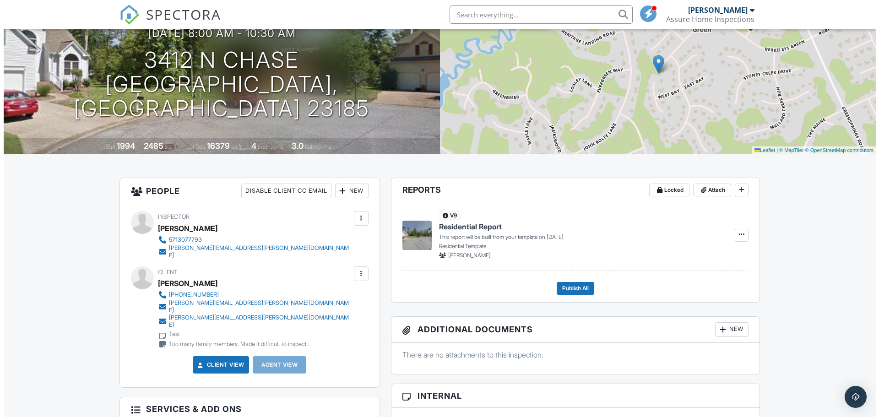
scroll to position [91, 0]
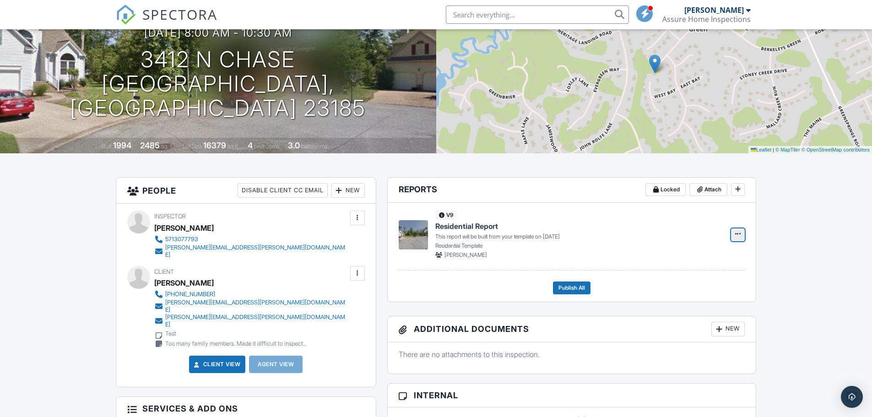
click at [734, 236] on span at bounding box center [737, 233] width 9 height 9
click at [681, 258] on input "Build Now" at bounding box center [691, 259] width 93 height 21
click at [738, 239] on button at bounding box center [738, 234] width 14 height 13
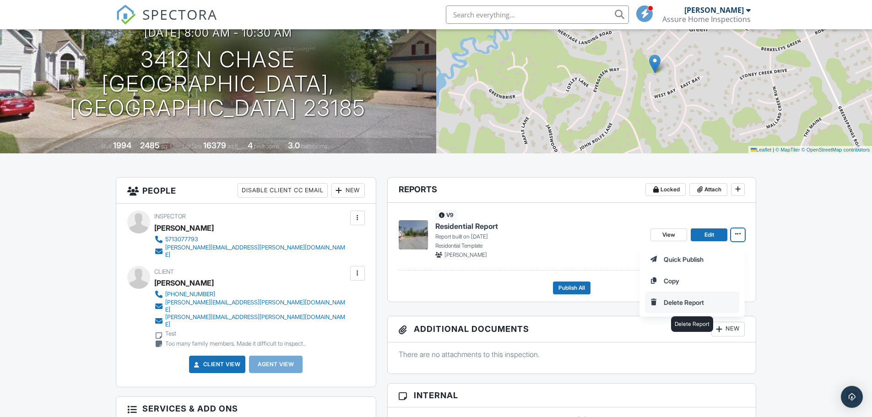
click at [685, 303] on input "Delete Report" at bounding box center [691, 302] width 93 height 21
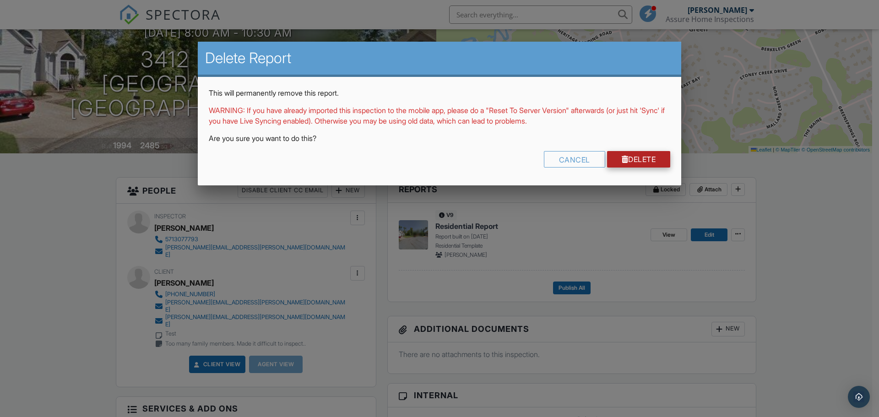
click at [627, 162] on link "Delete" at bounding box center [639, 159] width 64 height 16
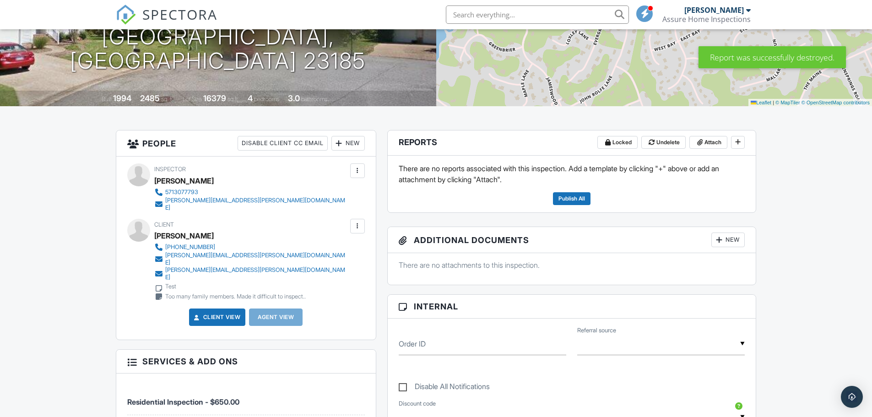
scroll to position [138, 0]
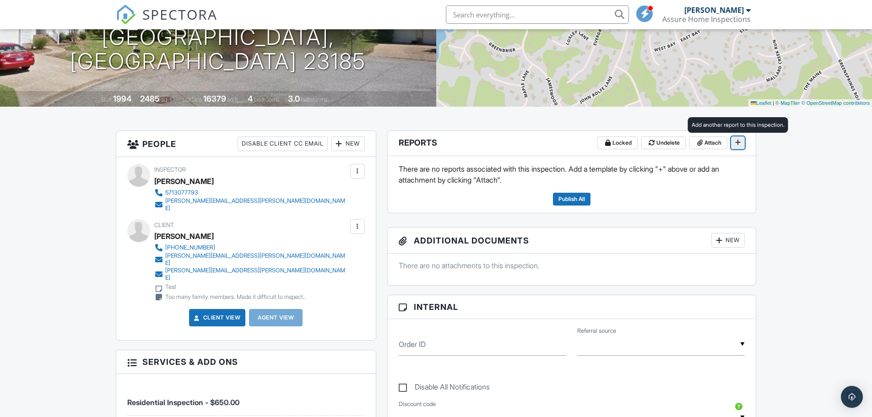
click at [737, 145] on icon at bounding box center [737, 142] width 5 height 6
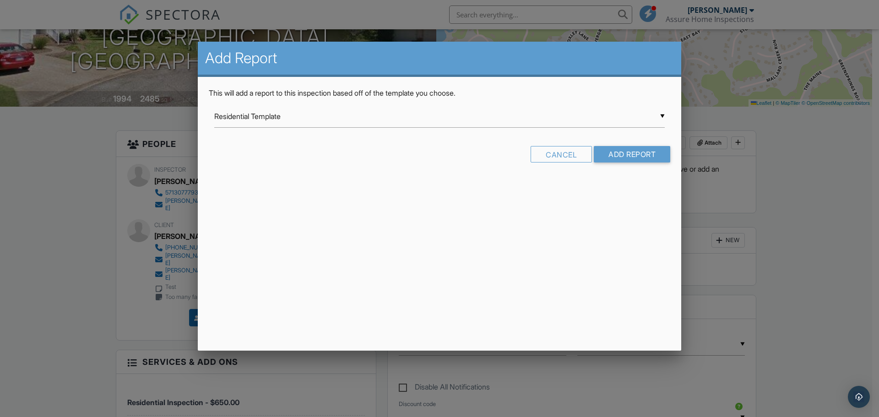
click at [795, 154] on div at bounding box center [439, 214] width 879 height 521
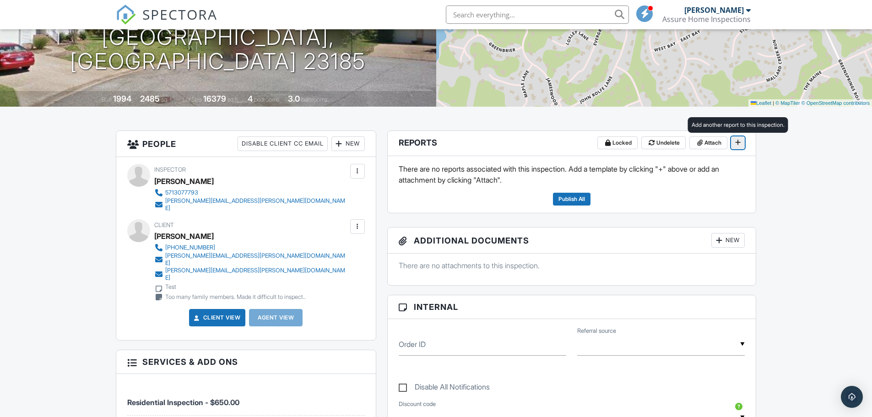
click at [738, 143] on icon at bounding box center [737, 142] width 5 height 6
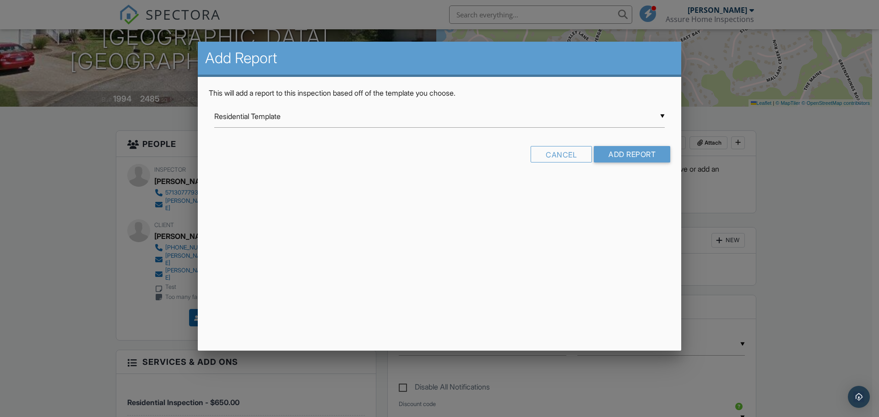
click at [626, 120] on div "▼ Residential Template Residential Template Room-by-Room Residential Template R…" at bounding box center [439, 116] width 450 height 22
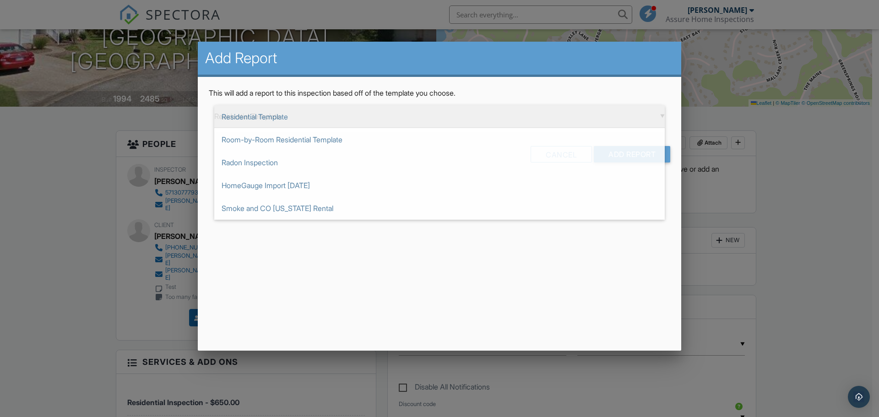
click at [386, 121] on span "Residential Template" at bounding box center [439, 116] width 450 height 23
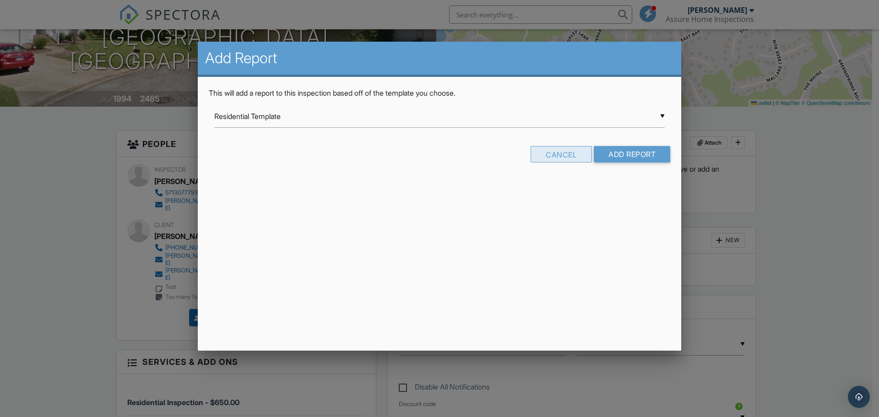
click at [551, 150] on div "Cancel" at bounding box center [560, 154] width 61 height 16
